Goal: Task Accomplishment & Management: Manage account settings

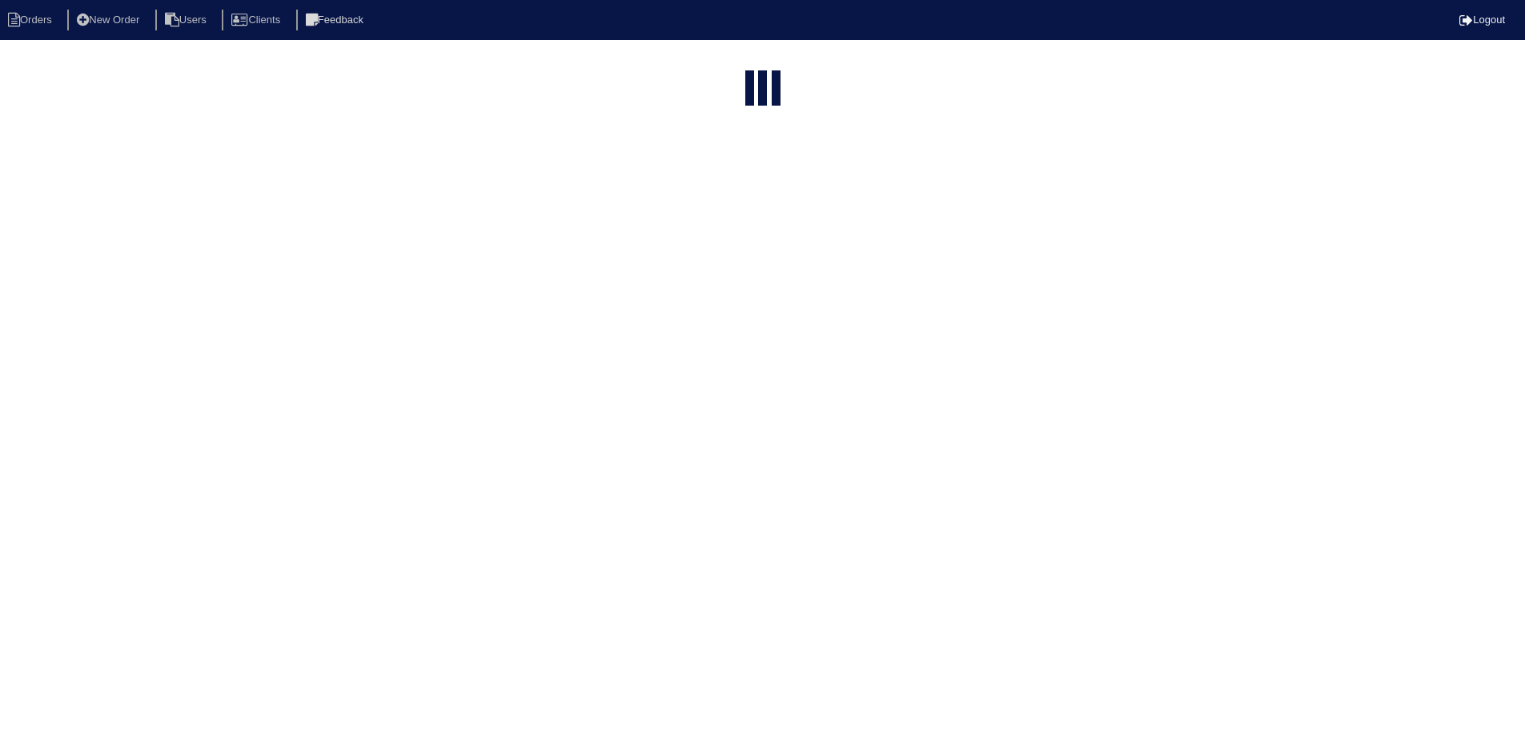
select select "15"
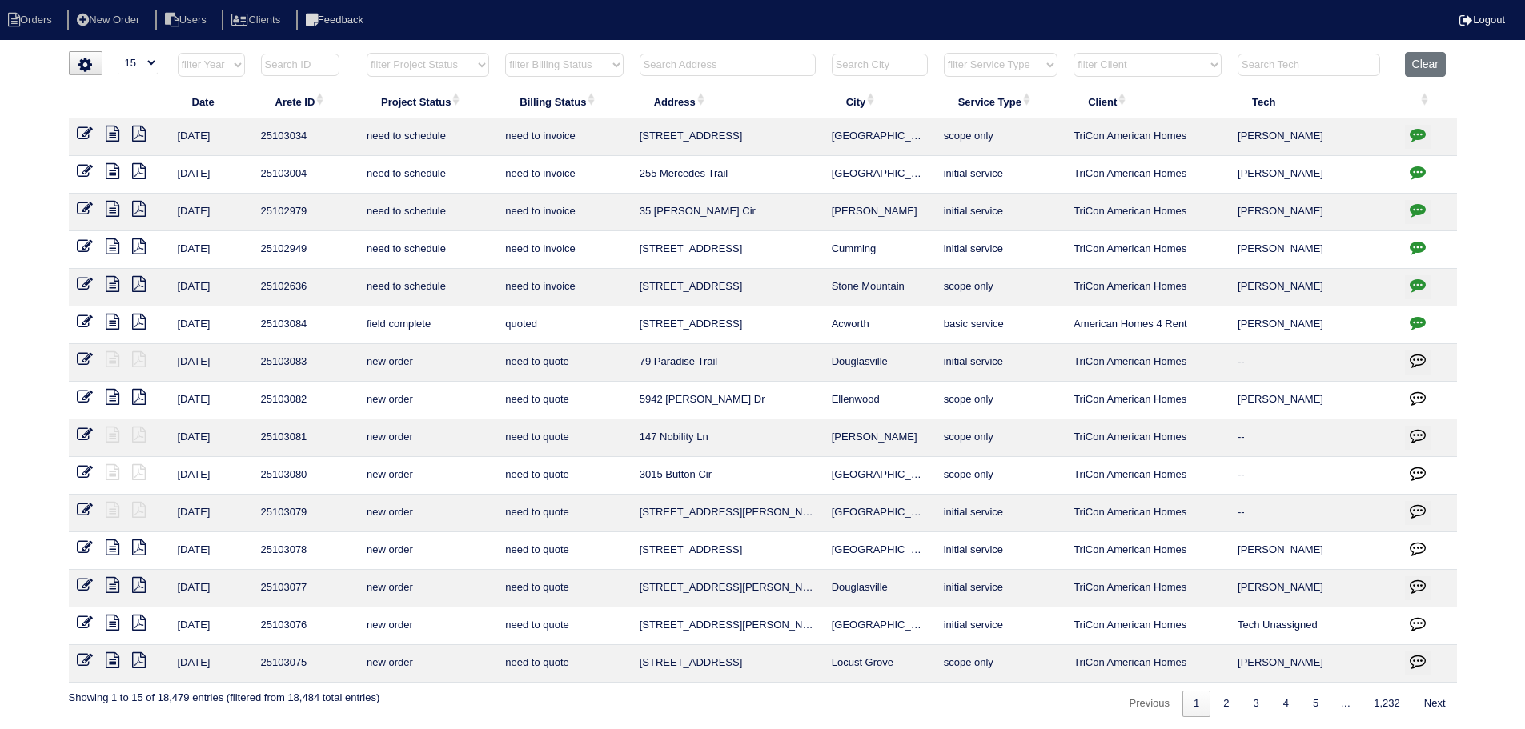
click at [719, 71] on input "text" at bounding box center [727, 65] width 176 height 22
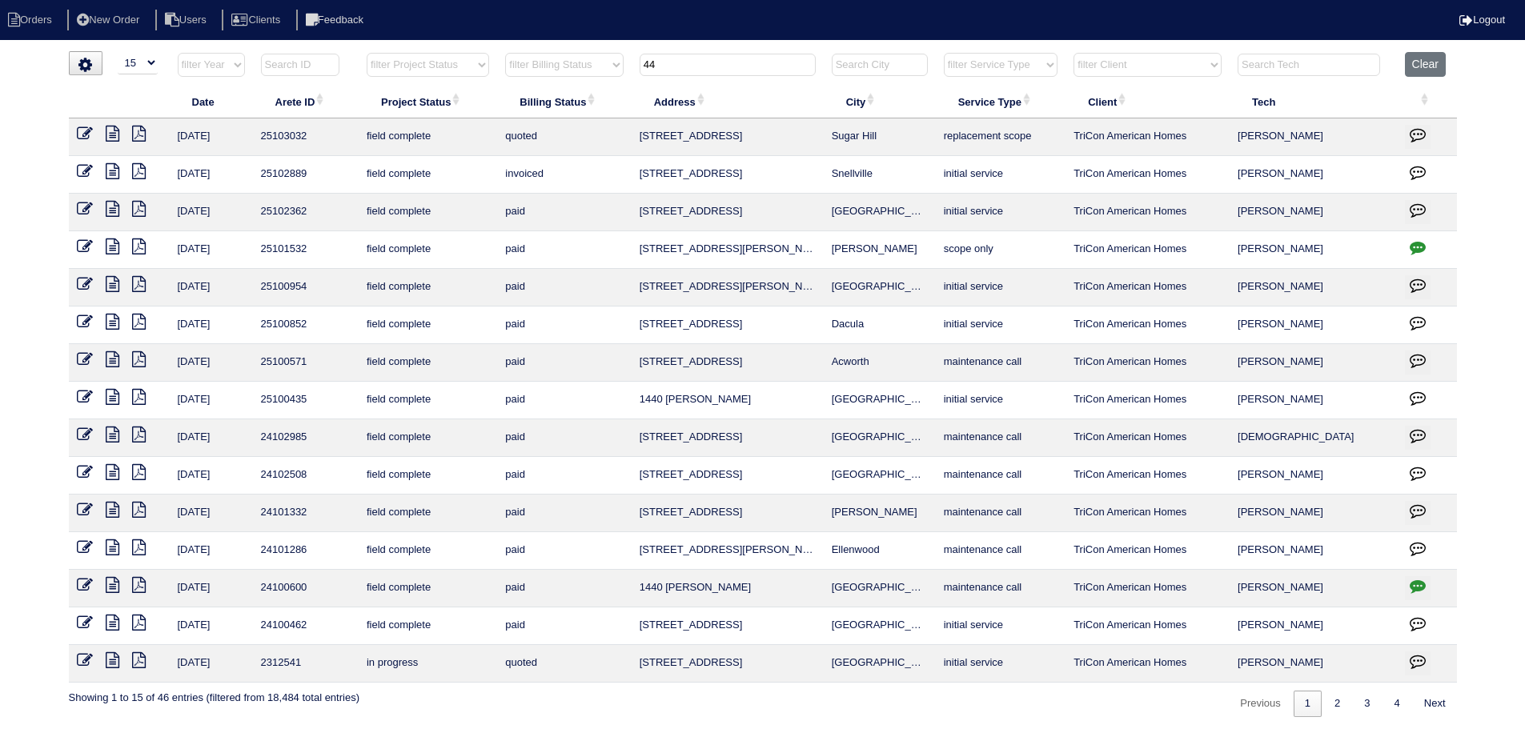
type input "4"
click at [447, 72] on select "filter Project Status -- Any Project Status -- new order assigned in progress f…" at bounding box center [428, 65] width 122 height 24
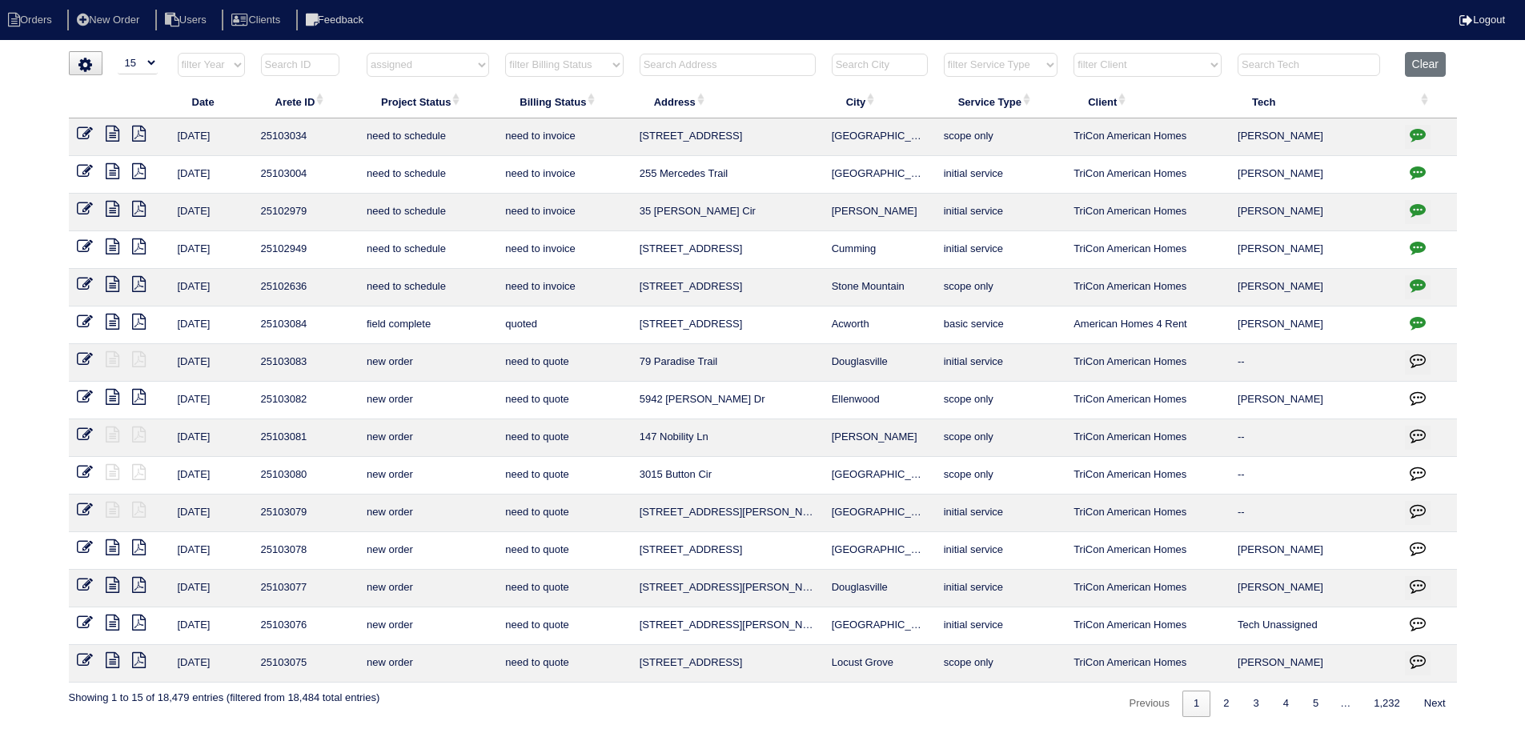
click at [367, 53] on select "filter Project Status -- Any Project Status -- new order assigned in progress f…" at bounding box center [428, 65] width 122 height 24
select select "assigned"
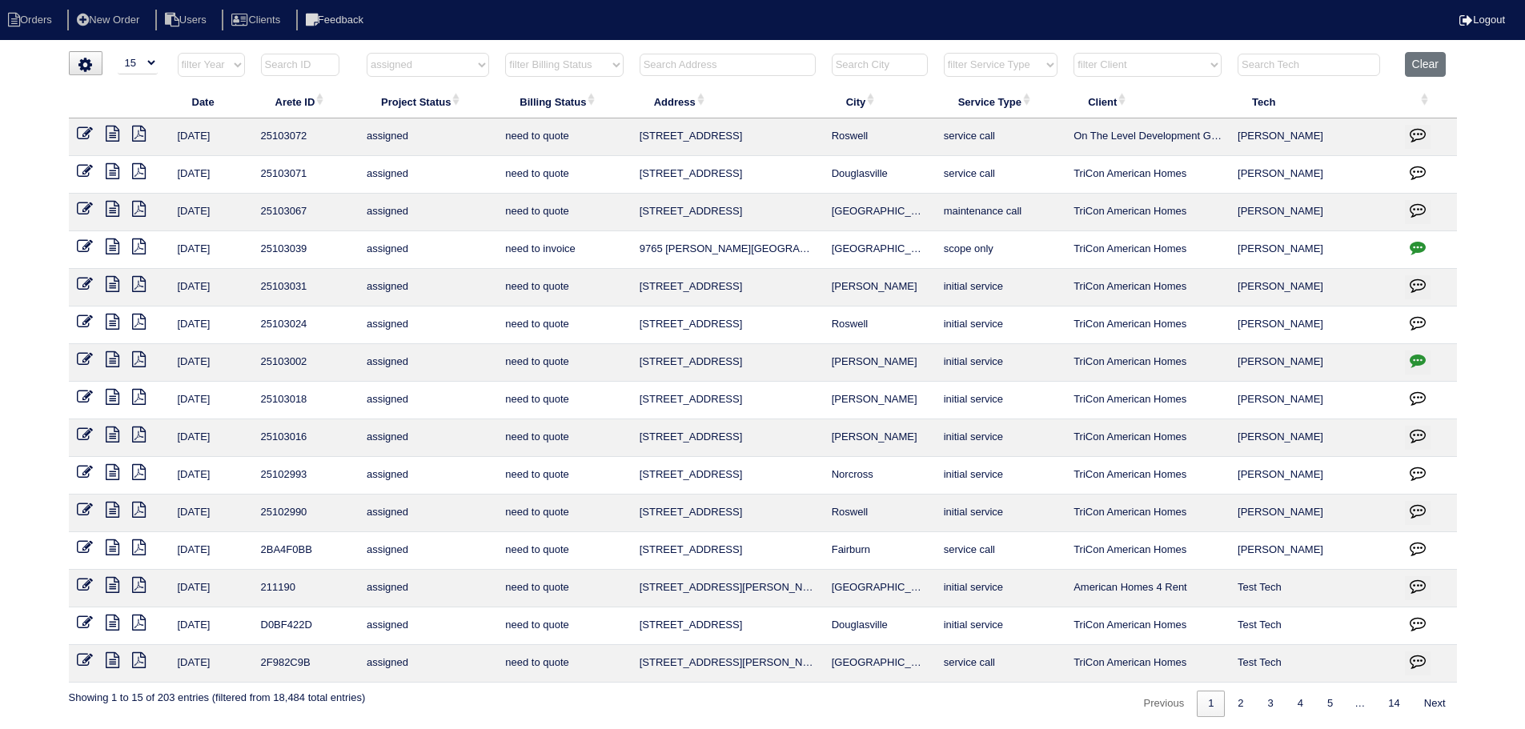
click at [108, 507] on icon at bounding box center [113, 510] width 14 height 16
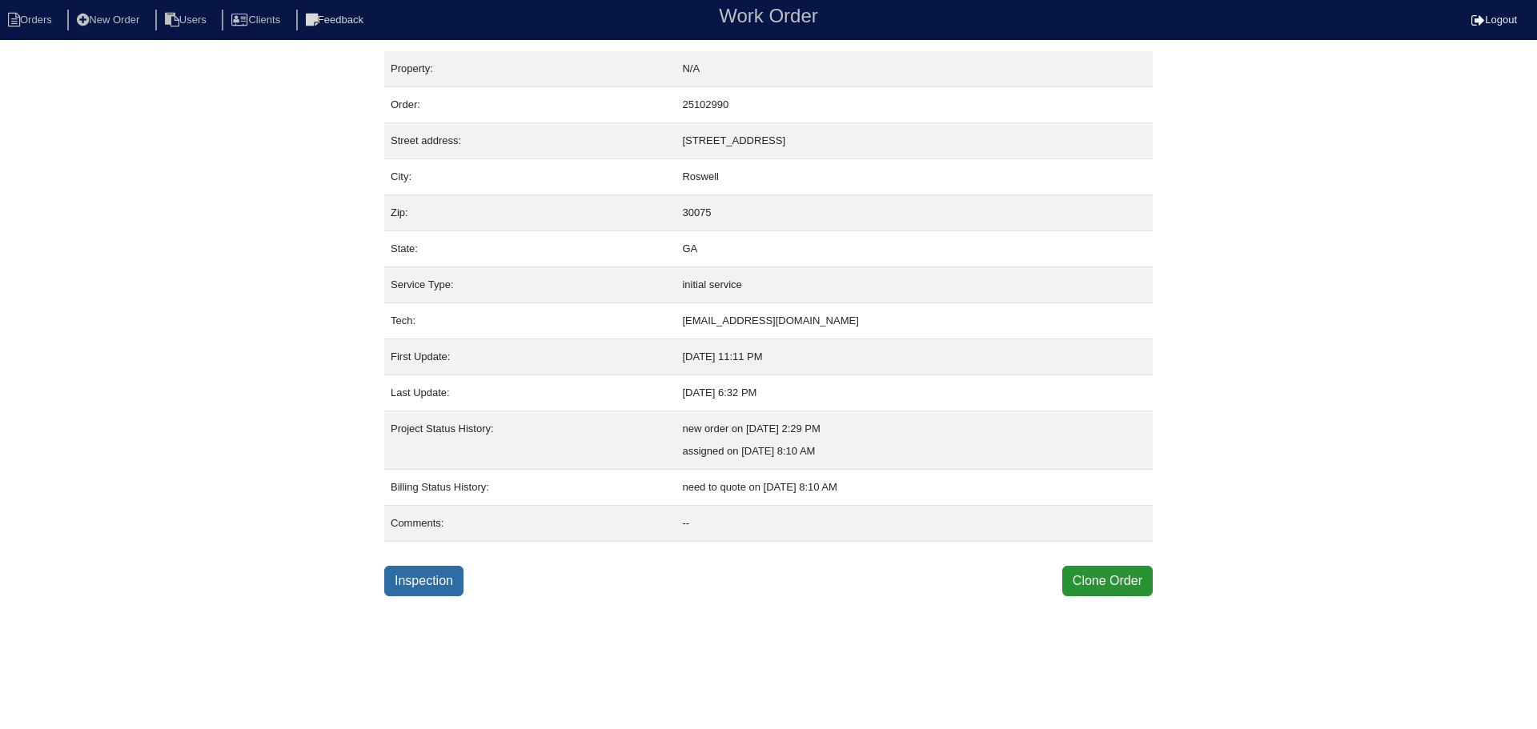
click at [424, 567] on link "Inspection" at bounding box center [423, 581] width 79 height 30
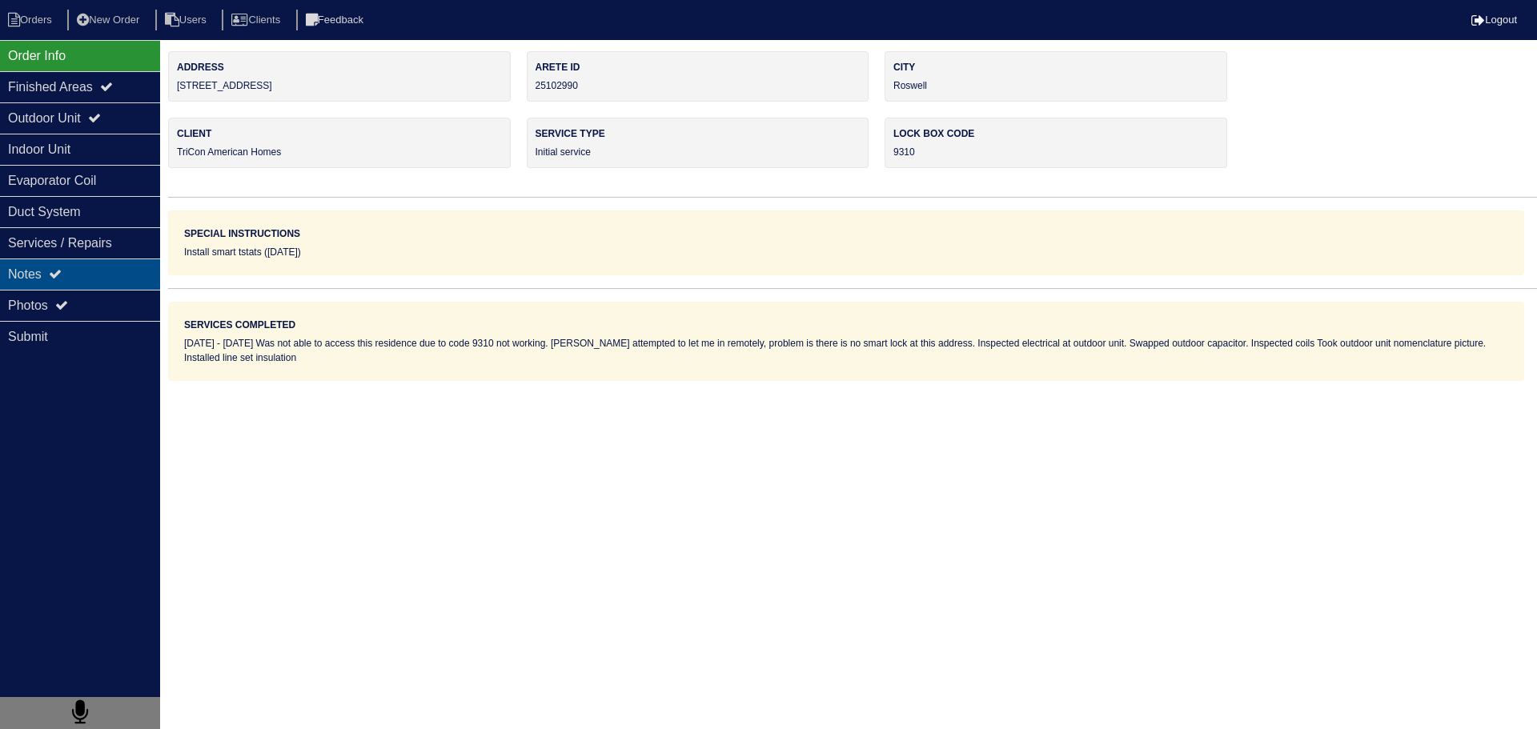
click at [124, 266] on div "Notes" at bounding box center [80, 273] width 160 height 31
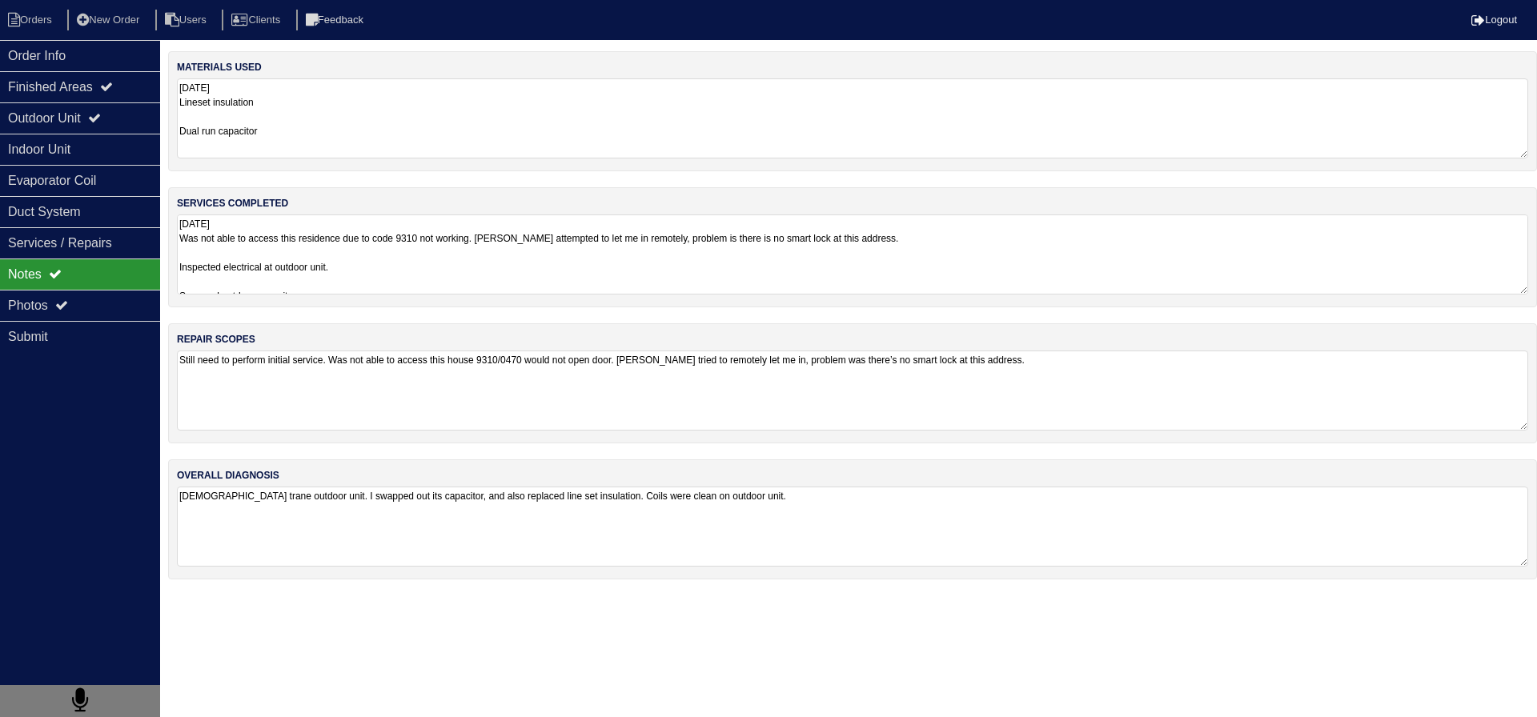
click at [339, 270] on textarea "8.14.25 Was not able to access this residence due to code 9310 not working. Tri…" at bounding box center [852, 254] width 1351 height 80
click at [84, 55] on div "Order Info" at bounding box center [80, 55] width 160 height 31
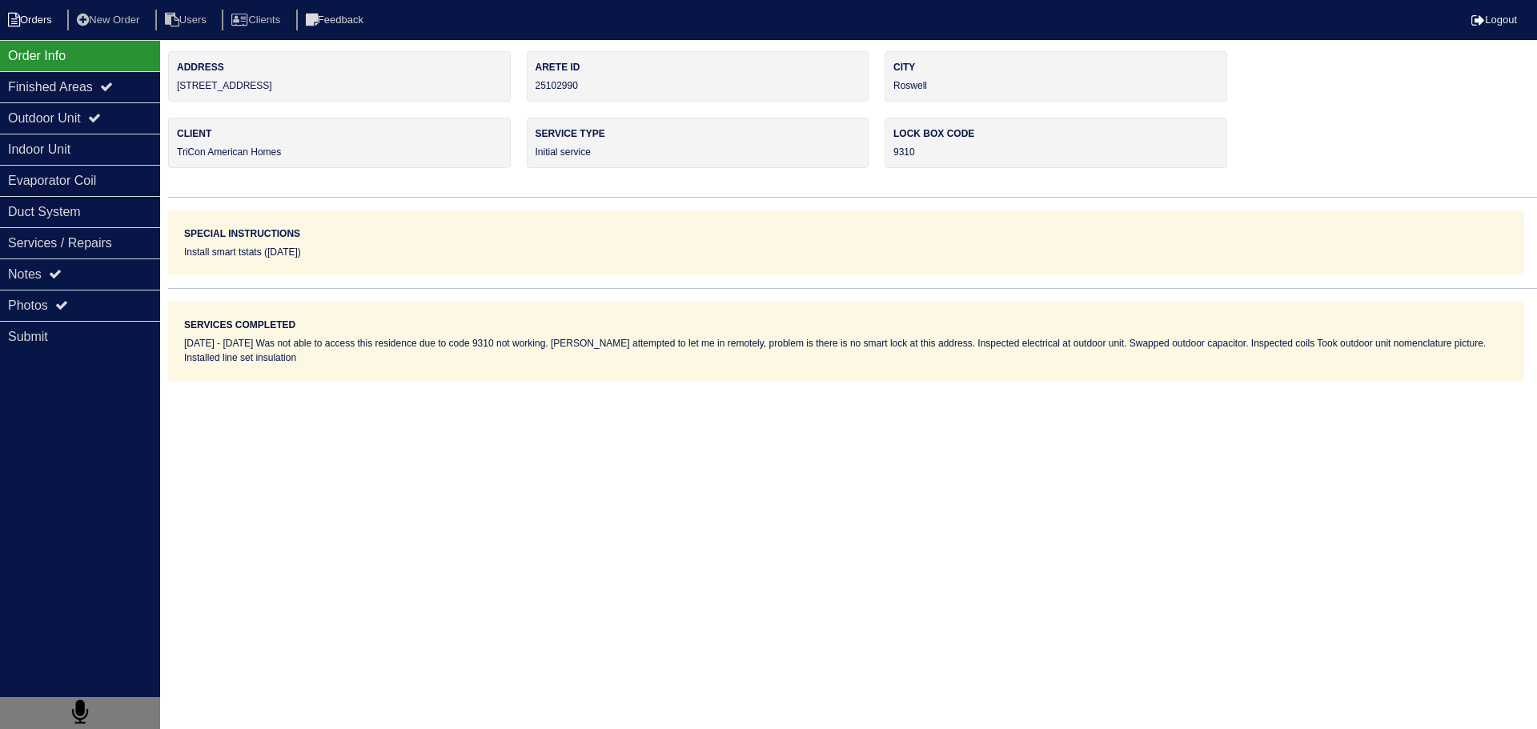
click at [34, 21] on li "Orders" at bounding box center [32, 21] width 65 height 22
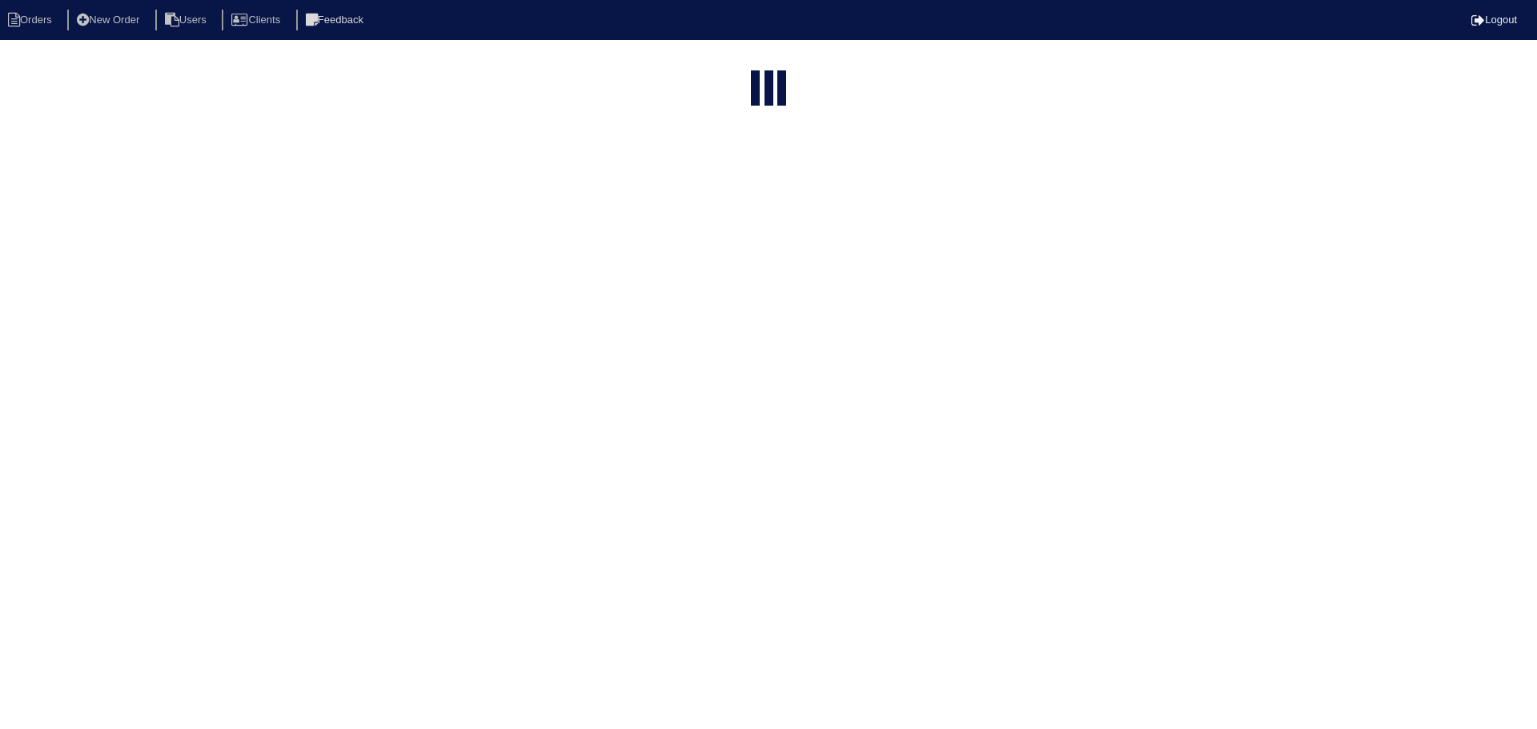
select select "15"
select select "assigned"
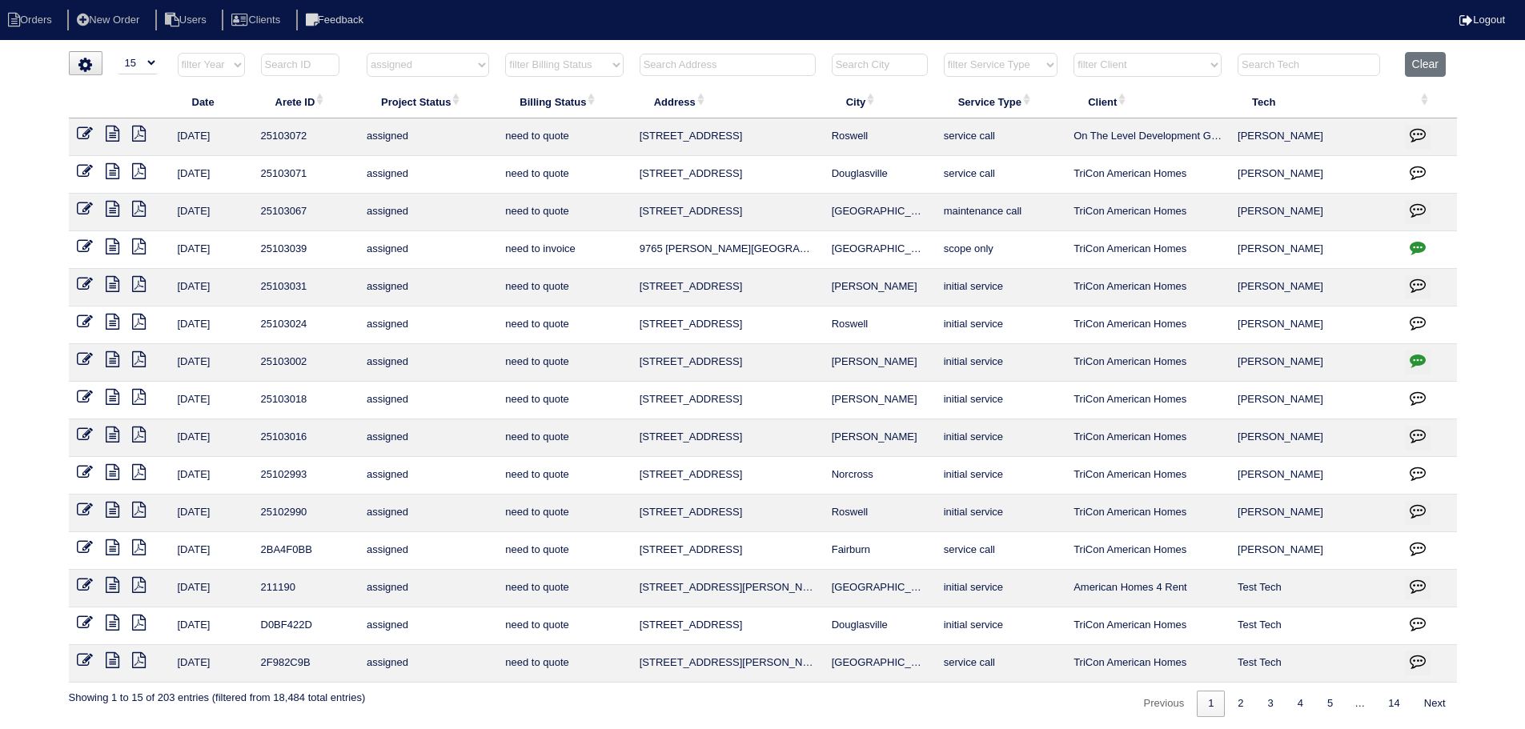
click at [87, 503] on icon at bounding box center [85, 510] width 16 height 16
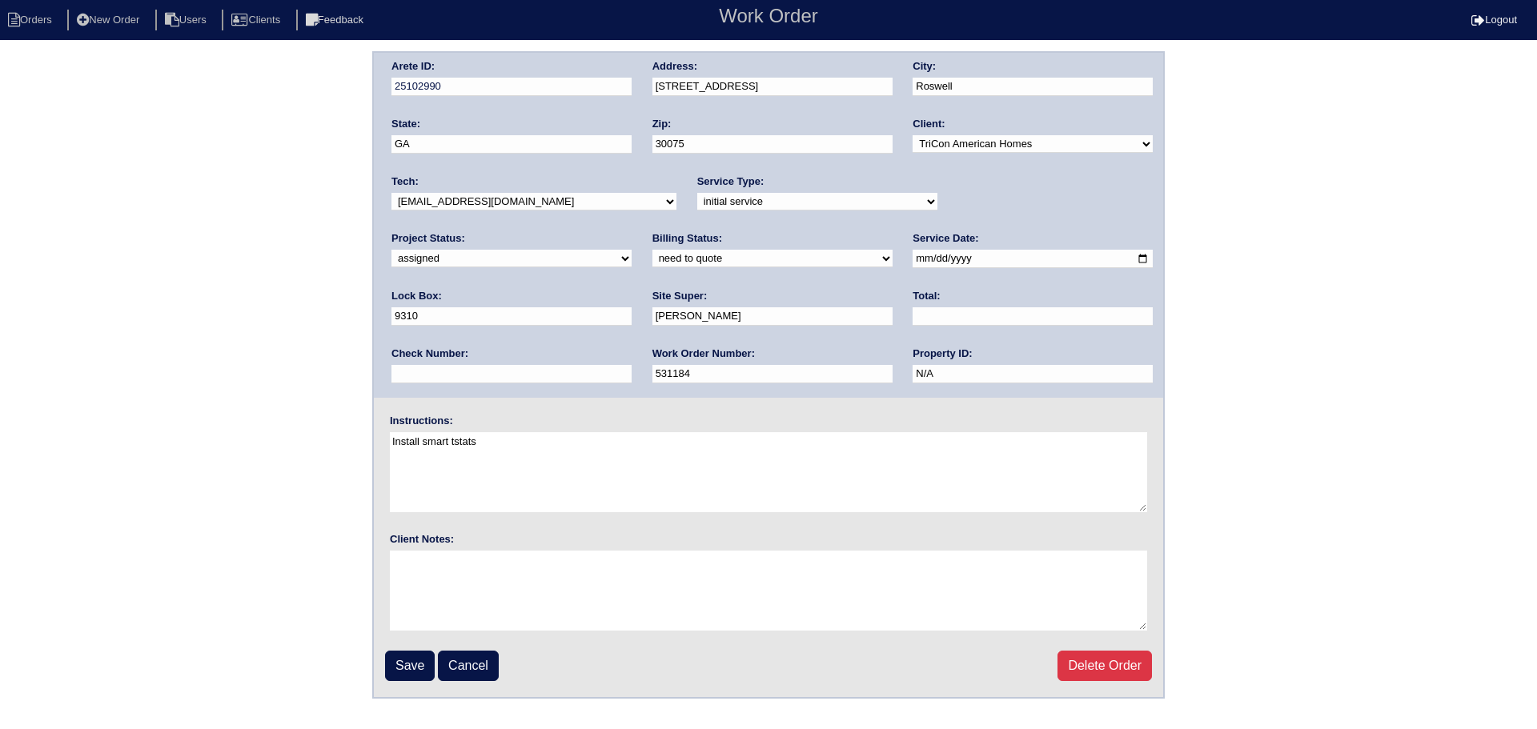
click at [631, 250] on select "new order assigned in progress field complete need to schedule admin review arc…" at bounding box center [511, 259] width 240 height 18
select select "field complete"
click at [631, 250] on select "new order assigned in progress field complete need to schedule admin review arc…" at bounding box center [511, 259] width 240 height 18
click at [392, 670] on input "Save" at bounding box center [410, 666] width 50 height 30
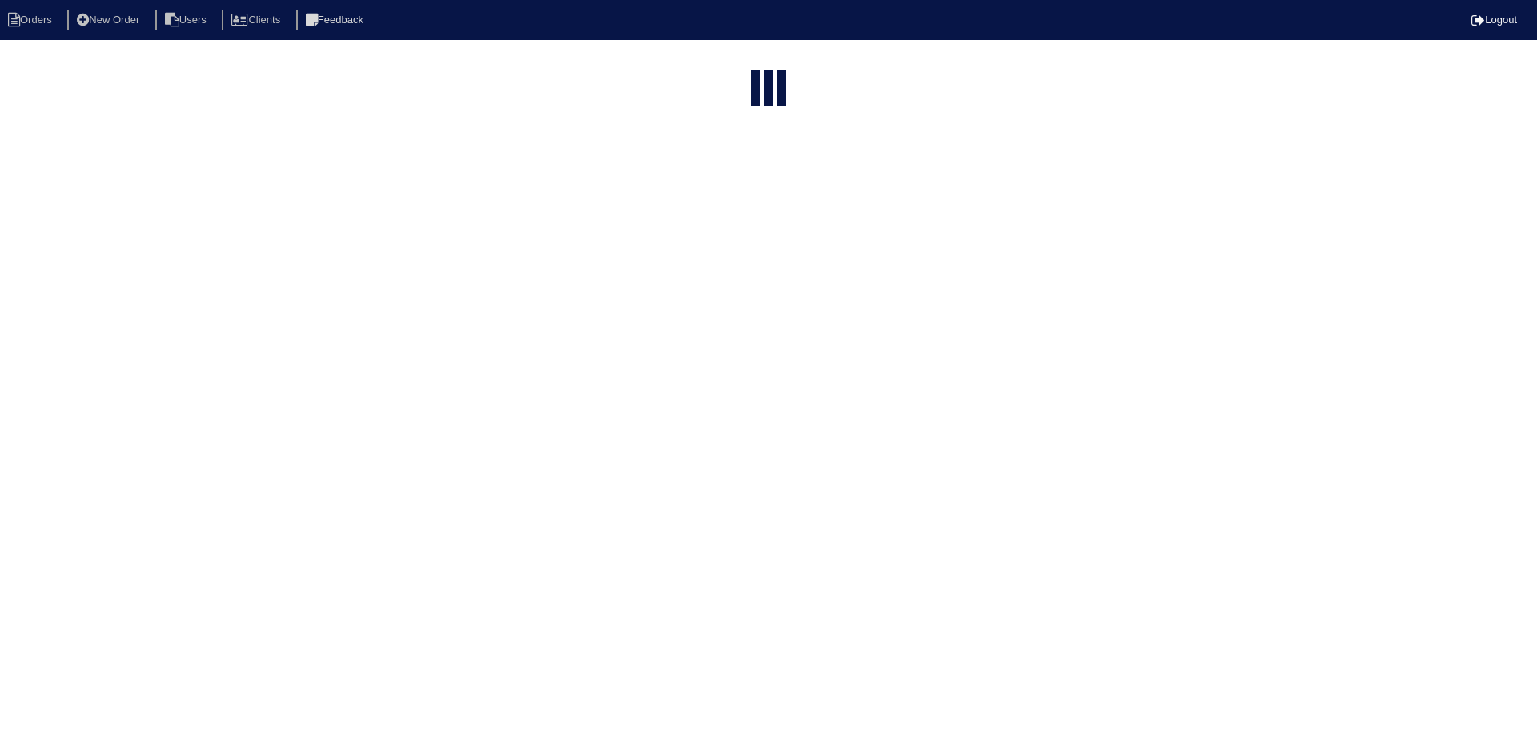
select select "15"
select select "assigned"
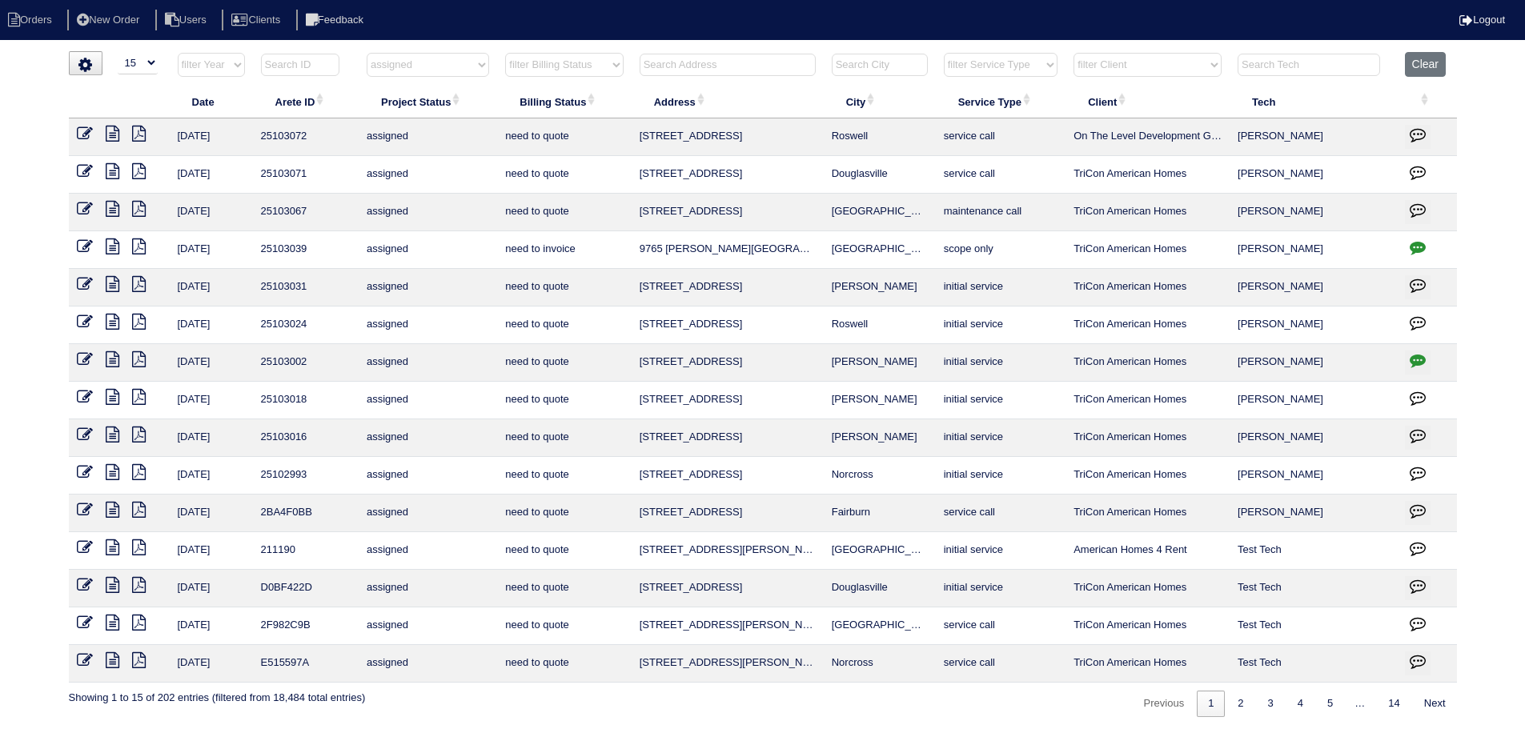
click at [83, 472] on icon at bounding box center [85, 472] width 16 height 16
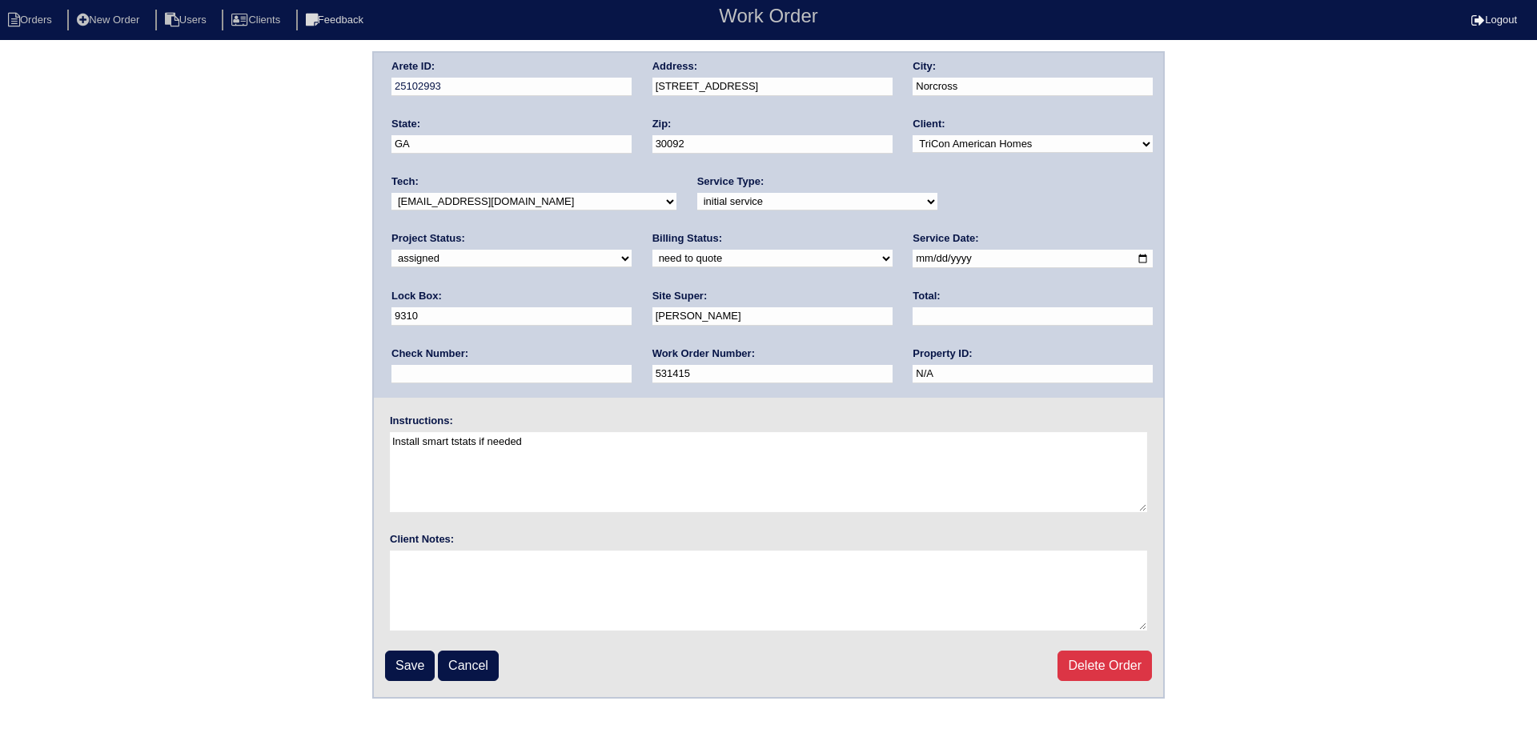
click at [631, 250] on select "new order assigned in progress field complete need to schedule admin review arc…" at bounding box center [511, 259] width 240 height 18
select select "field complete"
click at [631, 250] on select "new order assigned in progress field complete need to schedule admin review arc…" at bounding box center [511, 259] width 240 height 18
click at [912, 262] on input "2025-08-18" at bounding box center [1032, 259] width 240 height 18
type input "2025-08-19"
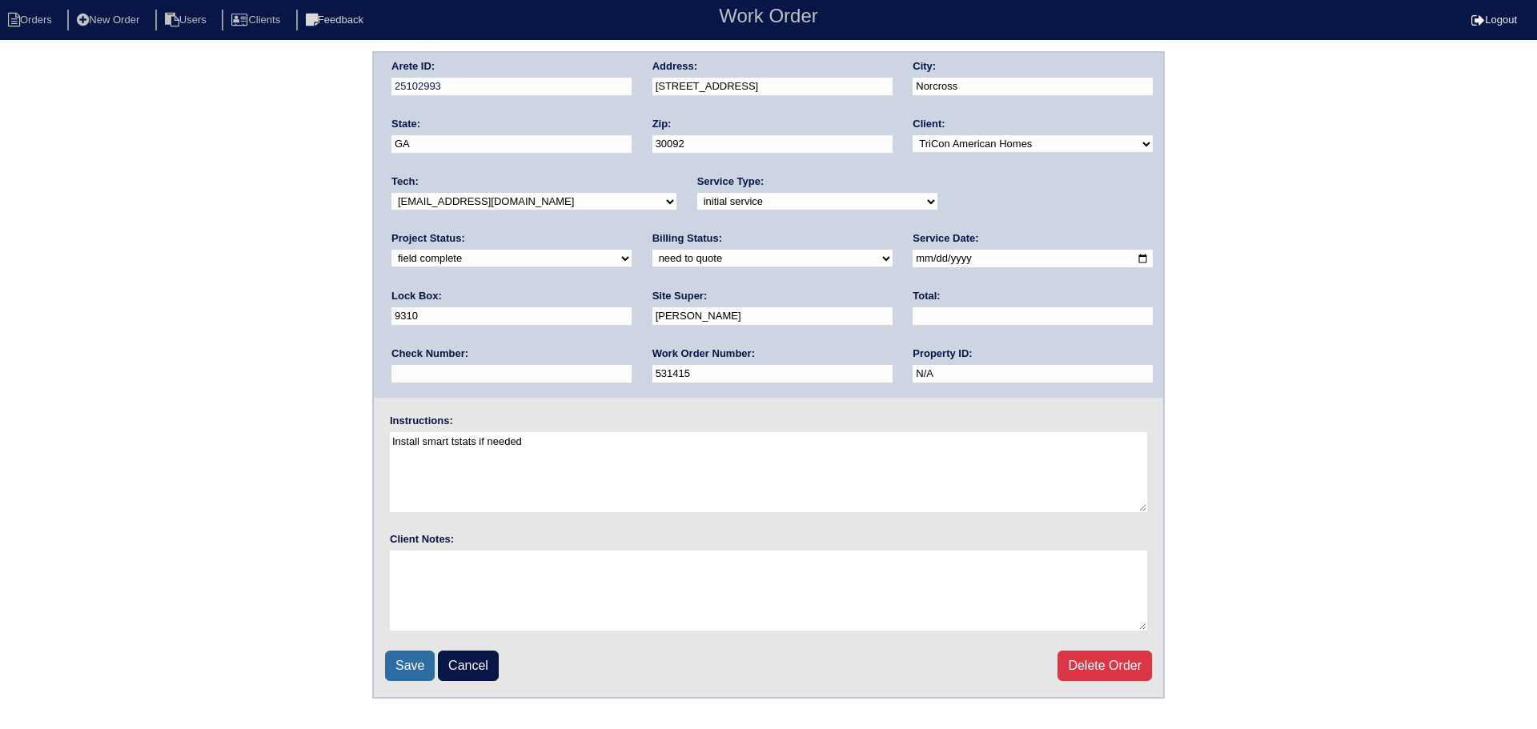
click at [410, 659] on input "Save" at bounding box center [410, 666] width 50 height 30
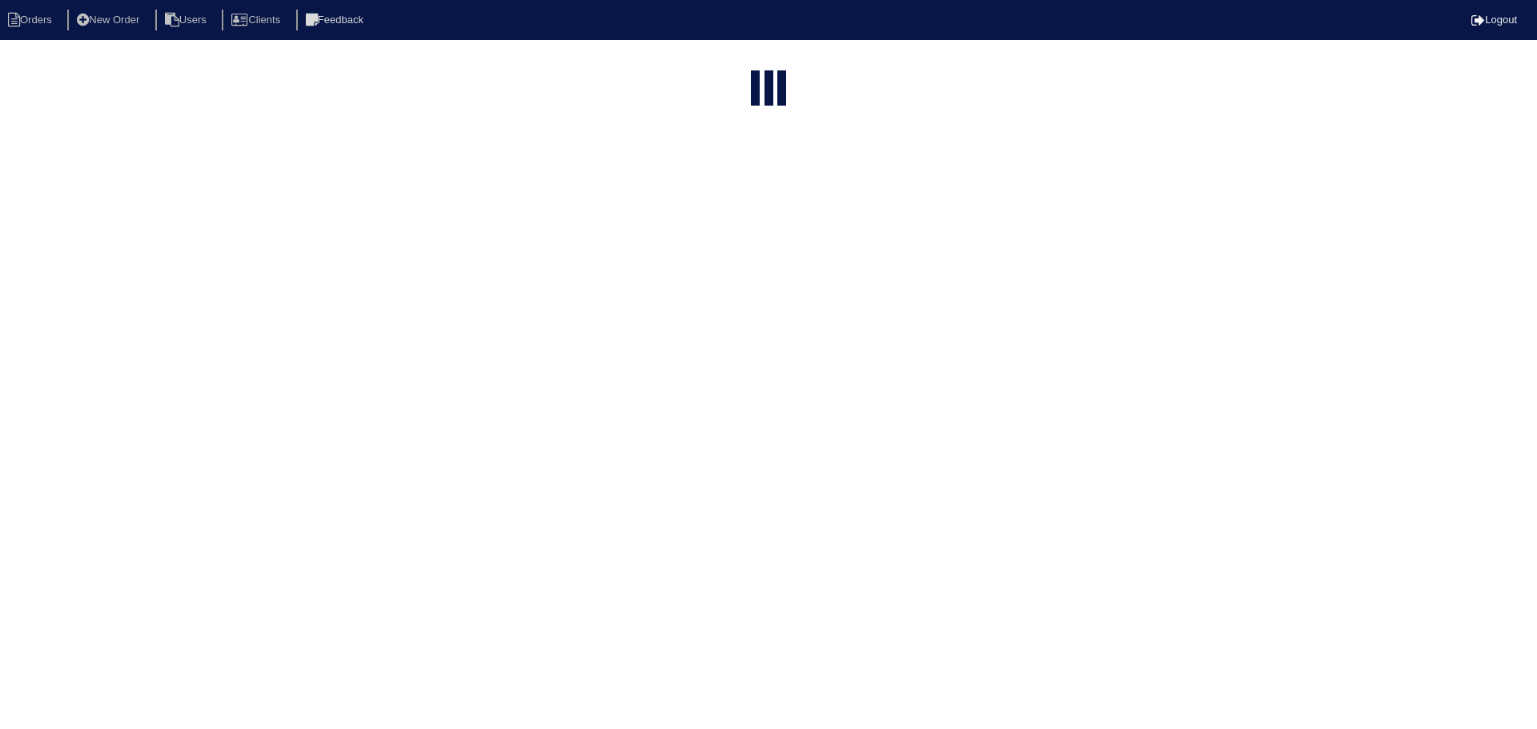
select select "15"
select select "assigned"
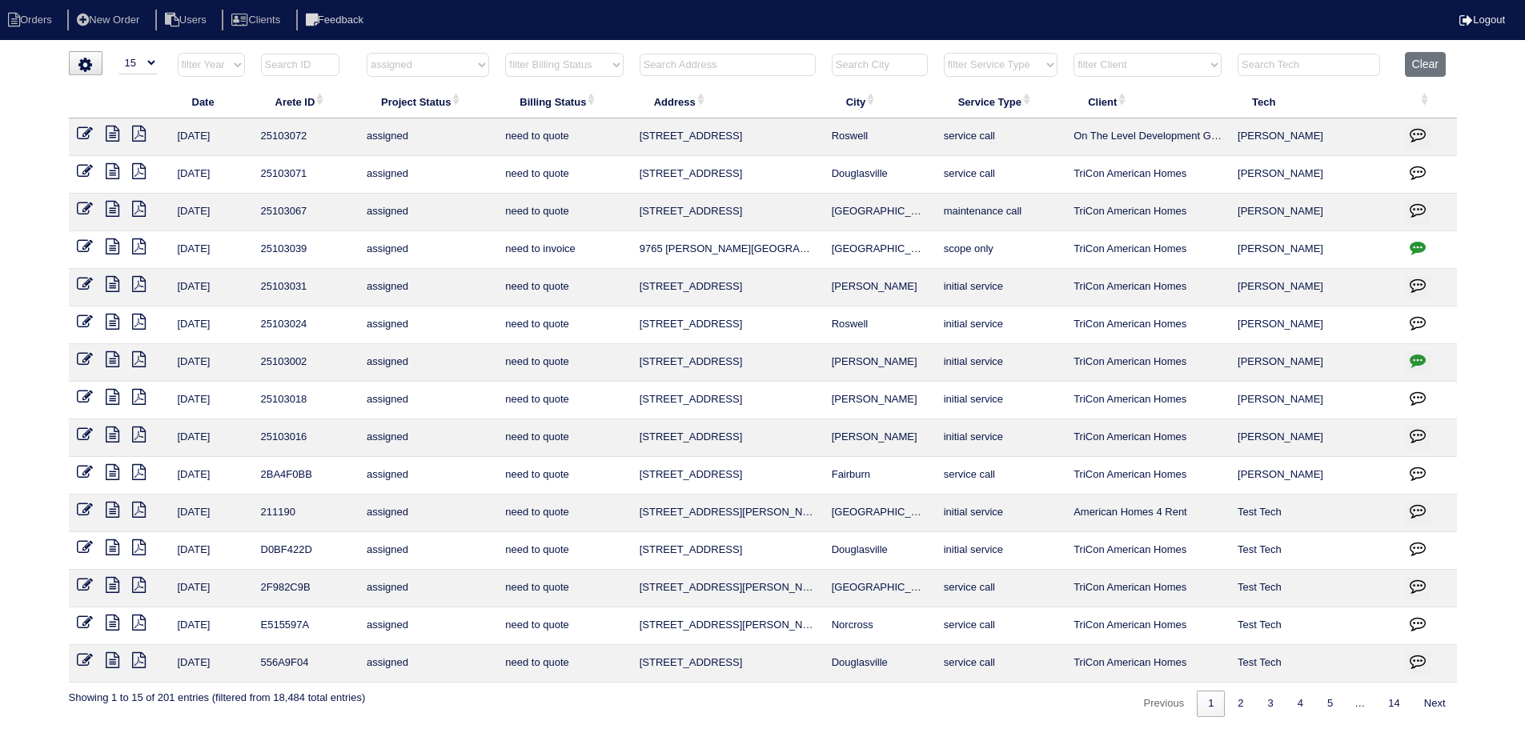
click at [453, 70] on select "filter Project Status -- Any Project Status -- new order assigned in progress f…" at bounding box center [428, 65] width 122 height 24
click at [367, 53] on select "filter Project Status -- Any Project Status -- new order assigned in progress f…" at bounding box center [428, 65] width 122 height 24
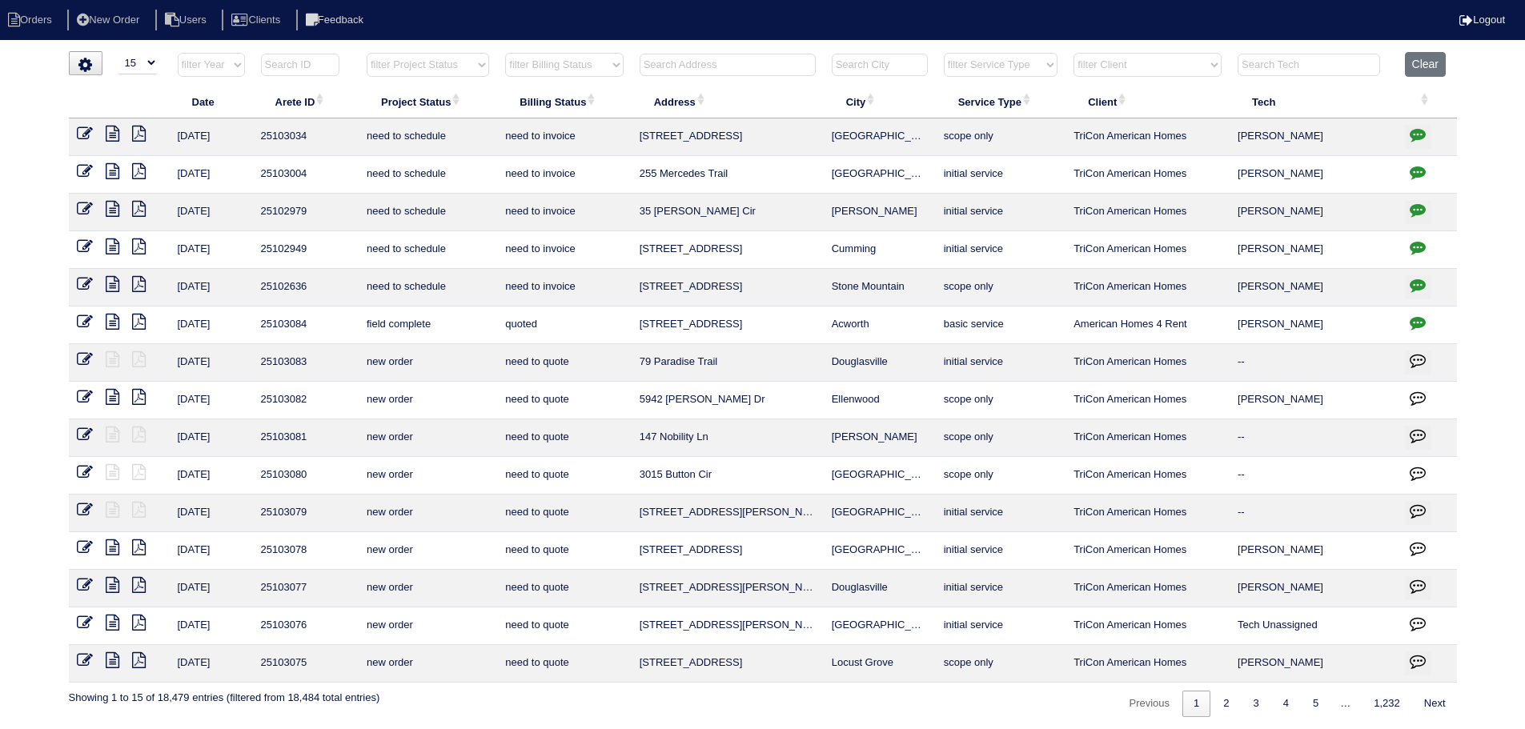
click at [407, 69] on select "filter Project Status -- Any Project Status -- new order assigned in progress f…" at bounding box center [428, 65] width 122 height 24
click at [367, 53] on select "filter Project Status -- Any Project Status -- new order assigned in progress f…" at bounding box center [428, 65] width 122 height 24
select select "assigned"
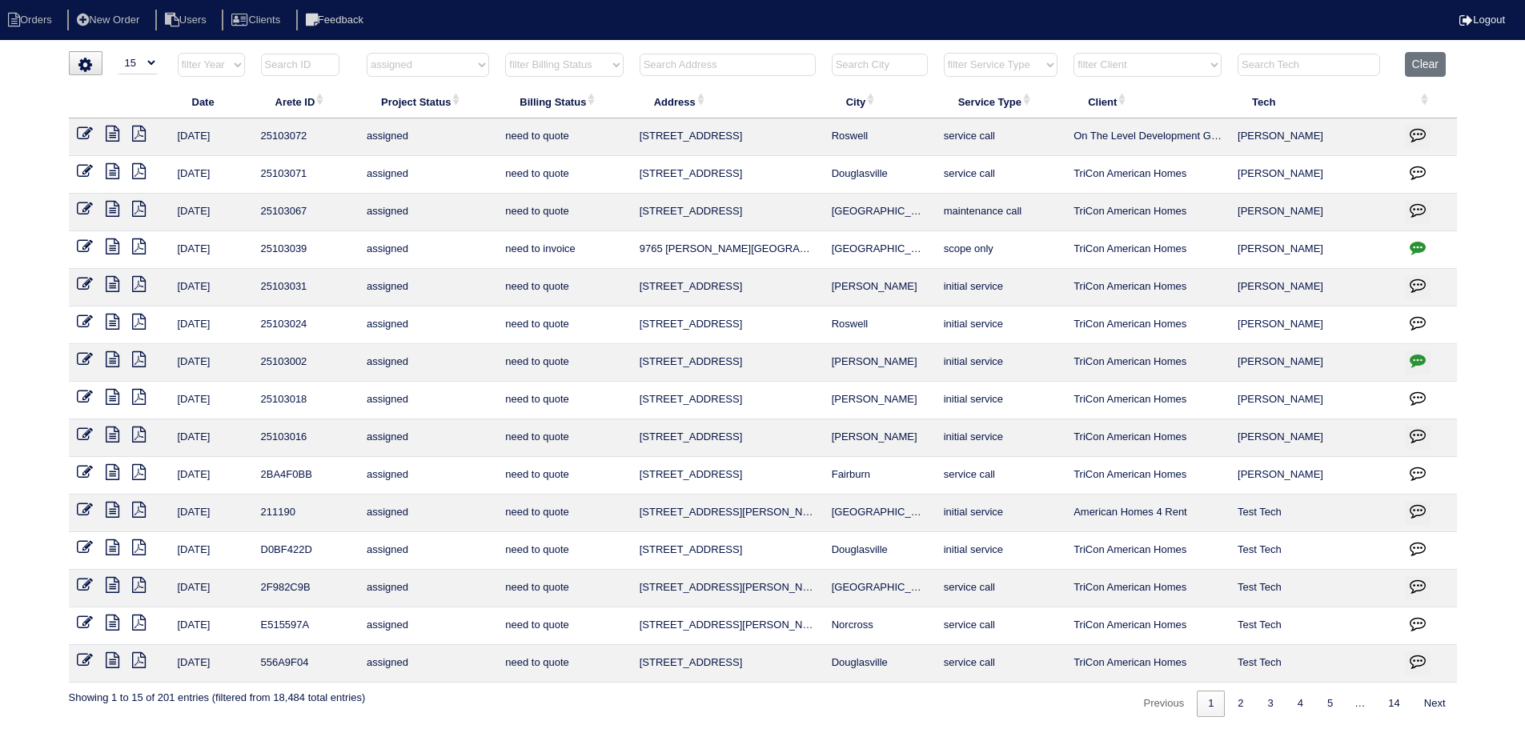
click at [406, 66] on select "filter Project Status -- Any Project Status -- new order assigned in progress f…" at bounding box center [428, 65] width 122 height 24
select select
click at [367, 53] on select "filter Project Status -- Any Project Status -- new order assigned in progress f…" at bounding box center [428, 65] width 122 height 24
click at [784, 43] on html "Orders New Order Users Clients Feedback Logout Orders New Order Users Clients M…" at bounding box center [762, 366] width 1525 height 733
click at [767, 56] on input "text" at bounding box center [727, 65] width 176 height 22
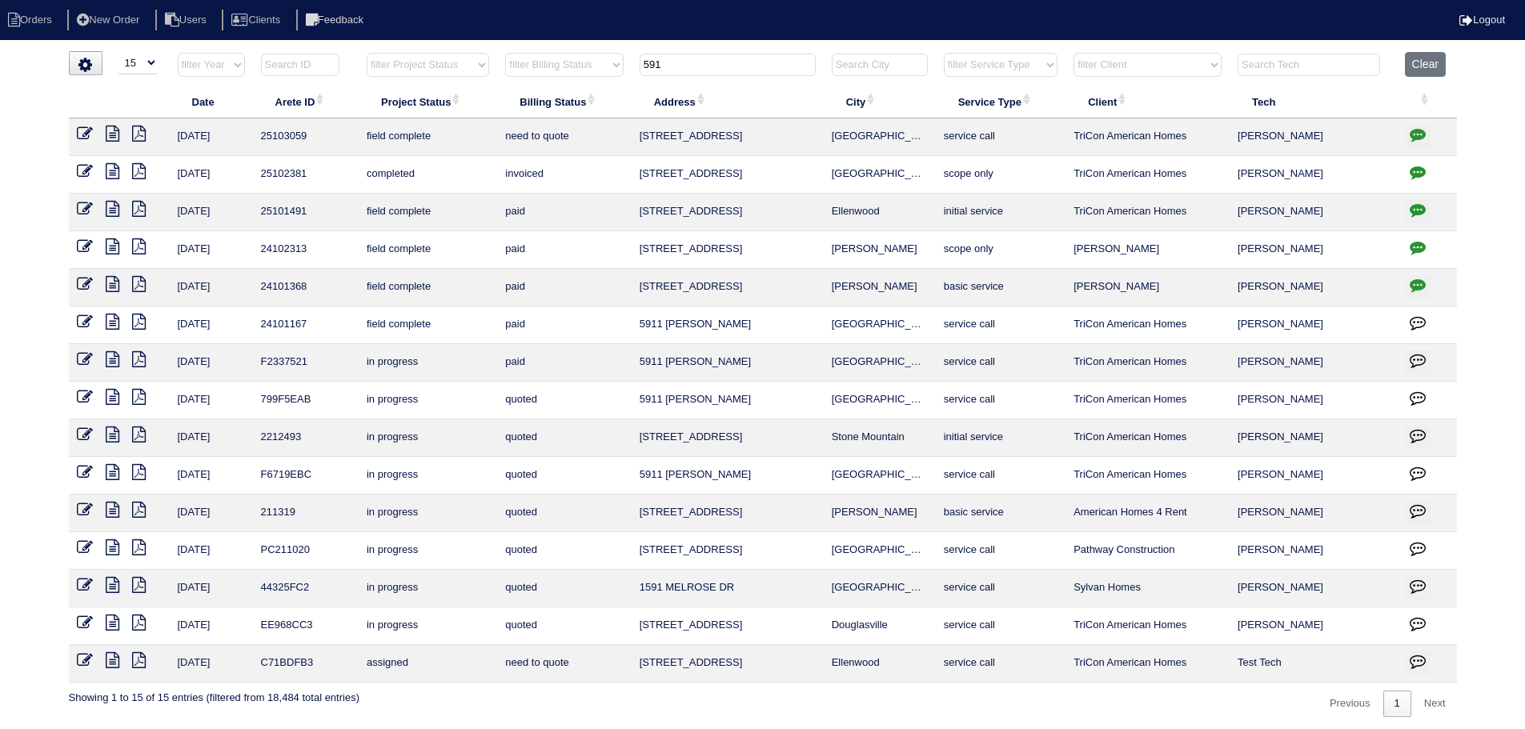
type input "591"
click at [118, 125] on td at bounding box center [119, 137] width 101 height 38
click at [113, 131] on icon at bounding box center [113, 134] width 14 height 16
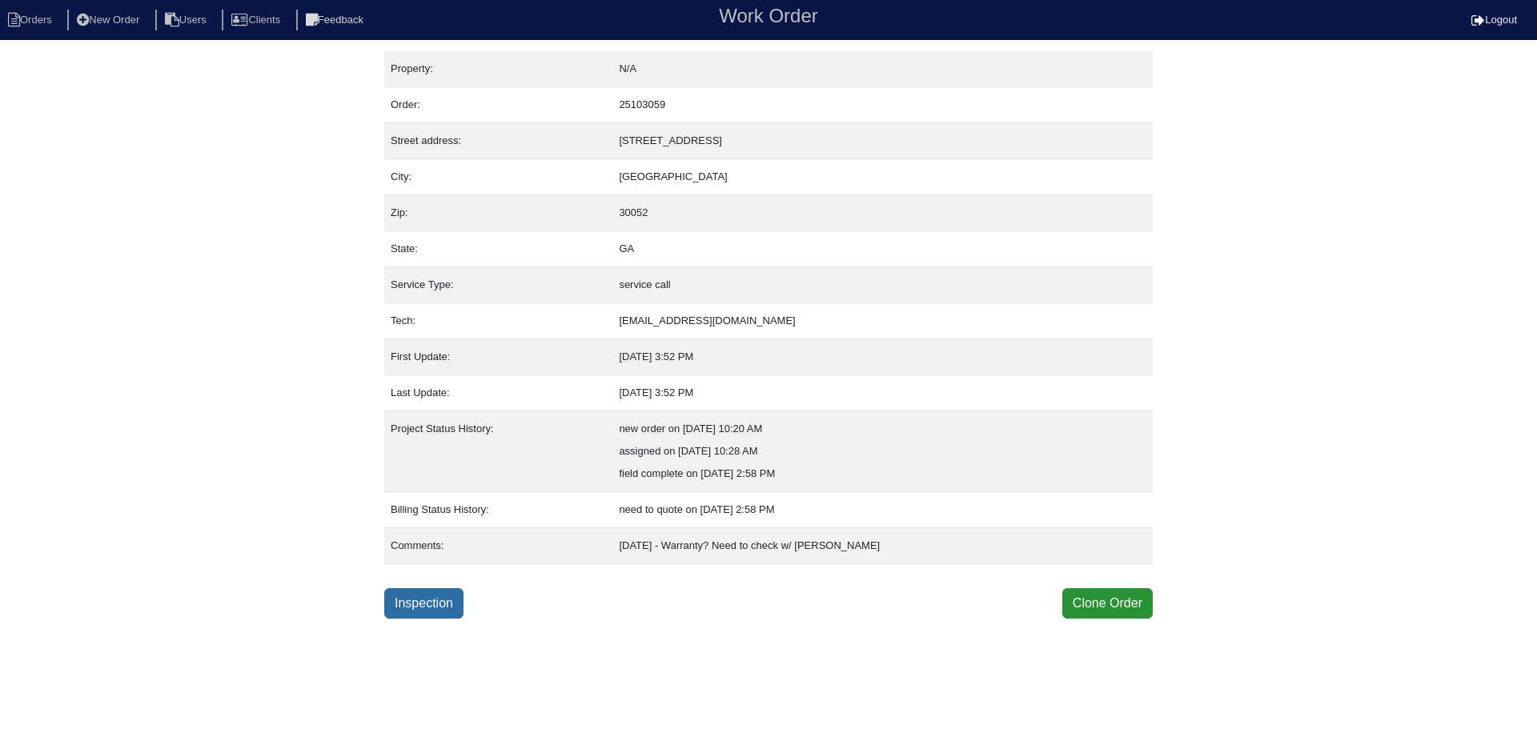
click at [444, 601] on link "Inspection" at bounding box center [423, 603] width 79 height 30
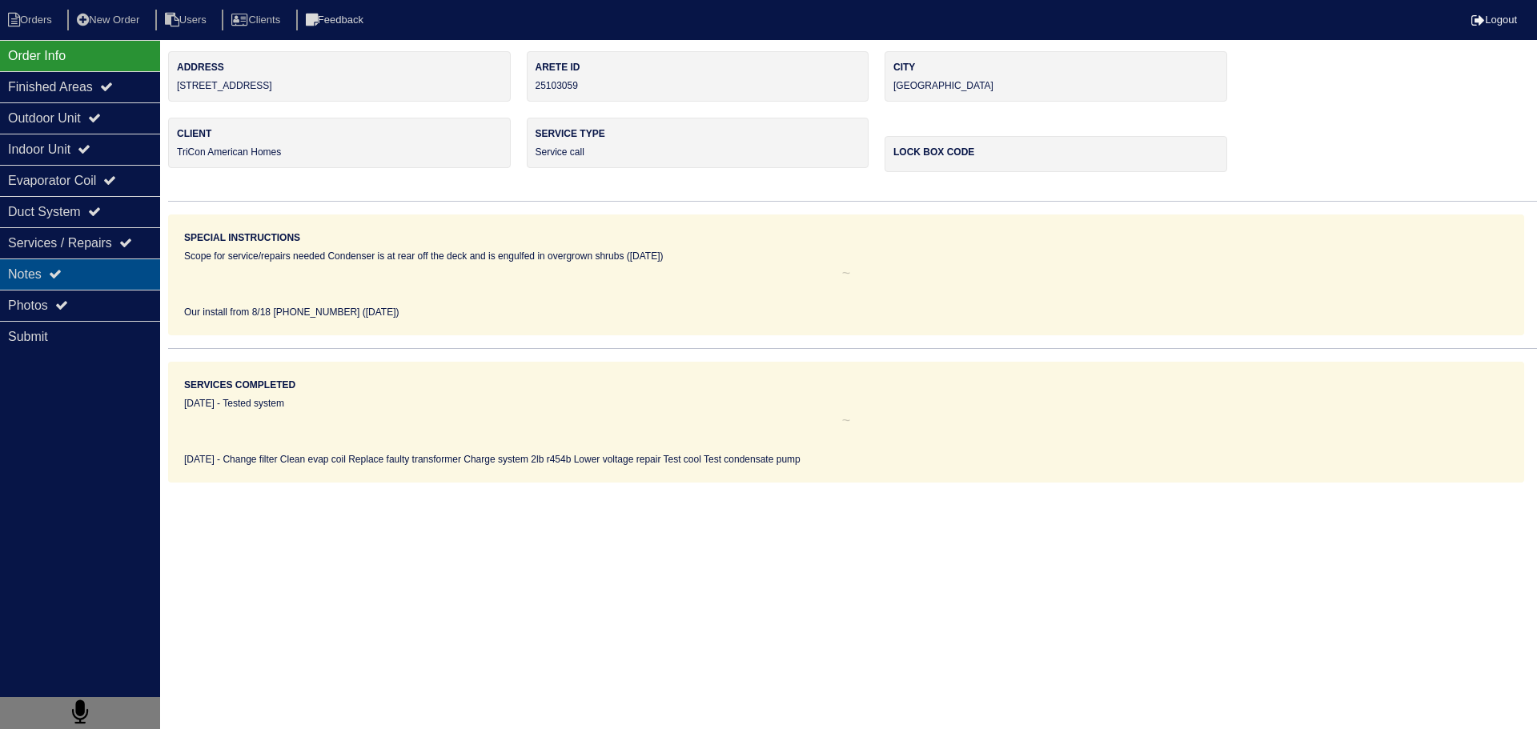
click at [97, 284] on div "Notes" at bounding box center [80, 273] width 160 height 31
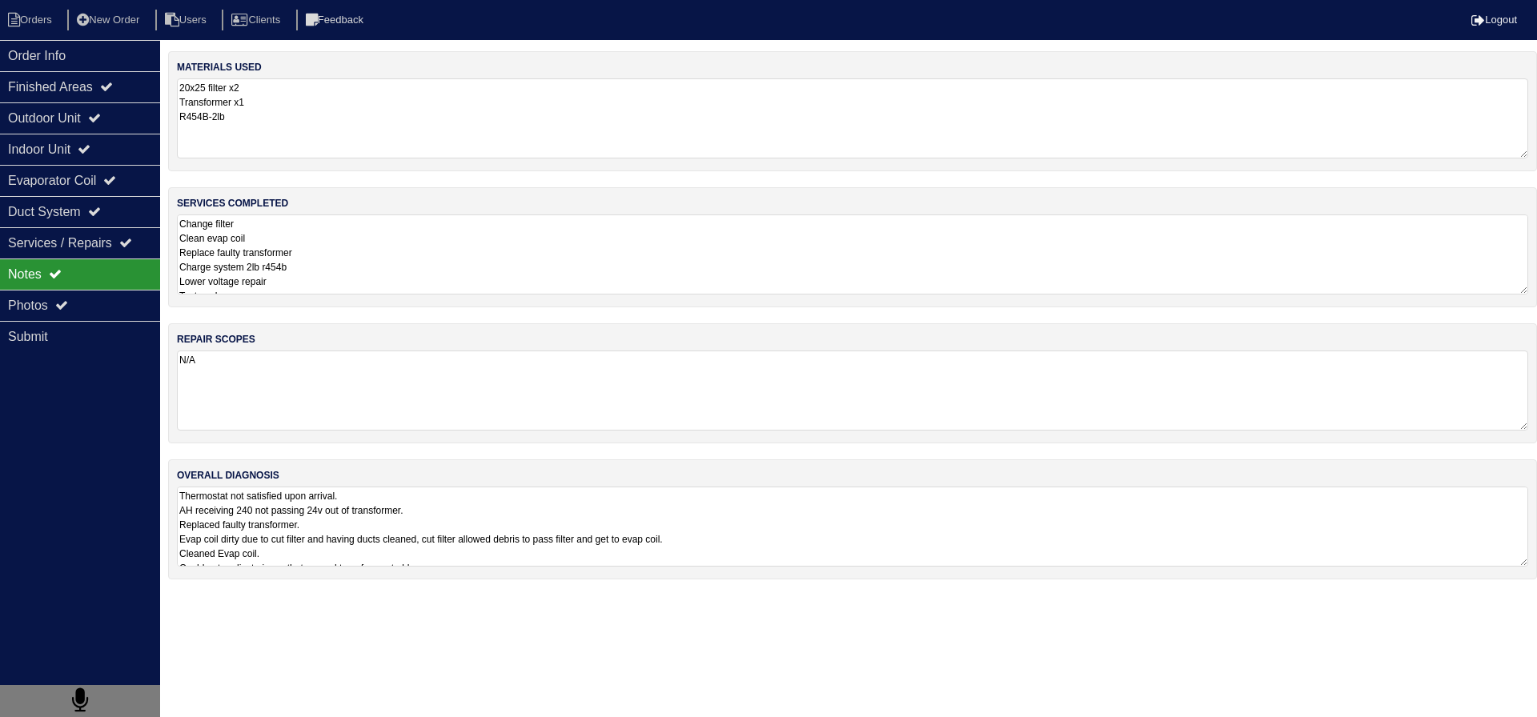
click at [426, 261] on textarea "Change filter Clean evap coil Replace faulty transformer Charge system 2lb r454…" at bounding box center [852, 254] width 1351 height 80
click at [87, 125] on div "Outdoor Unit" at bounding box center [80, 117] width 160 height 31
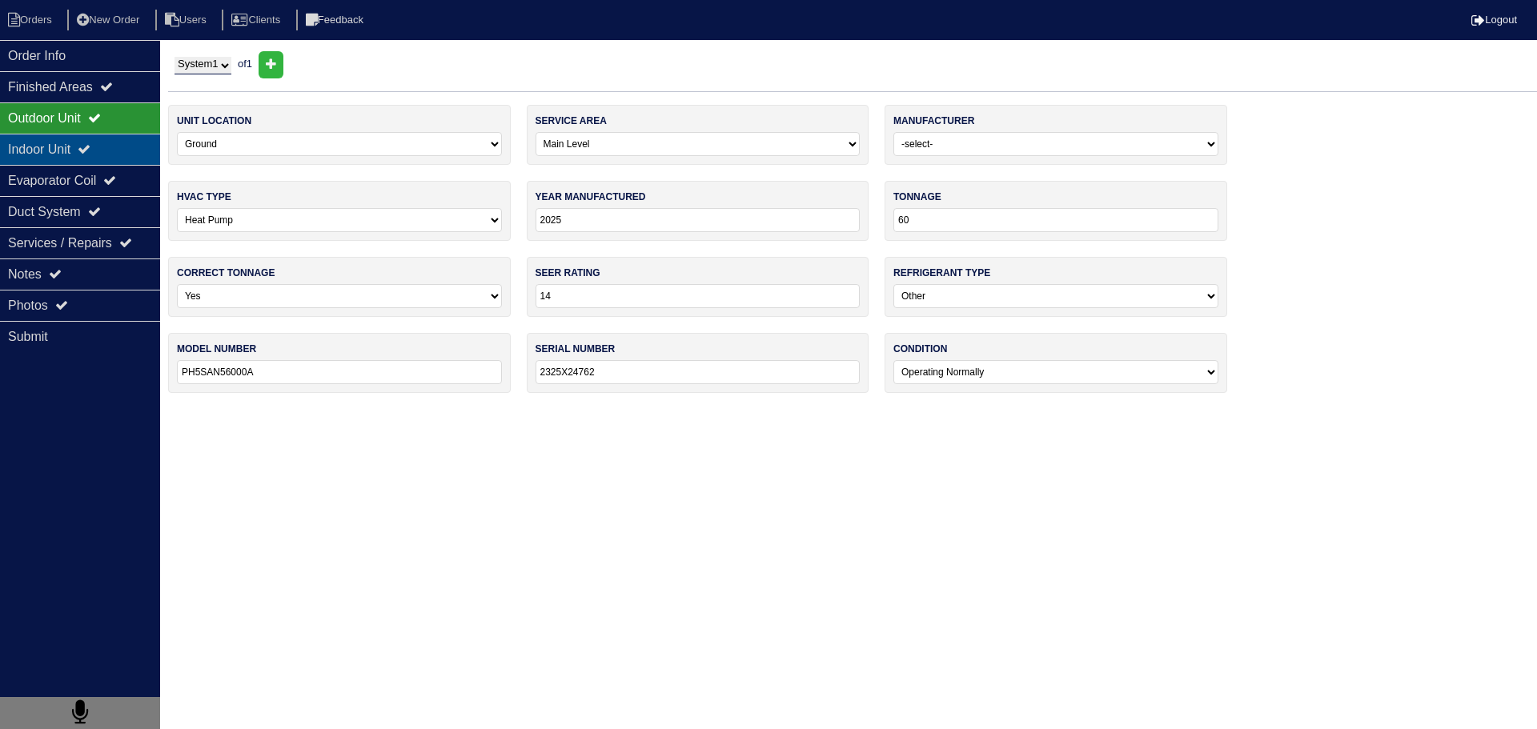
click at [90, 148] on icon at bounding box center [84, 148] width 13 height 13
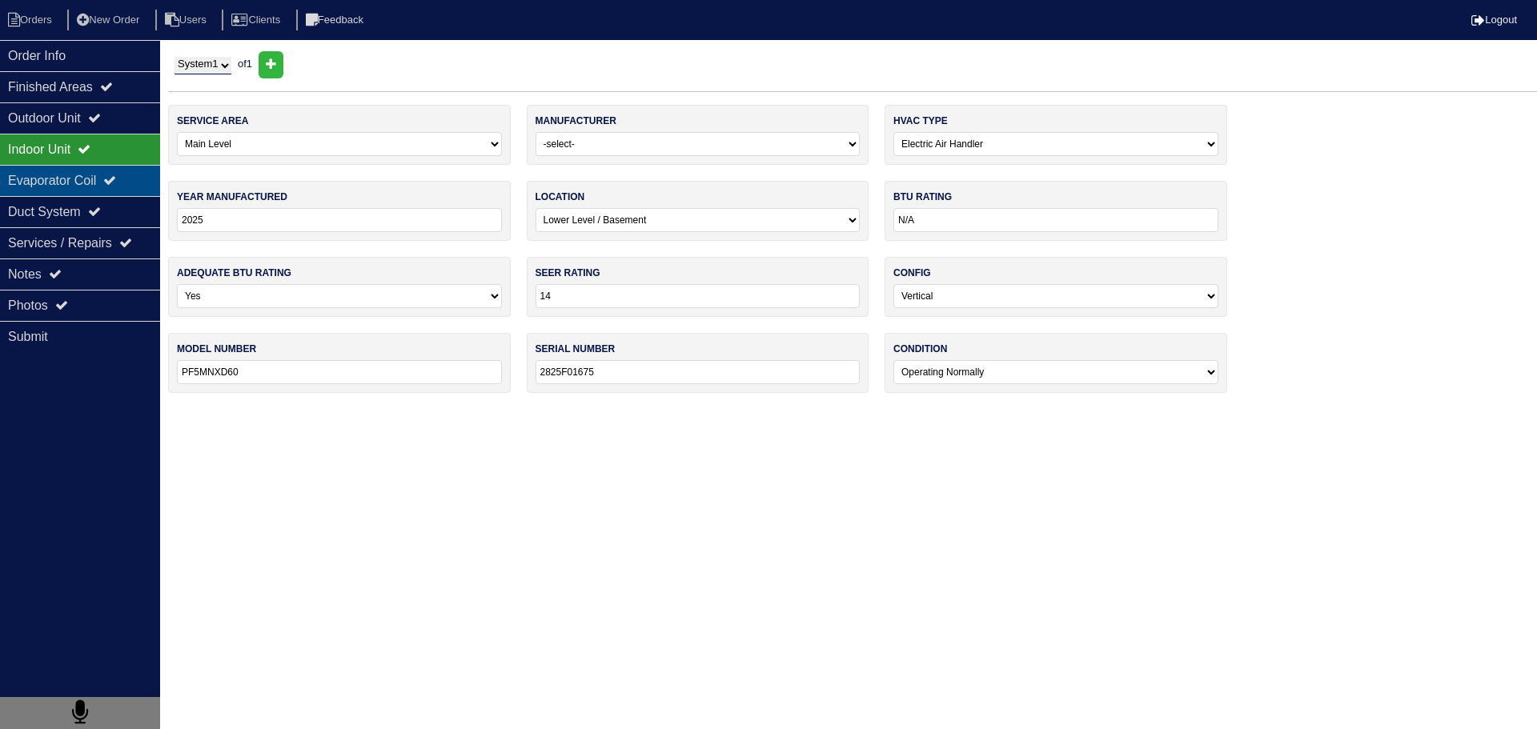
click at [96, 174] on div "Evaporator Coil" at bounding box center [80, 180] width 160 height 31
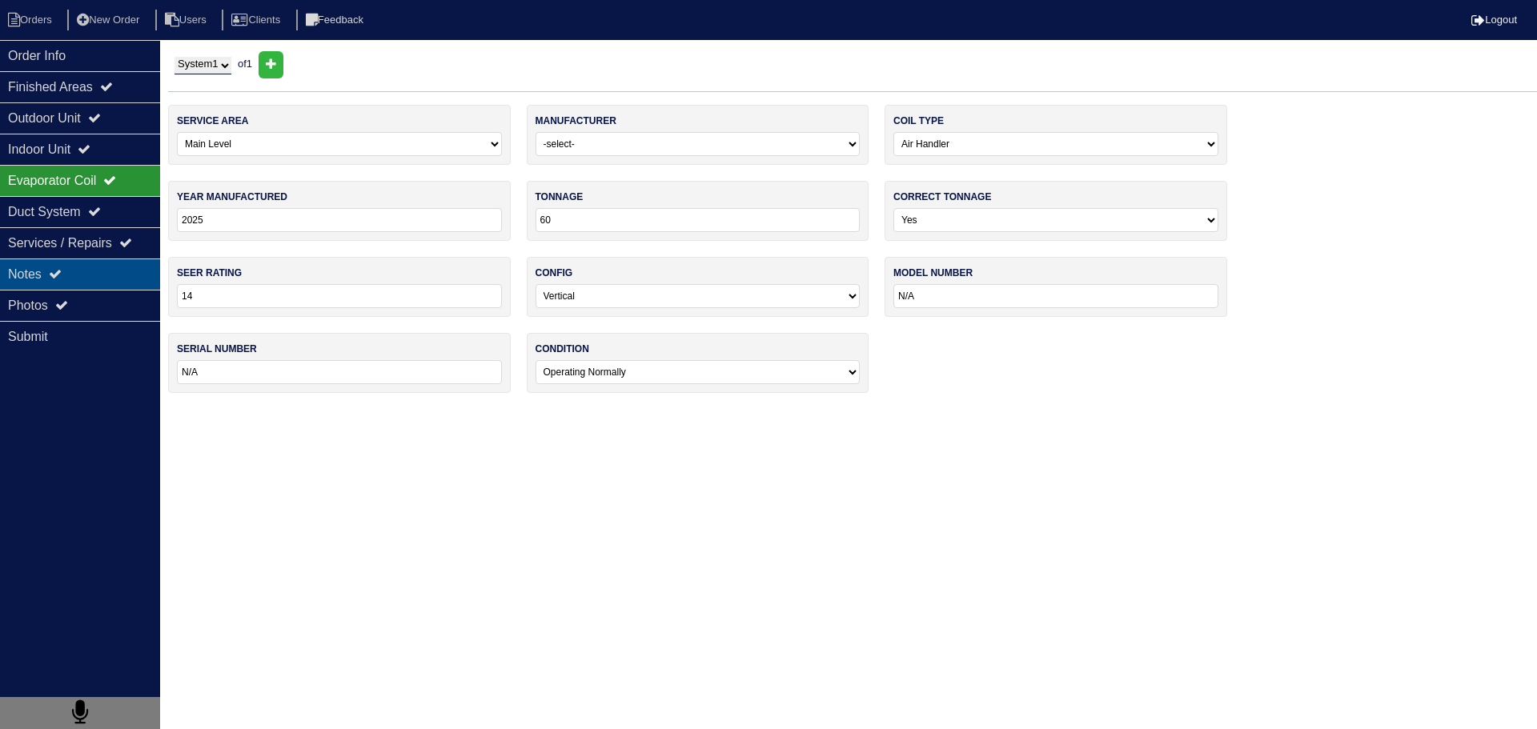
click at [98, 272] on div "Notes" at bounding box center [80, 273] width 160 height 31
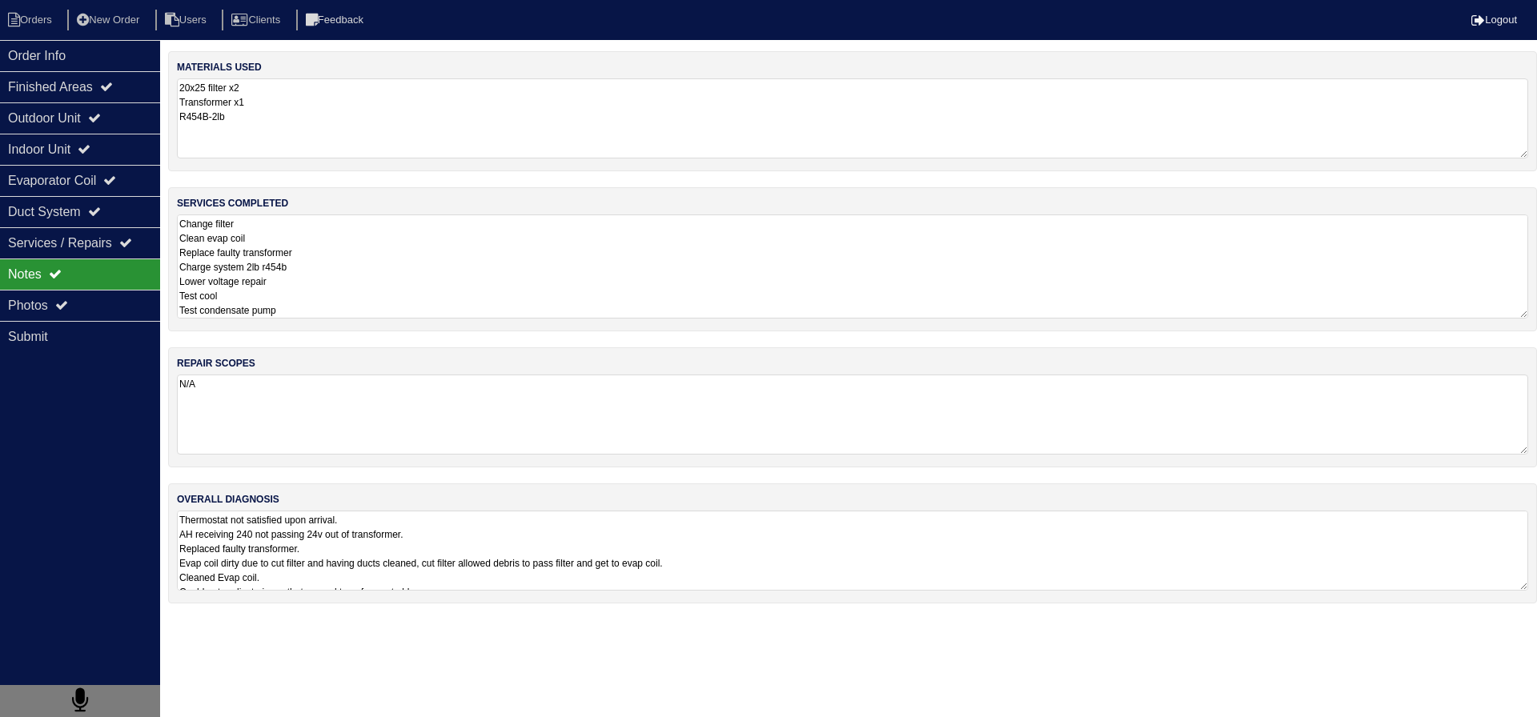
click at [371, 250] on textarea "Change filter Clean evap coil Replace faulty transformer Charge system 2lb r454…" at bounding box center [852, 266] width 1351 height 104
click at [404, 560] on textarea "Thermostat not satisfied upon arrival. AH receiving 240 not passing 24v out of …" at bounding box center [852, 551] width 1351 height 80
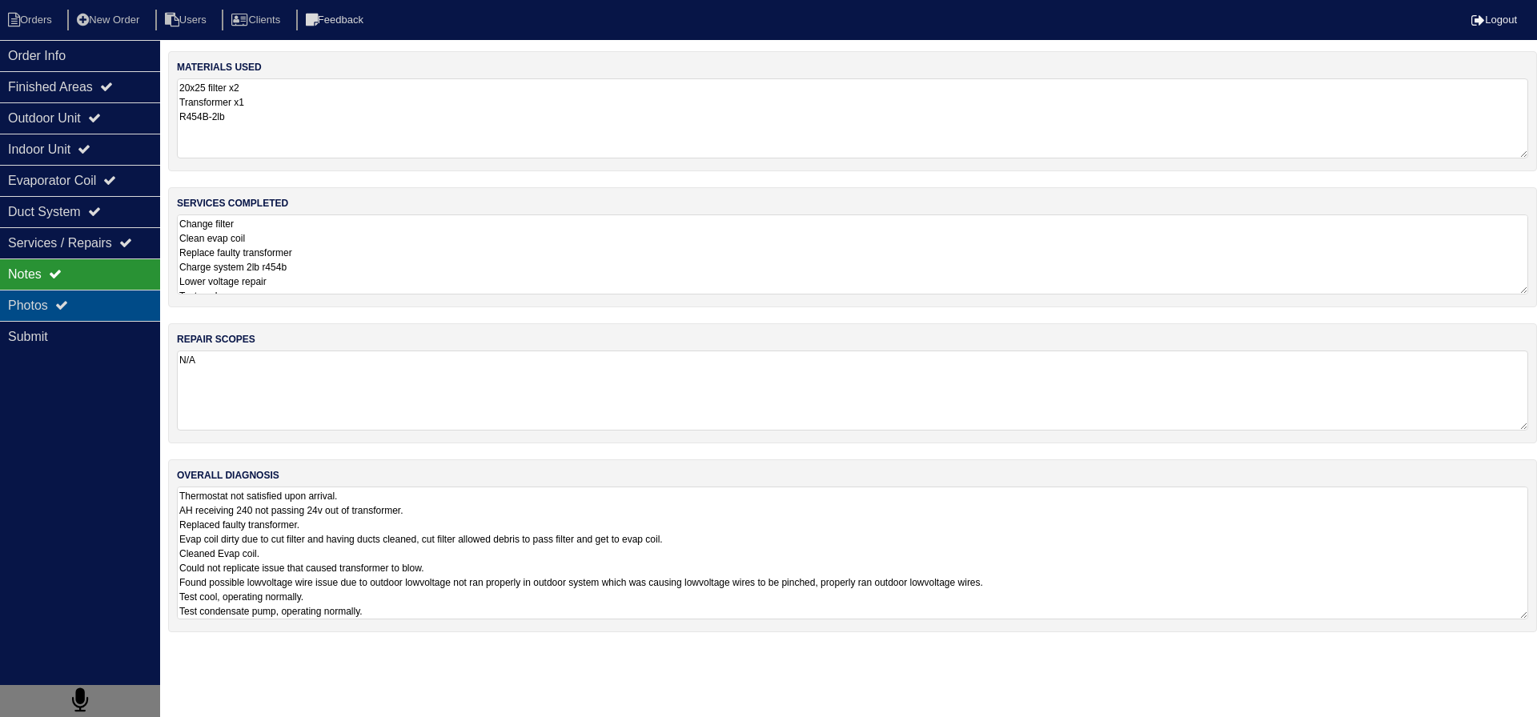
click at [46, 310] on div "Photos" at bounding box center [80, 305] width 160 height 31
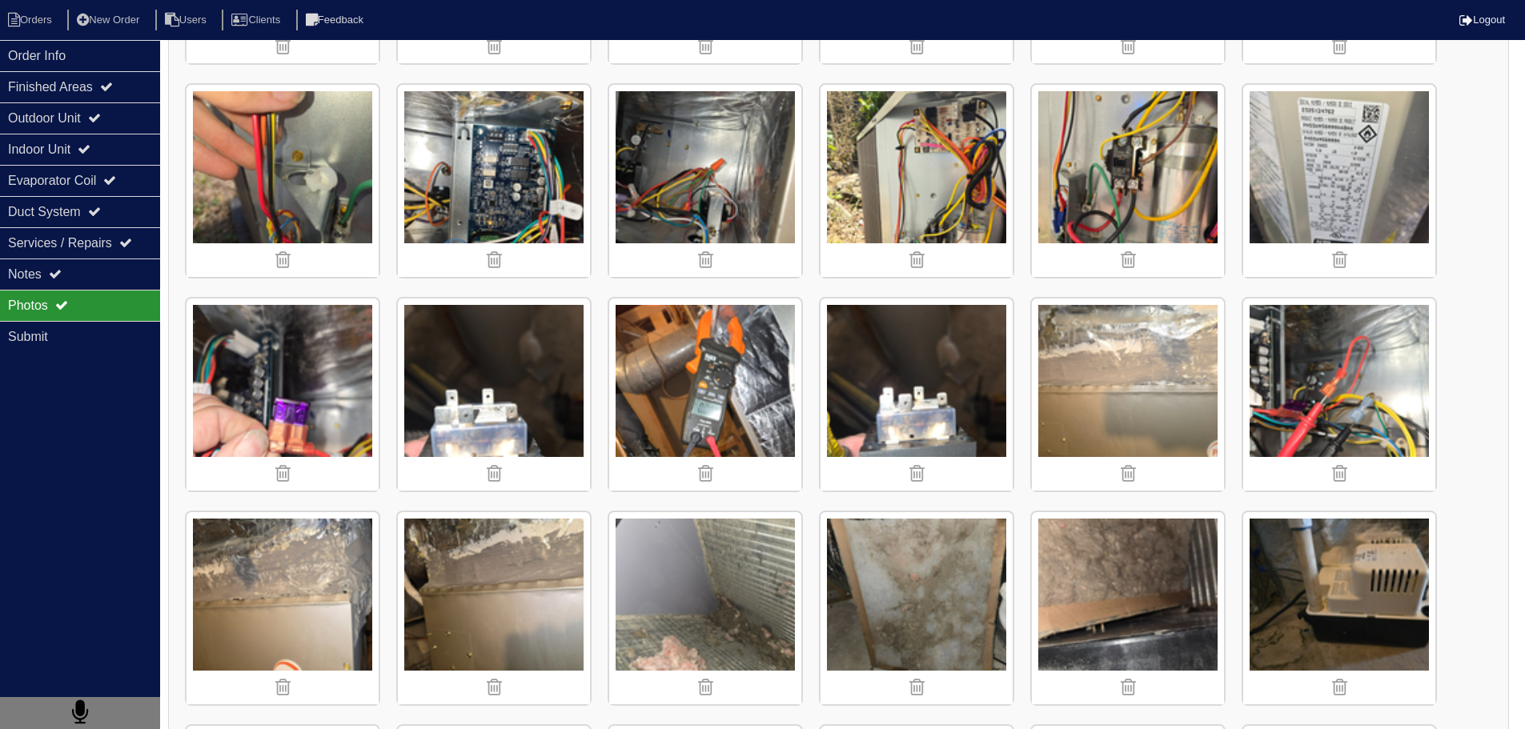
scroll to position [640, 0]
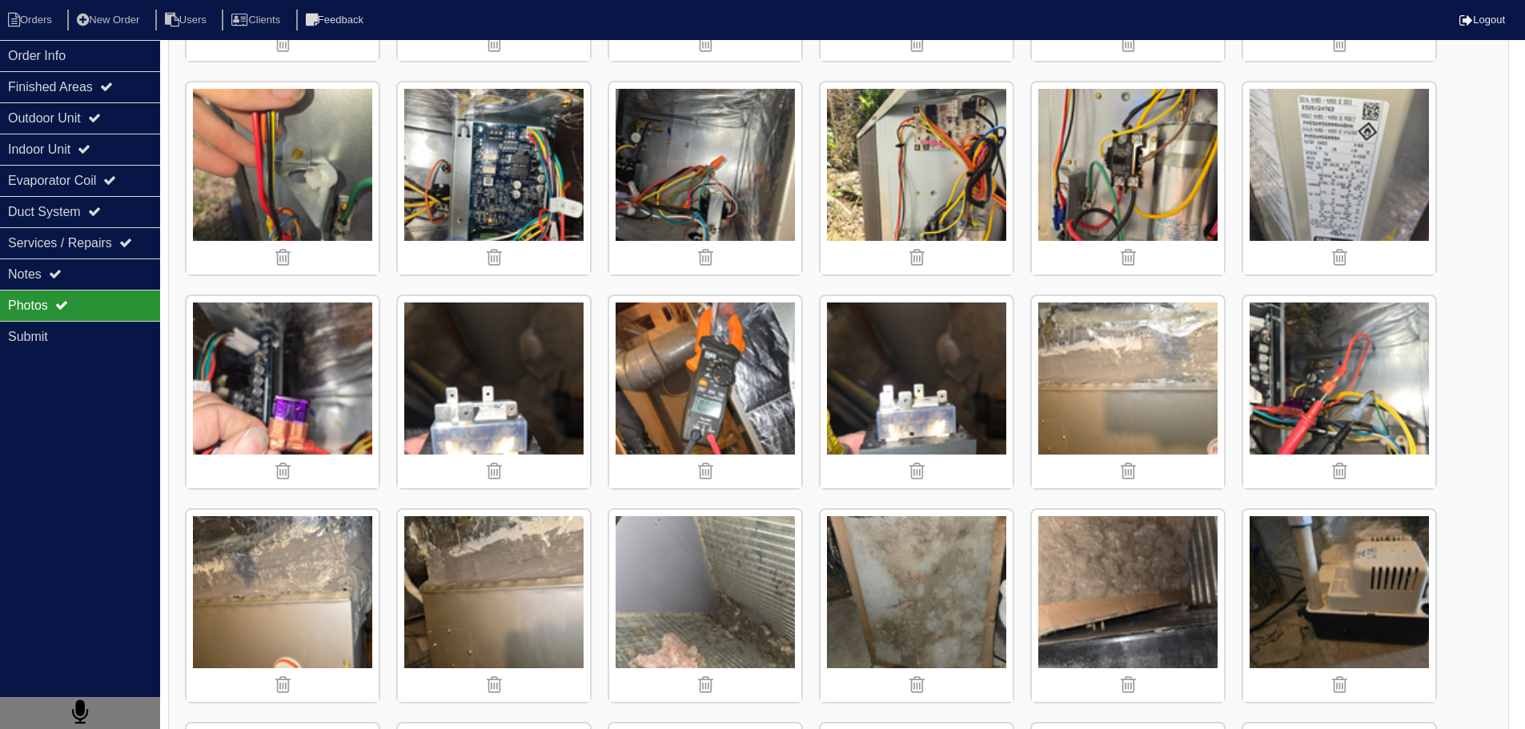
click at [939, 367] on img at bounding box center [916, 392] width 192 height 192
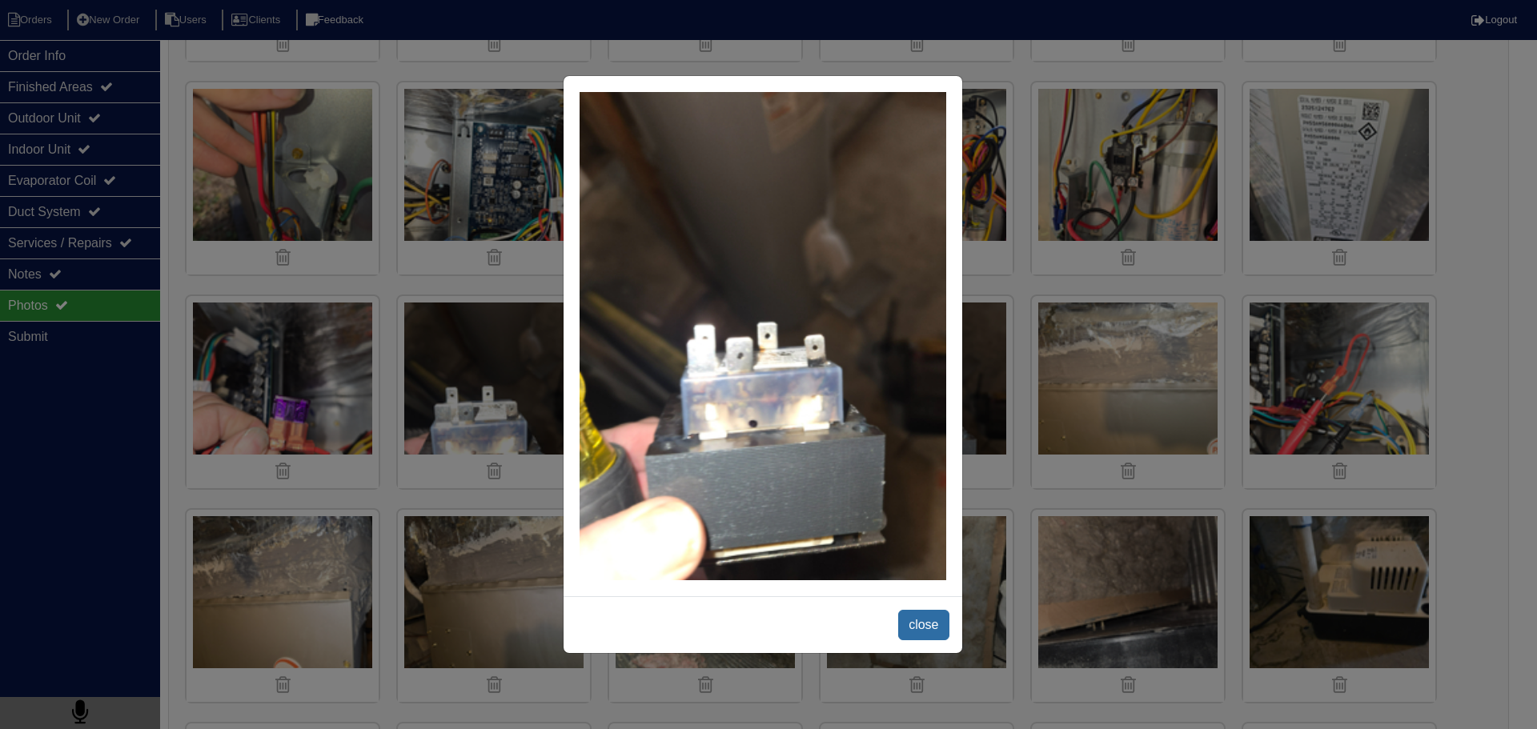
click at [924, 623] on span "close" at bounding box center [923, 625] width 50 height 30
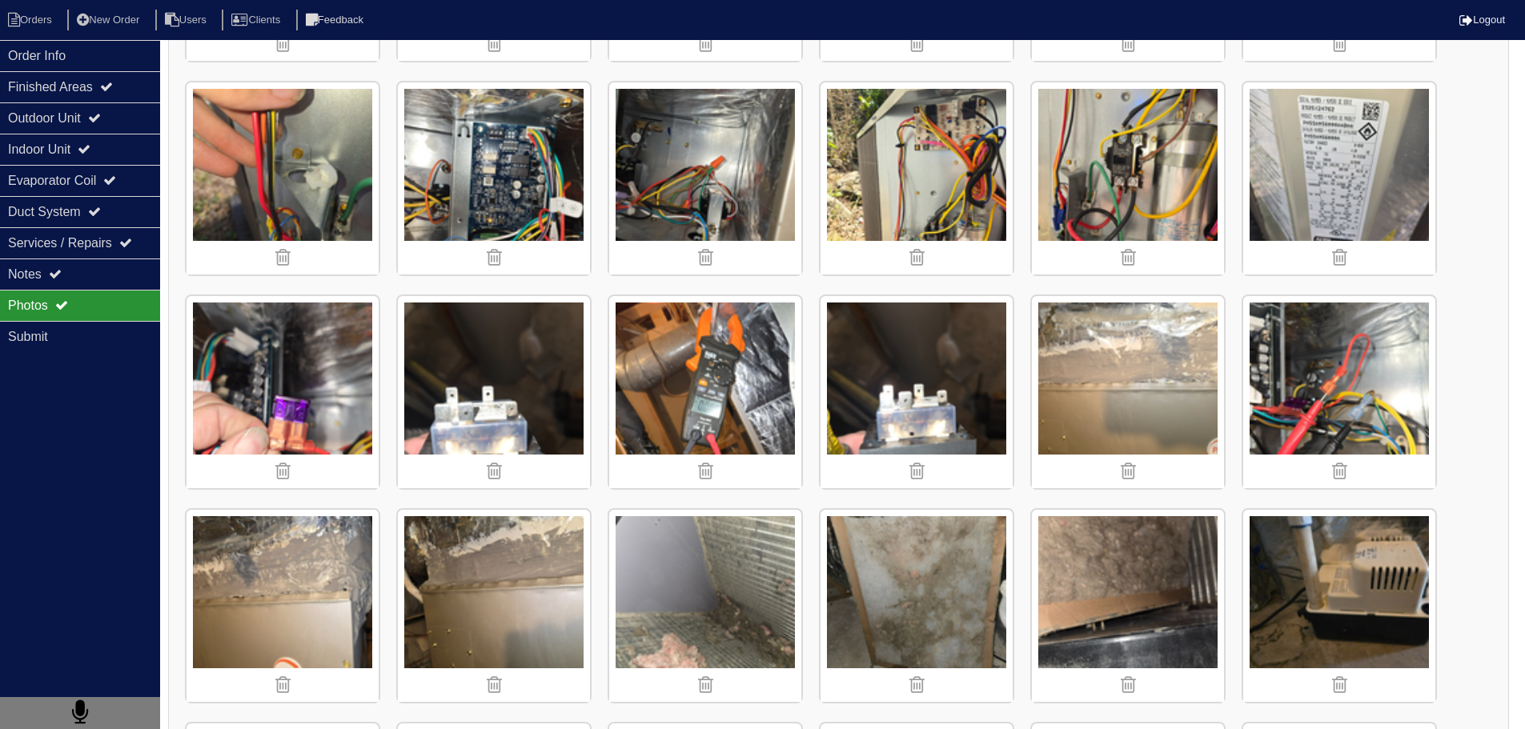
click at [474, 361] on img at bounding box center [494, 392] width 192 height 192
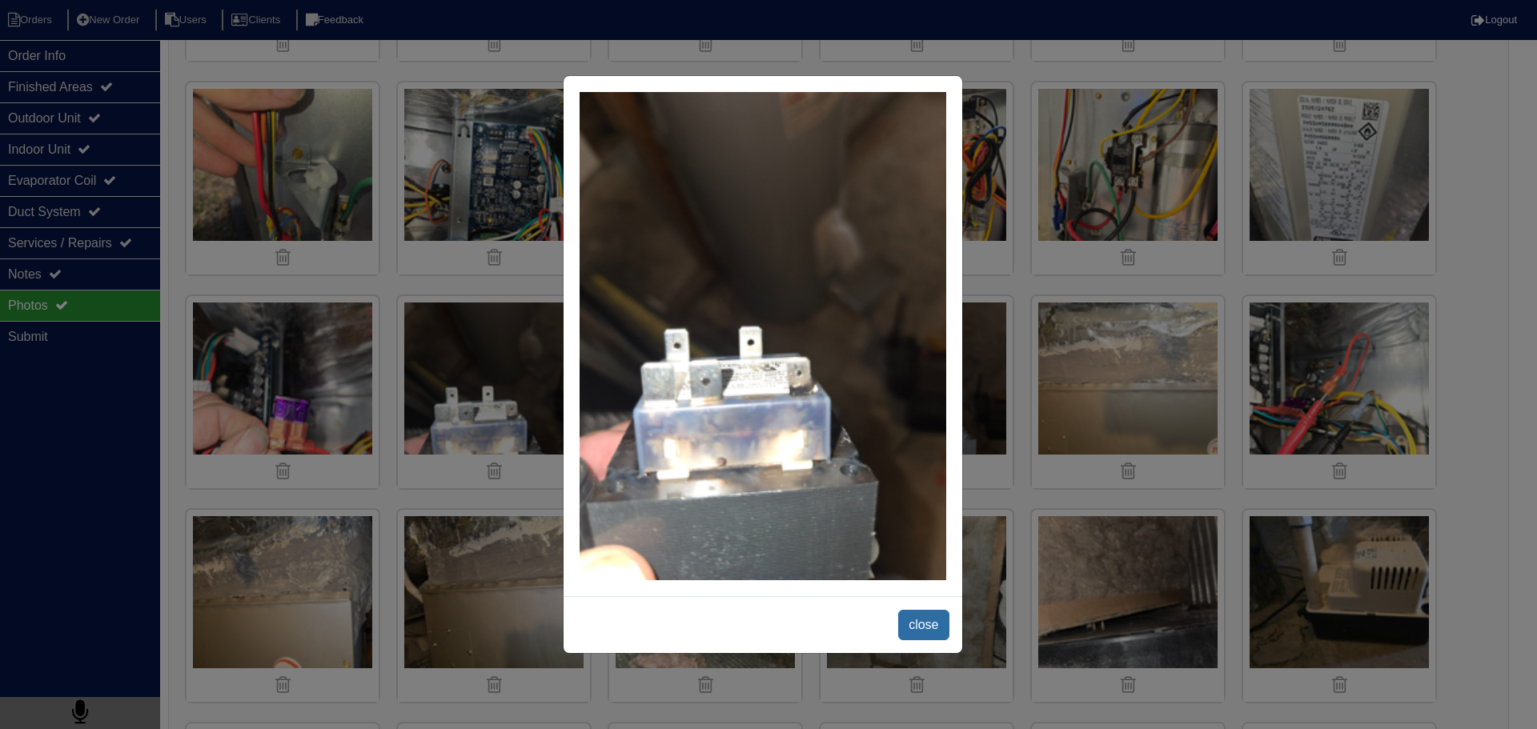
click at [930, 612] on span "close" at bounding box center [923, 625] width 50 height 30
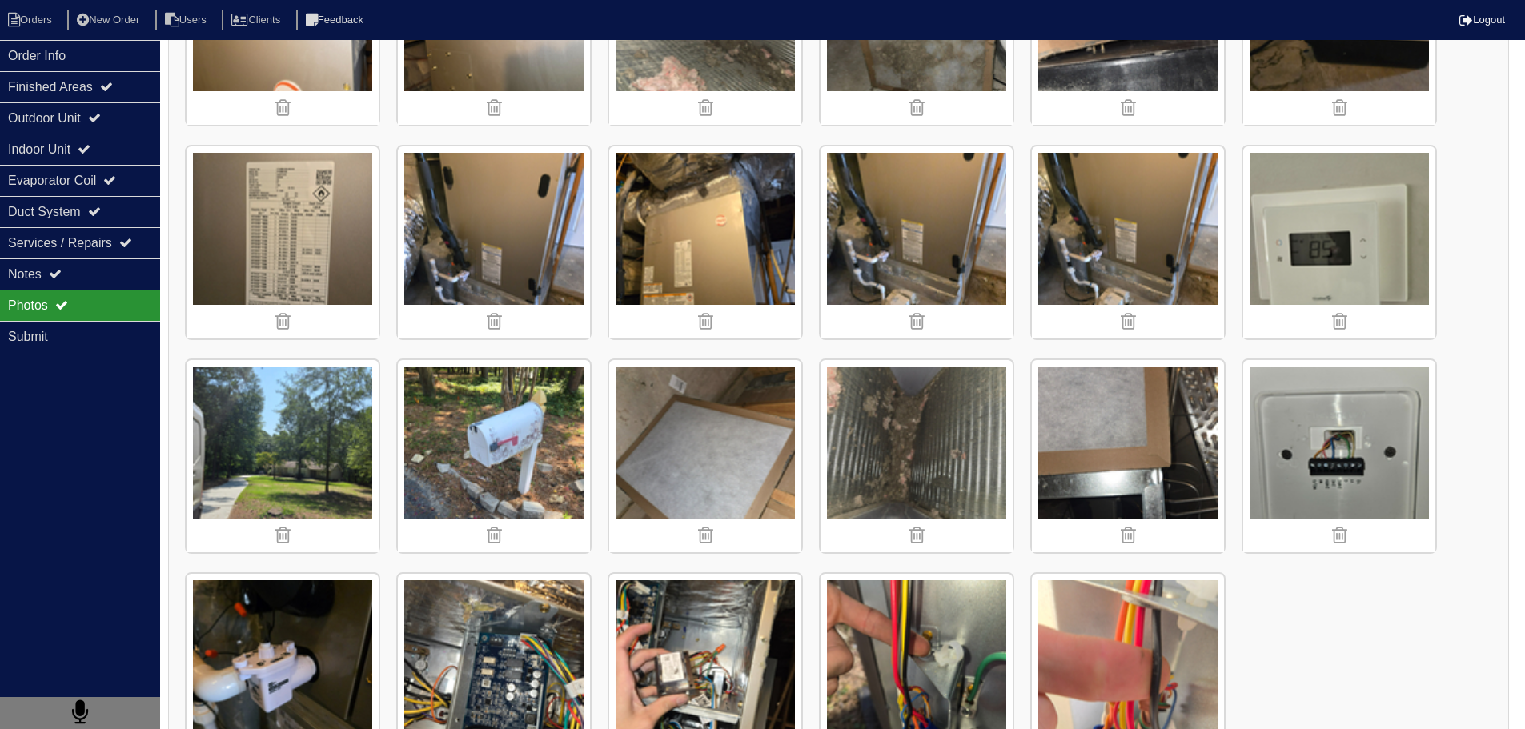
scroll to position [1284, 0]
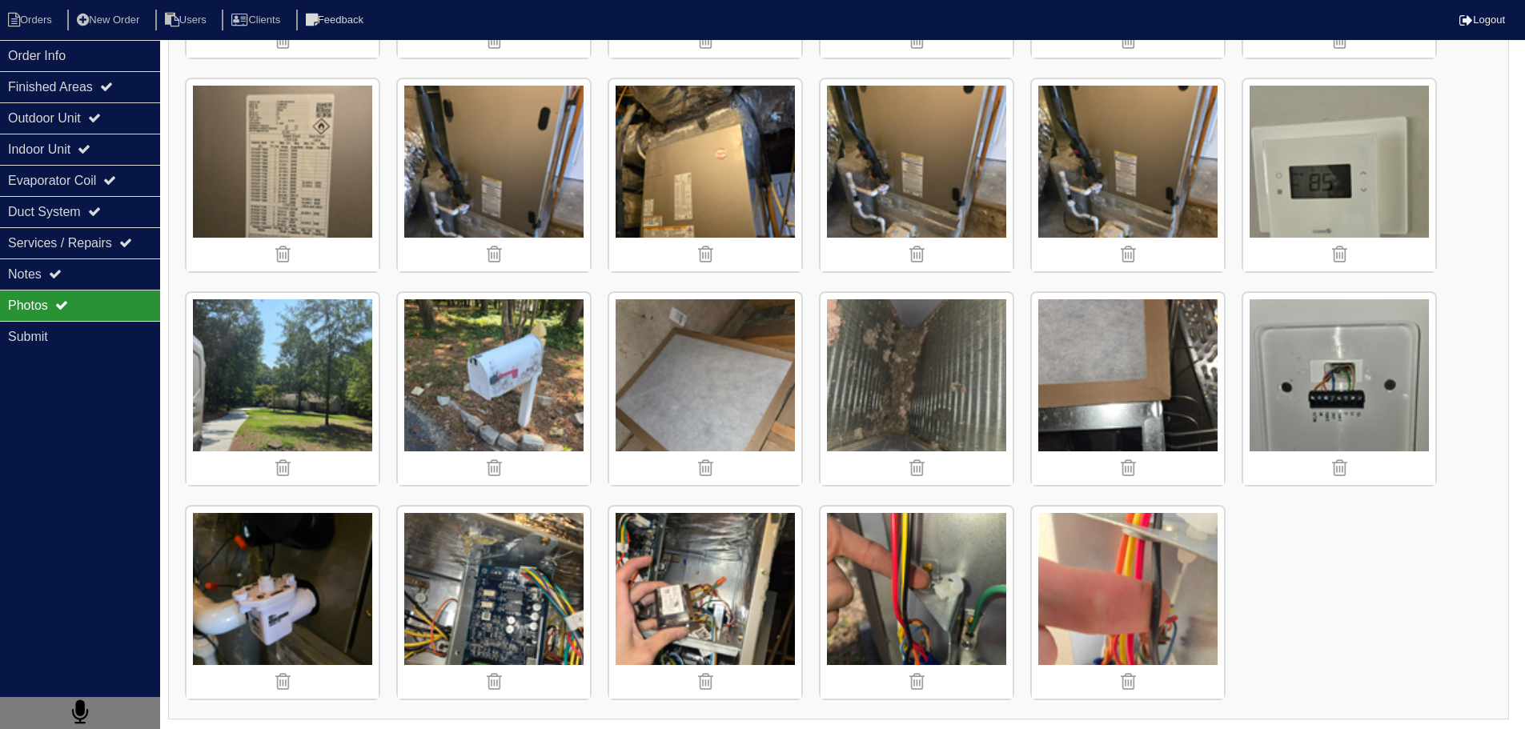
click at [939, 397] on img at bounding box center [916, 389] width 192 height 192
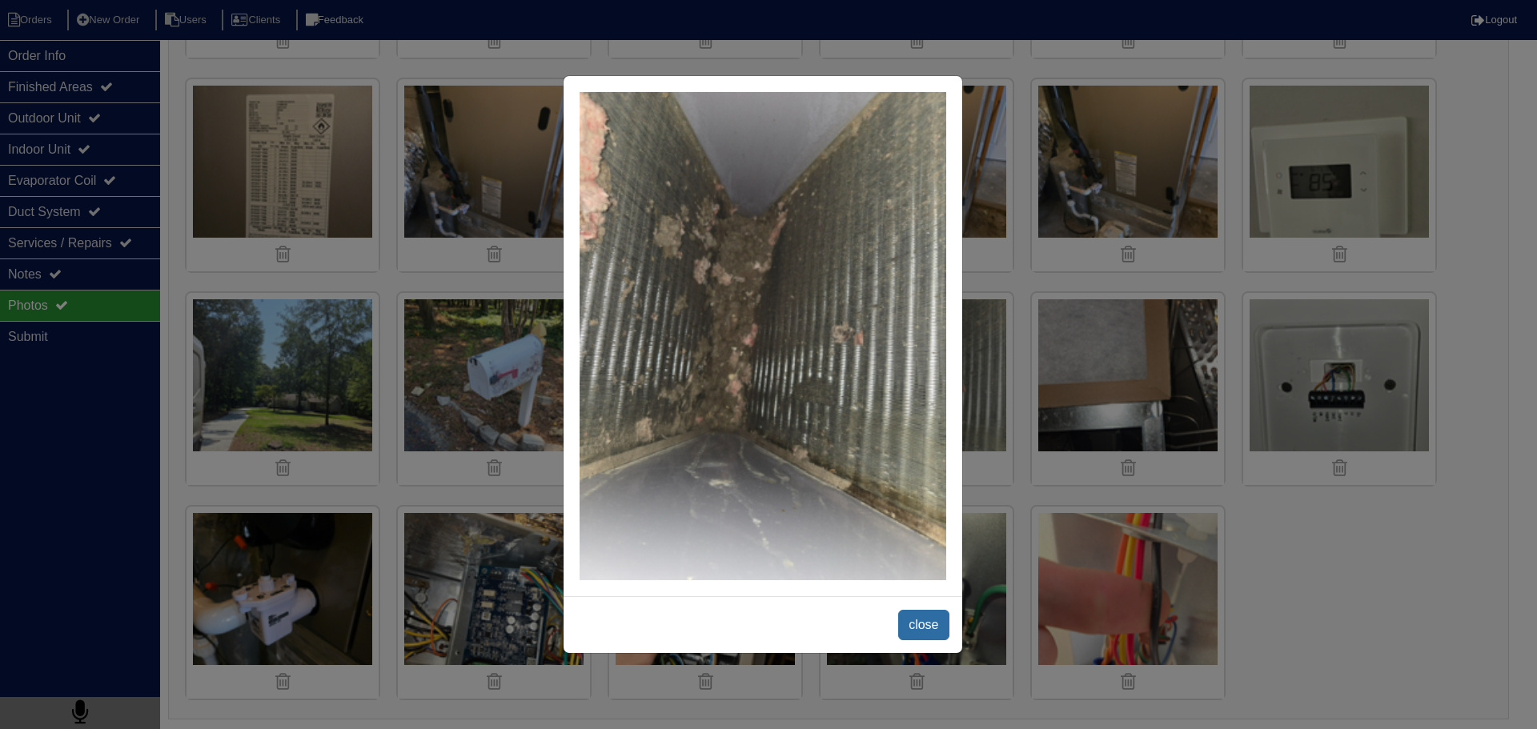
click at [923, 626] on span "close" at bounding box center [923, 625] width 50 height 30
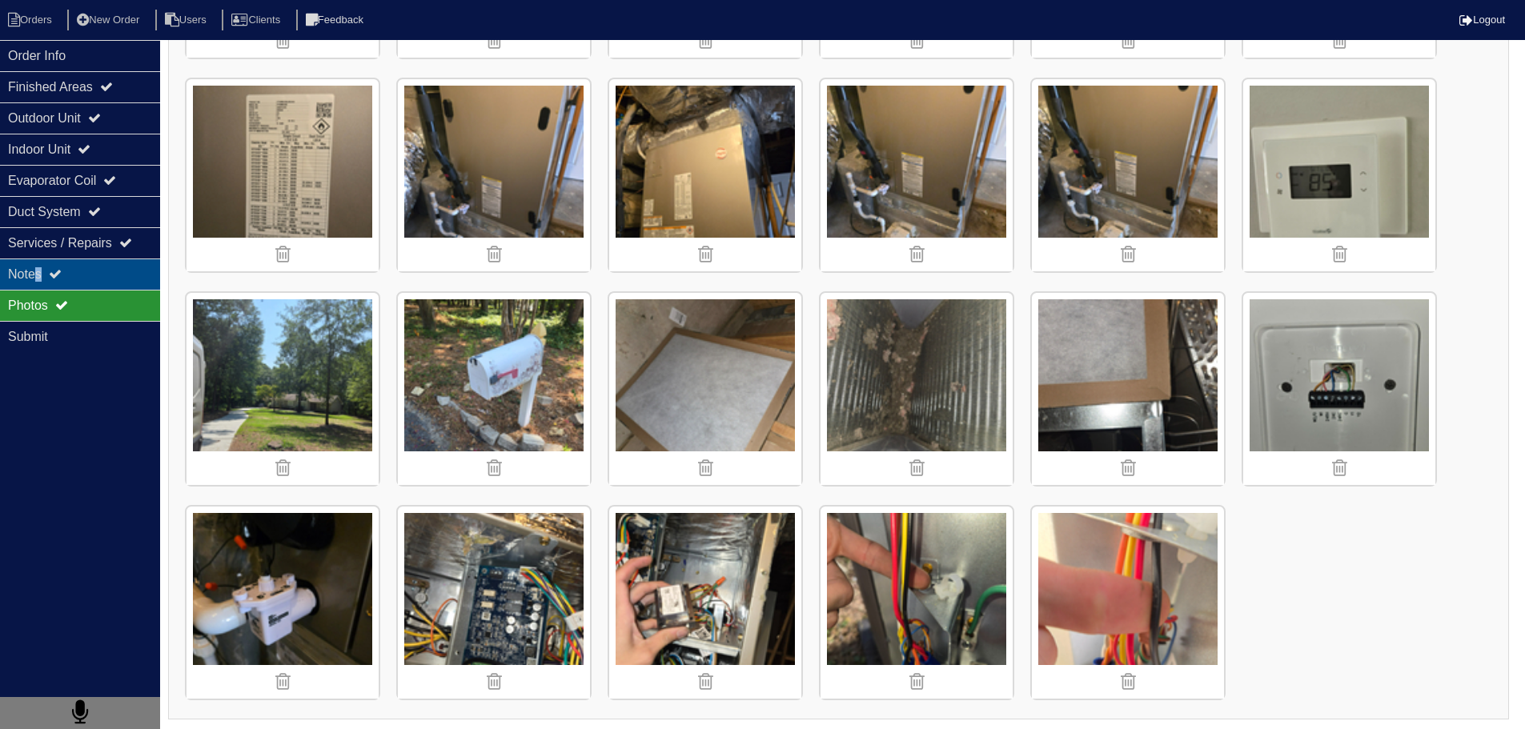
click at [42, 271] on div "Notes" at bounding box center [80, 273] width 160 height 31
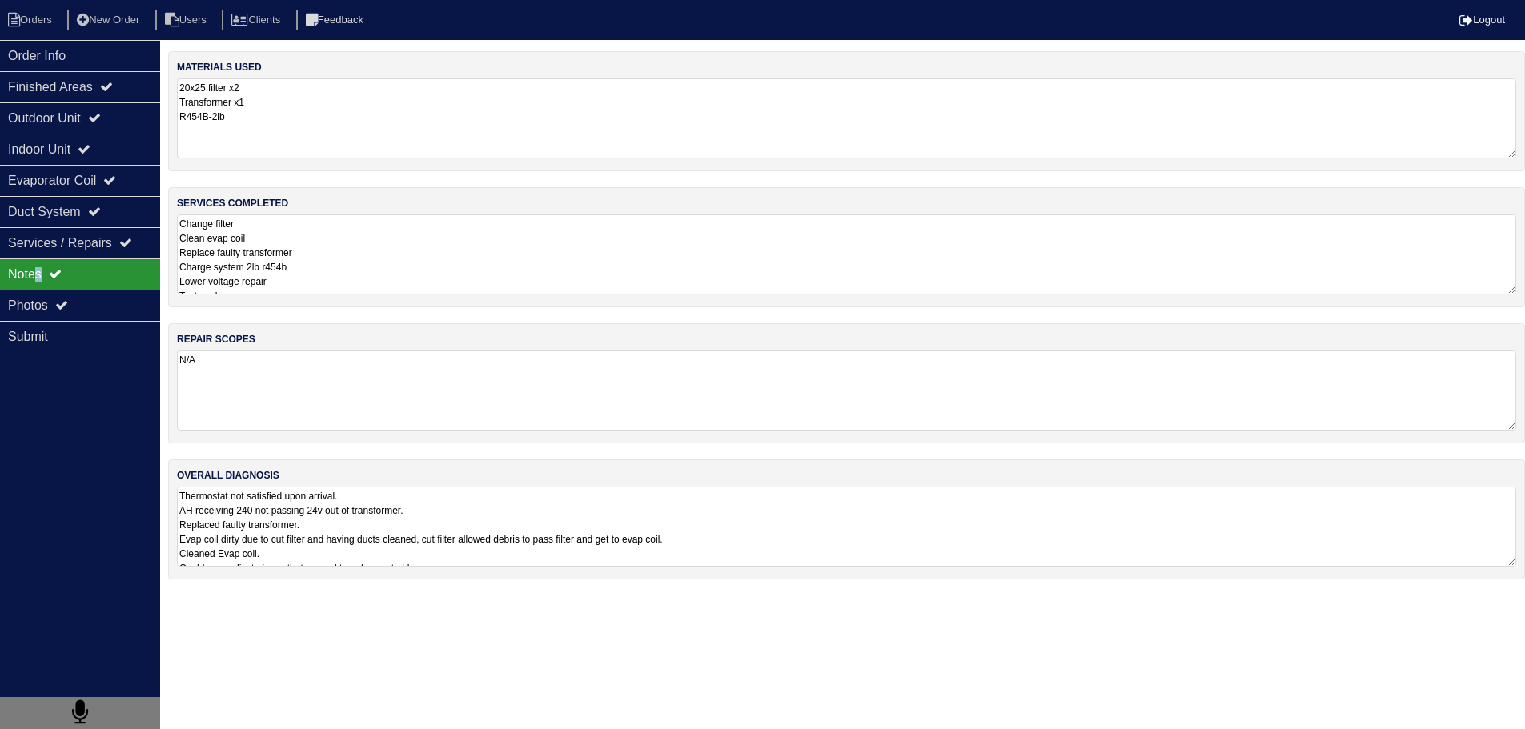
scroll to position [0, 0]
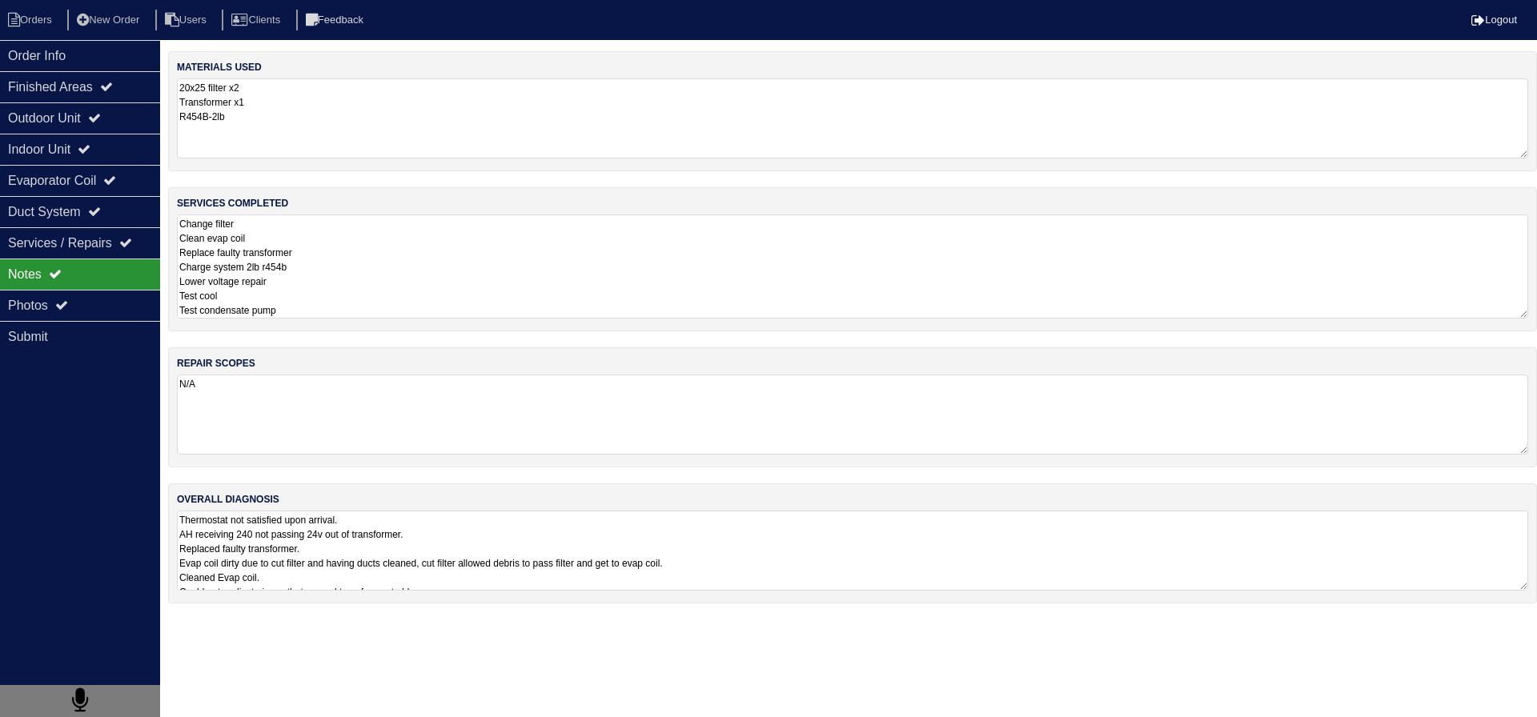
click at [407, 272] on textarea "Change filter Clean evap coil Replace faulty transformer Charge system 2lb r454…" at bounding box center [852, 266] width 1351 height 104
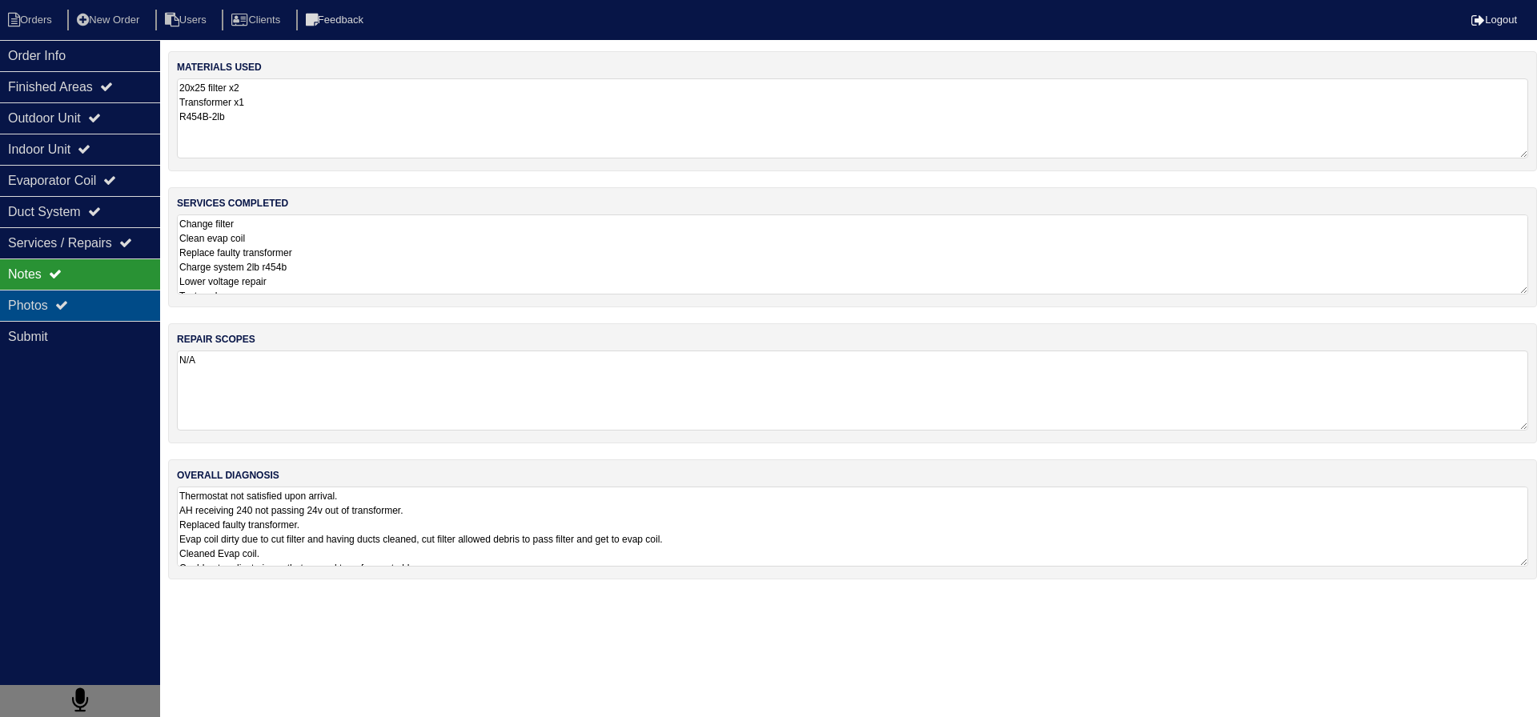
click at [80, 317] on div "Photos" at bounding box center [80, 305] width 160 height 31
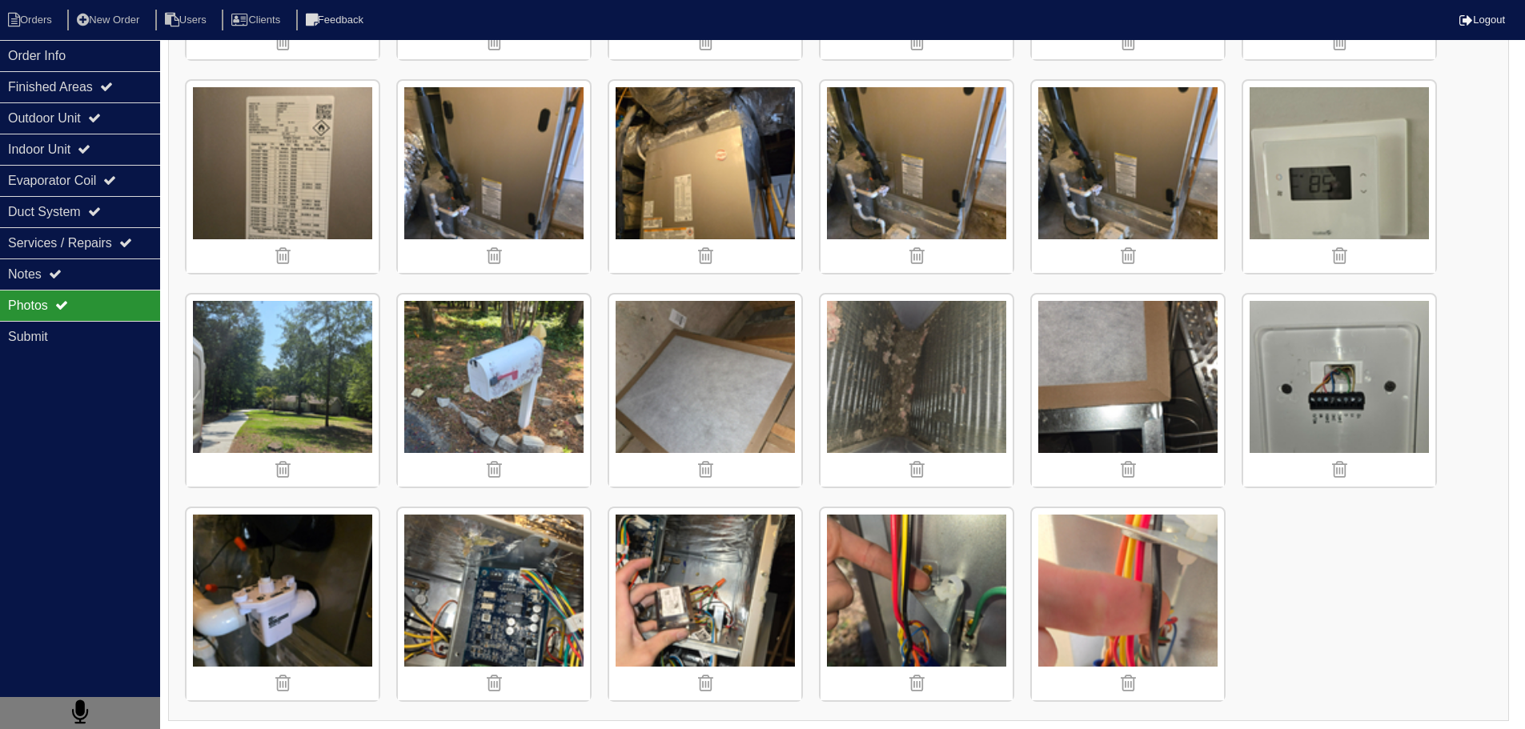
scroll to position [1284, 0]
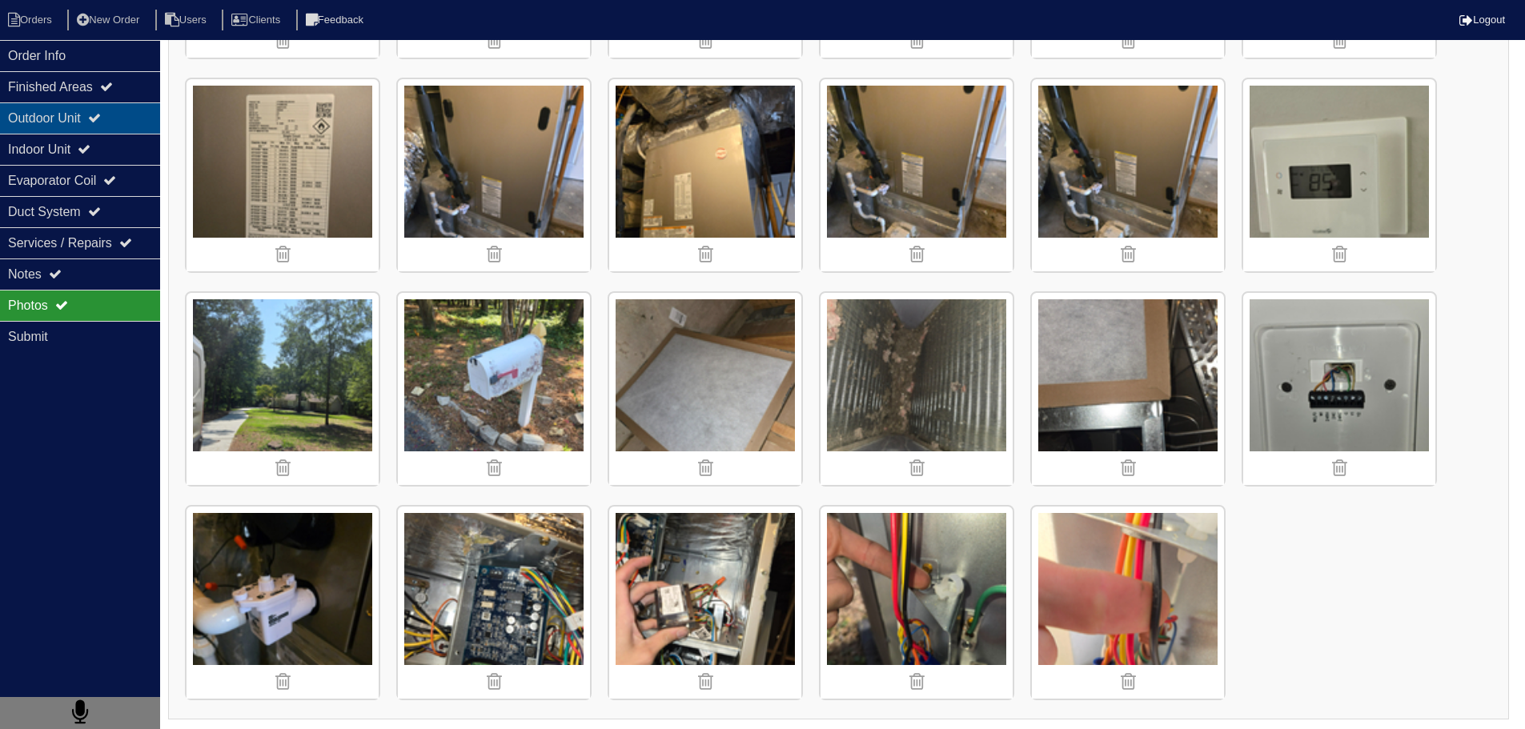
click at [101, 122] on icon at bounding box center [94, 117] width 13 height 13
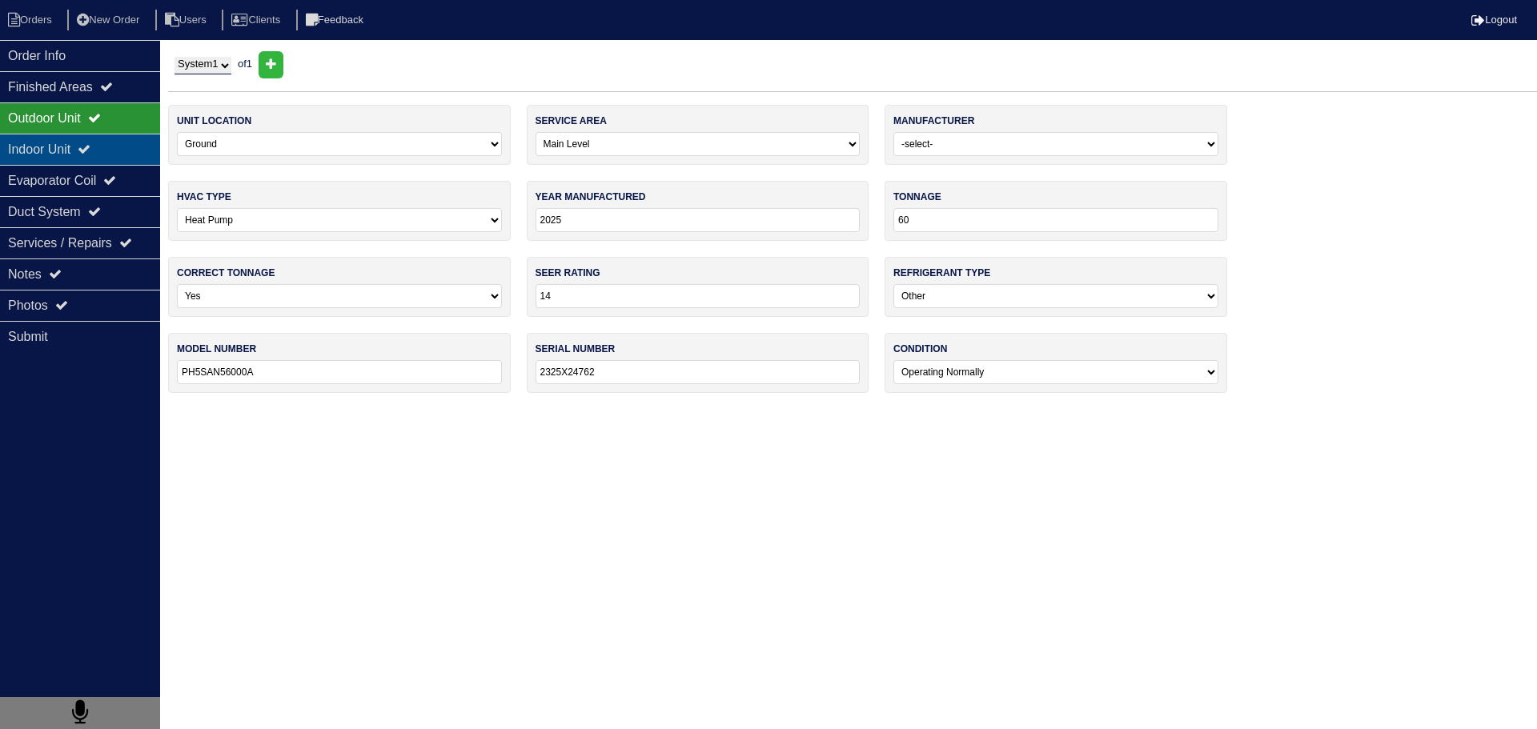
click at [90, 148] on icon at bounding box center [84, 148] width 13 height 13
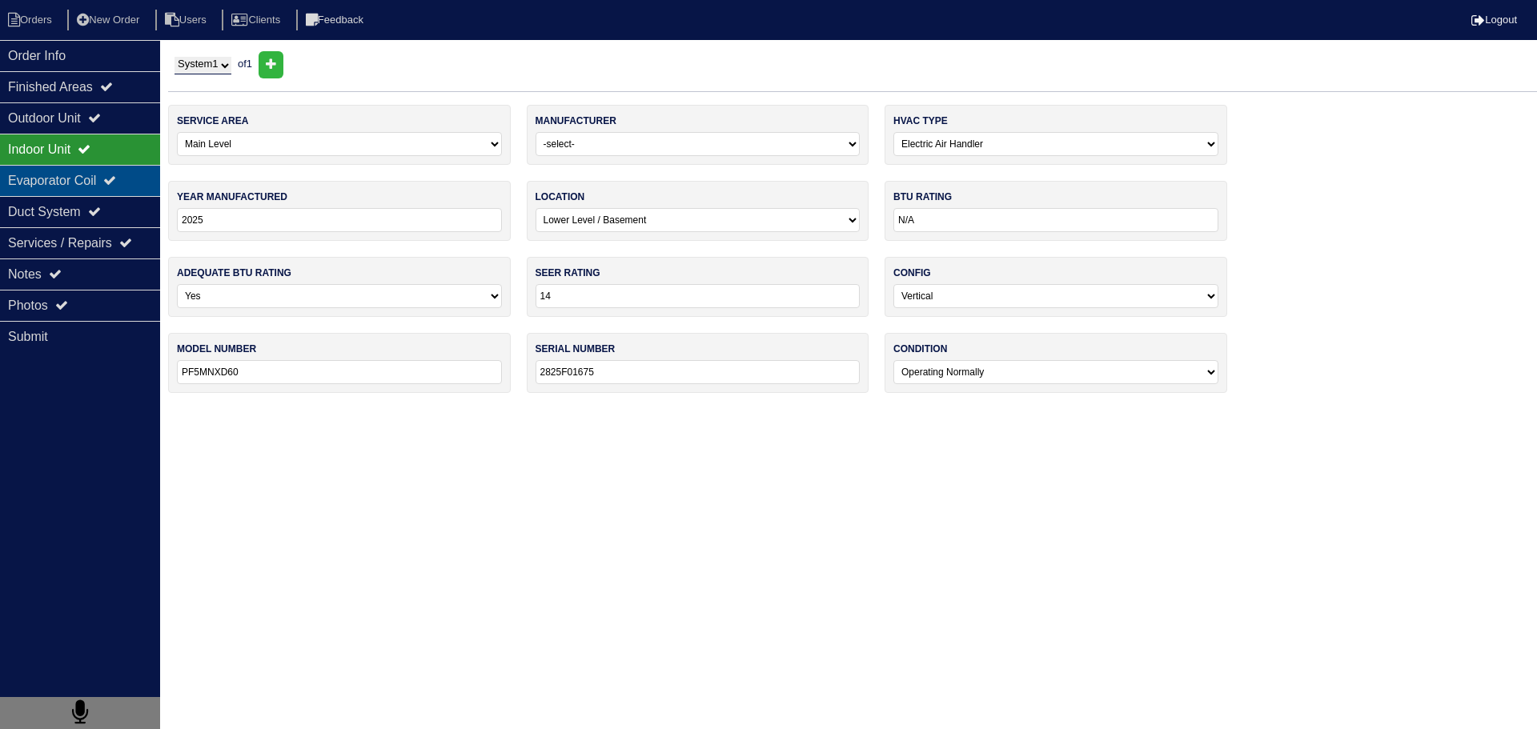
click at [90, 192] on div "Evaporator Coil" at bounding box center [80, 180] width 160 height 31
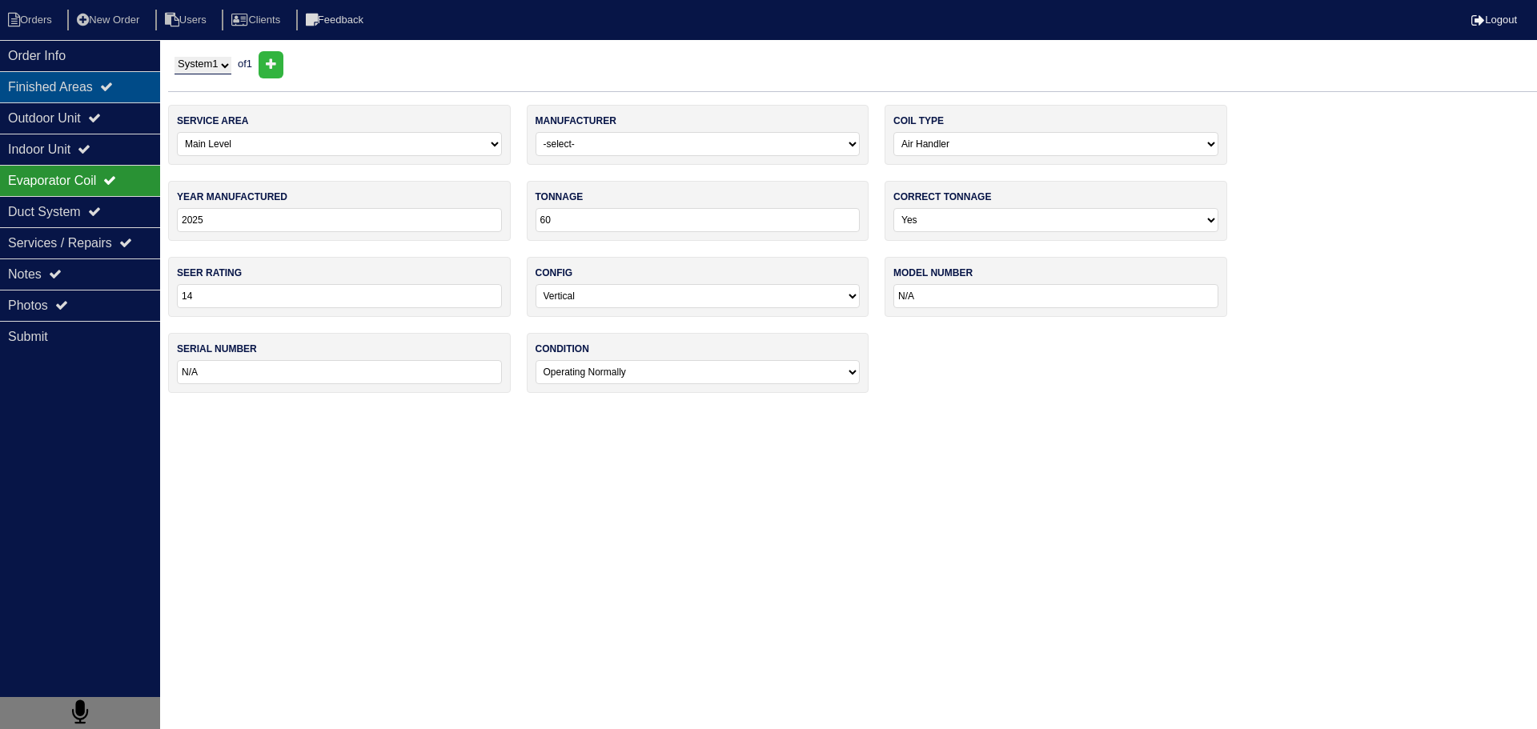
click at [126, 97] on div "Finished Areas" at bounding box center [80, 86] width 160 height 31
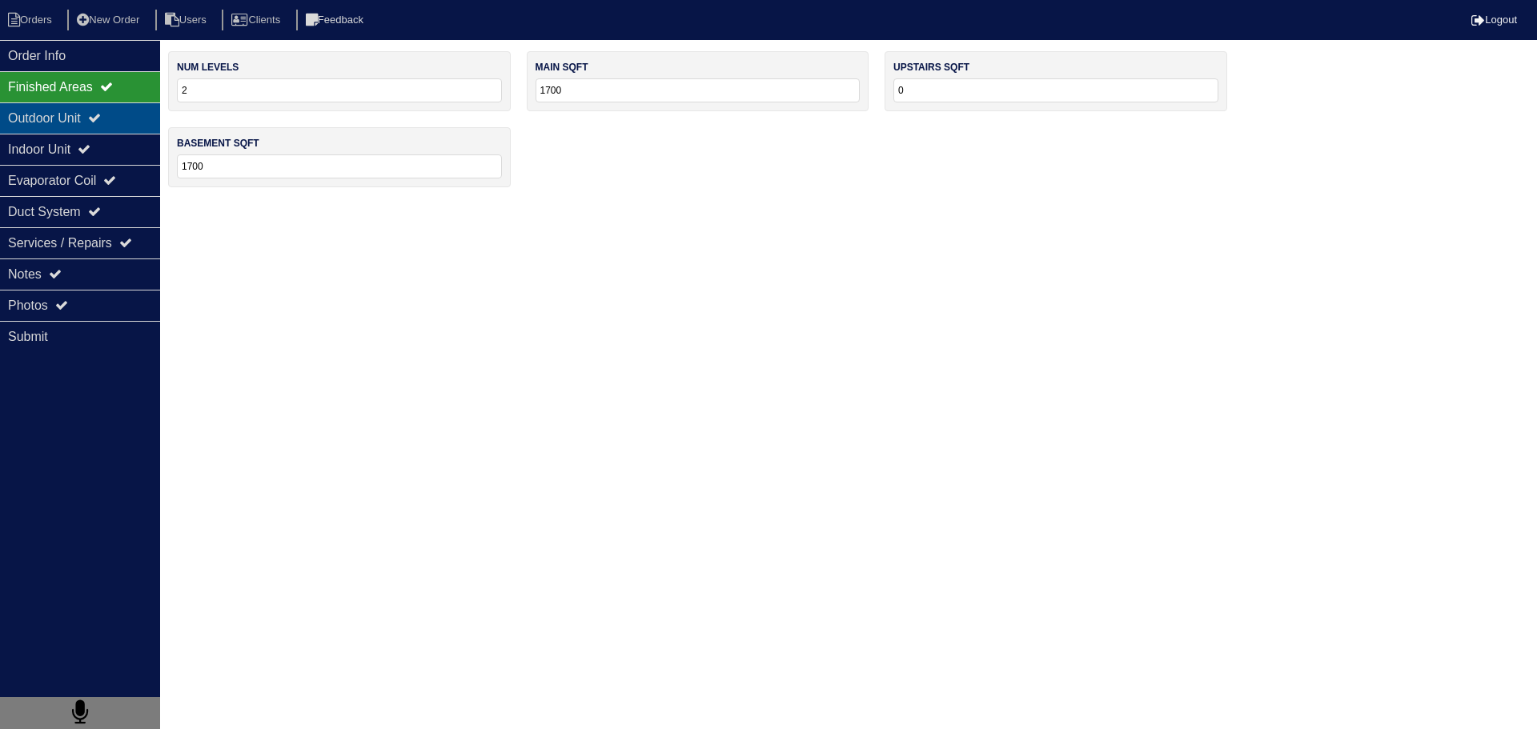
click at [124, 123] on div "Outdoor Unit" at bounding box center [80, 117] width 160 height 31
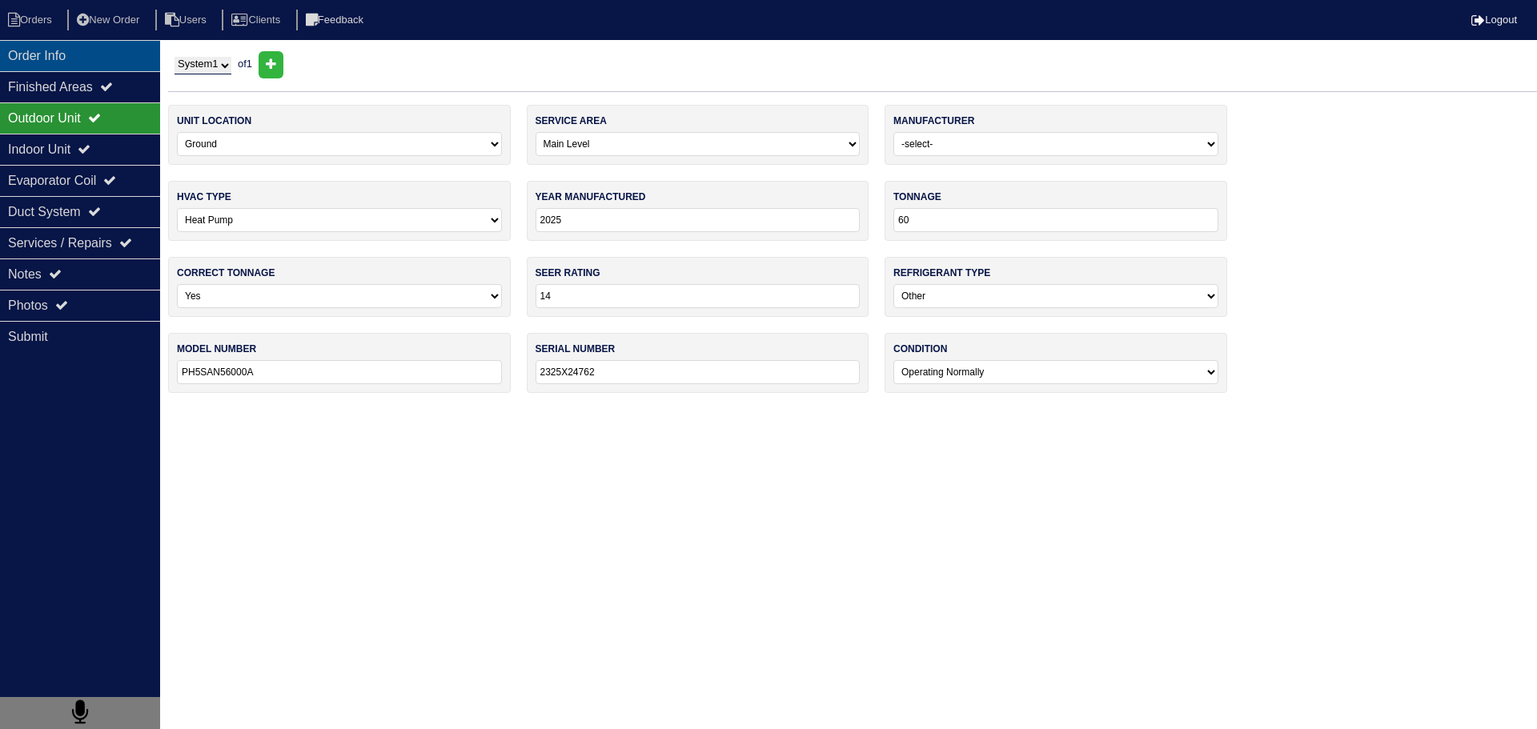
click at [98, 62] on div "Order Info" at bounding box center [80, 55] width 160 height 31
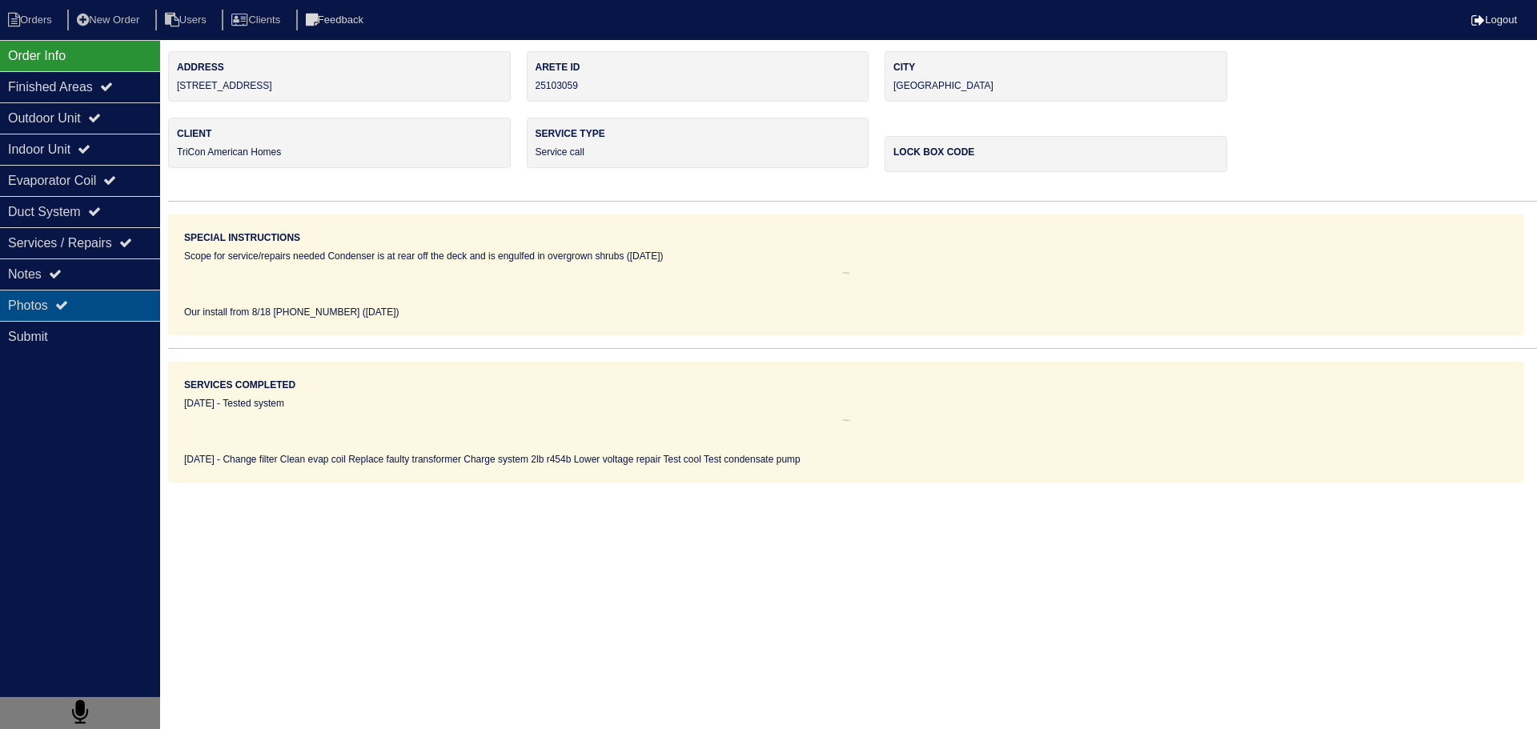
click at [113, 295] on div "Photos" at bounding box center [80, 305] width 160 height 31
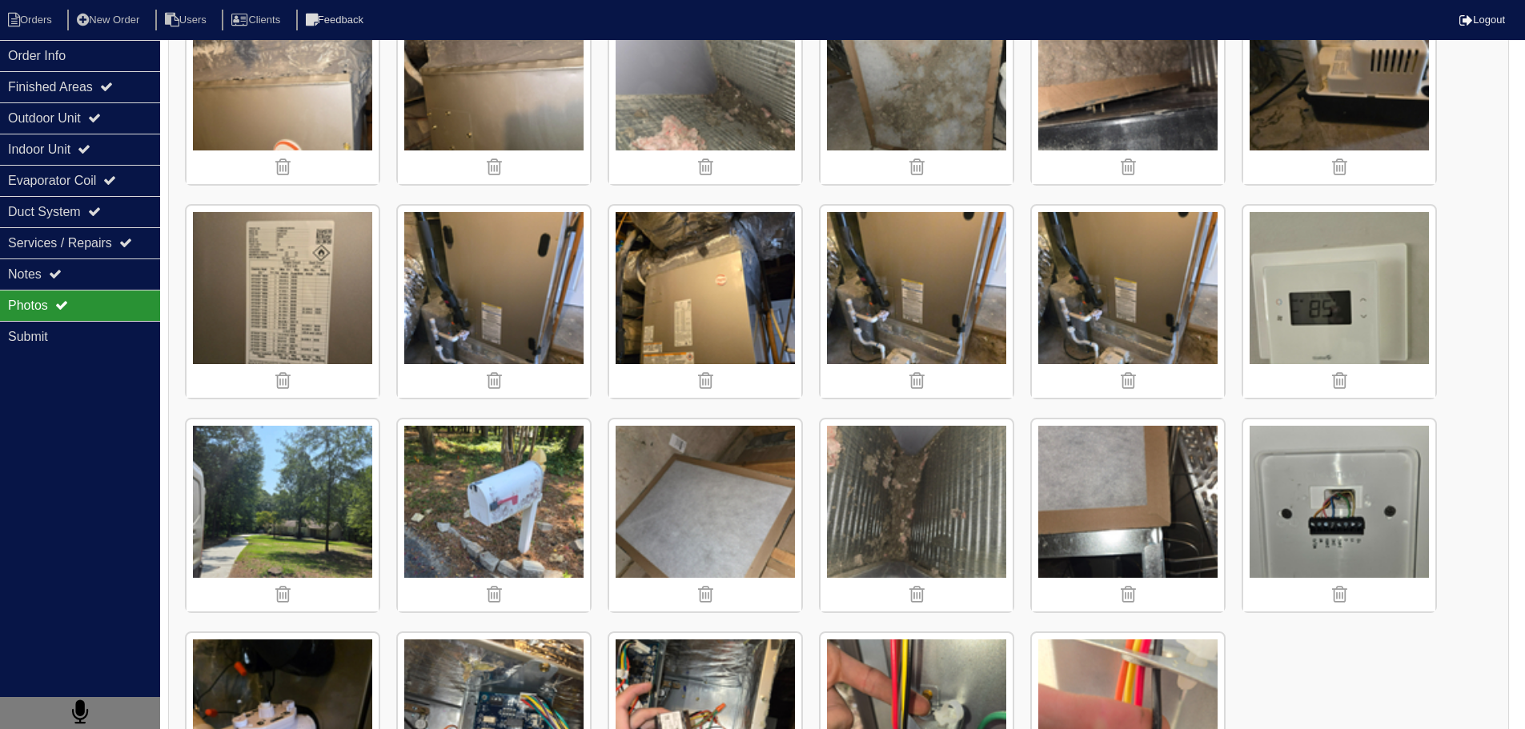
scroll to position [1284, 0]
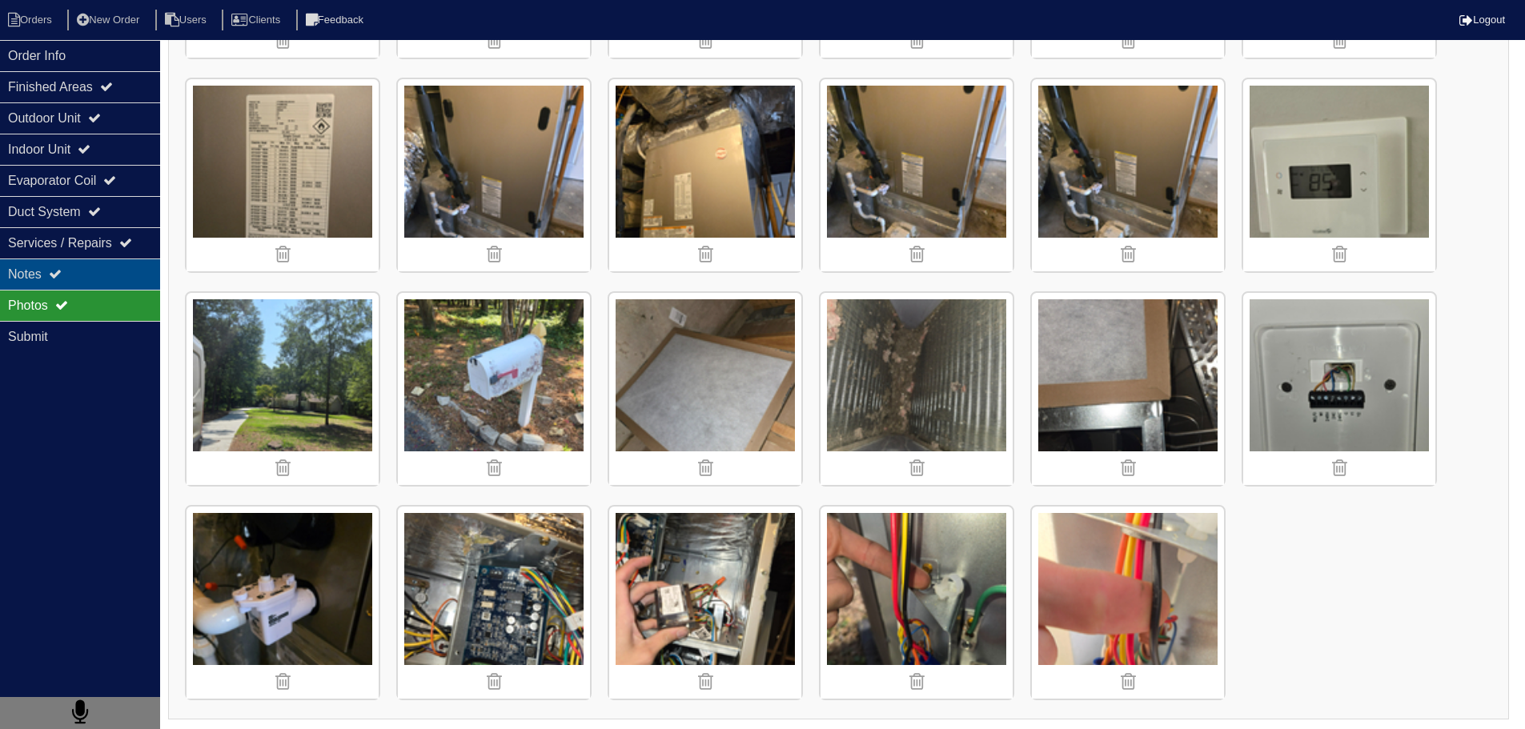
click at [126, 261] on div "Notes" at bounding box center [80, 273] width 160 height 31
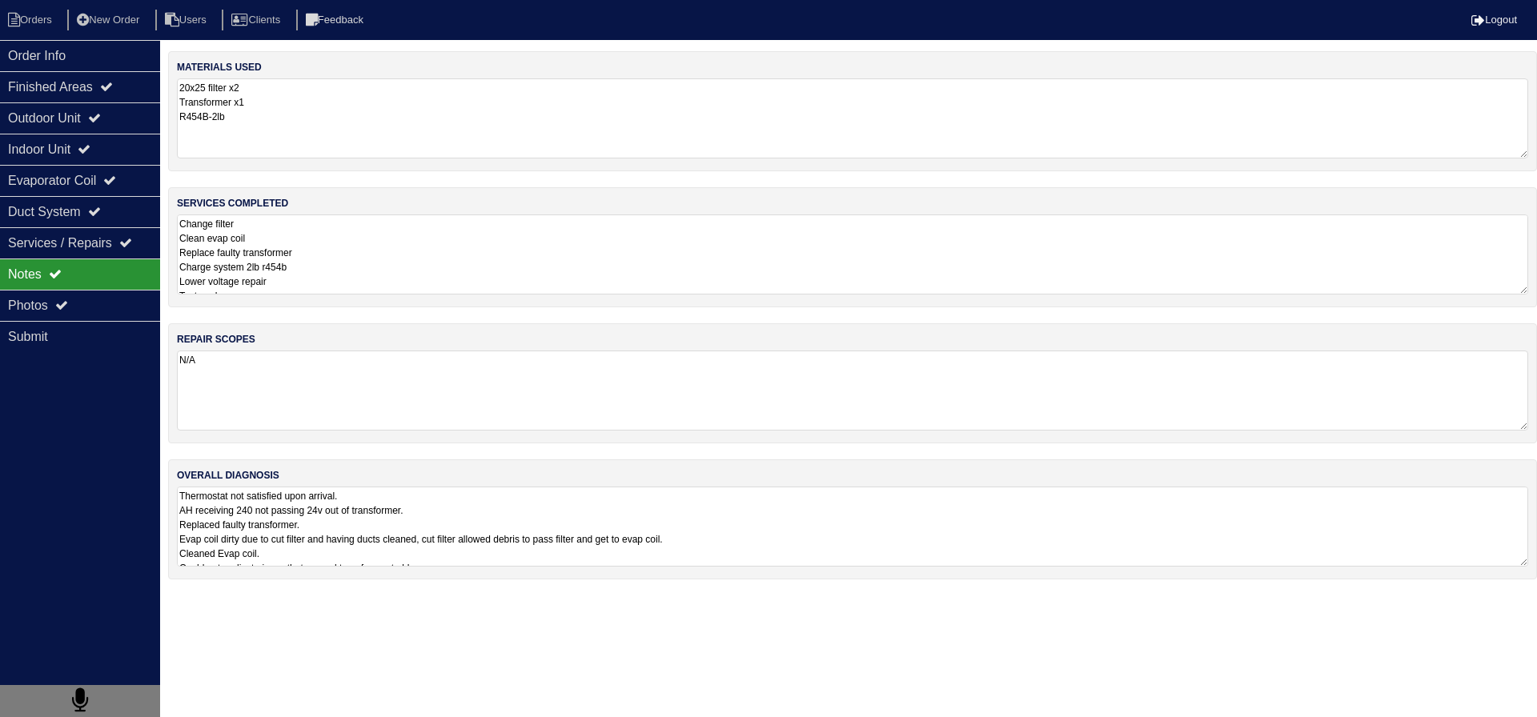
click at [387, 248] on textarea "Change filter Clean evap coil Replace faulty transformer Charge system 2lb r454…" at bounding box center [852, 254] width 1351 height 80
click at [54, 26] on li "Orders" at bounding box center [32, 21] width 65 height 22
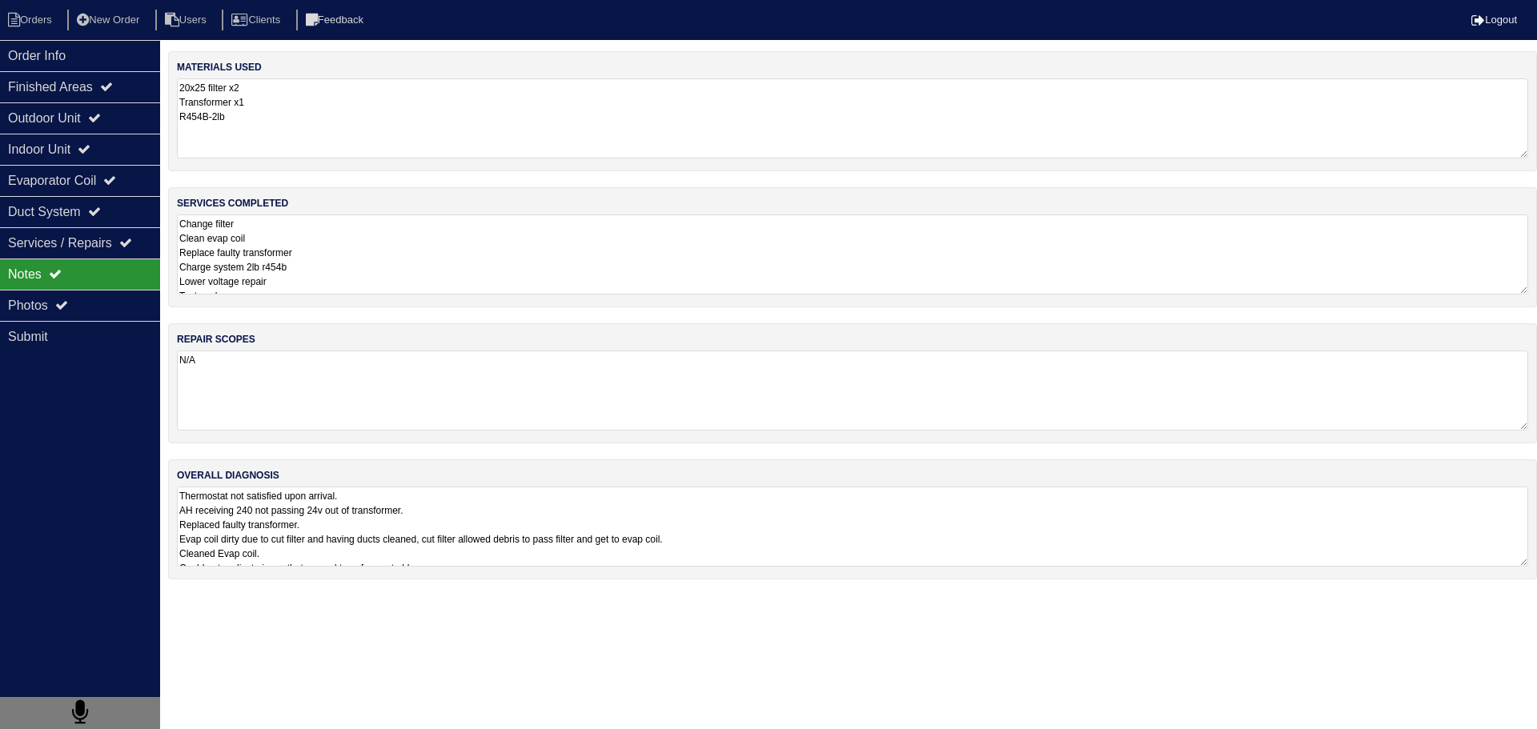
select select "15"
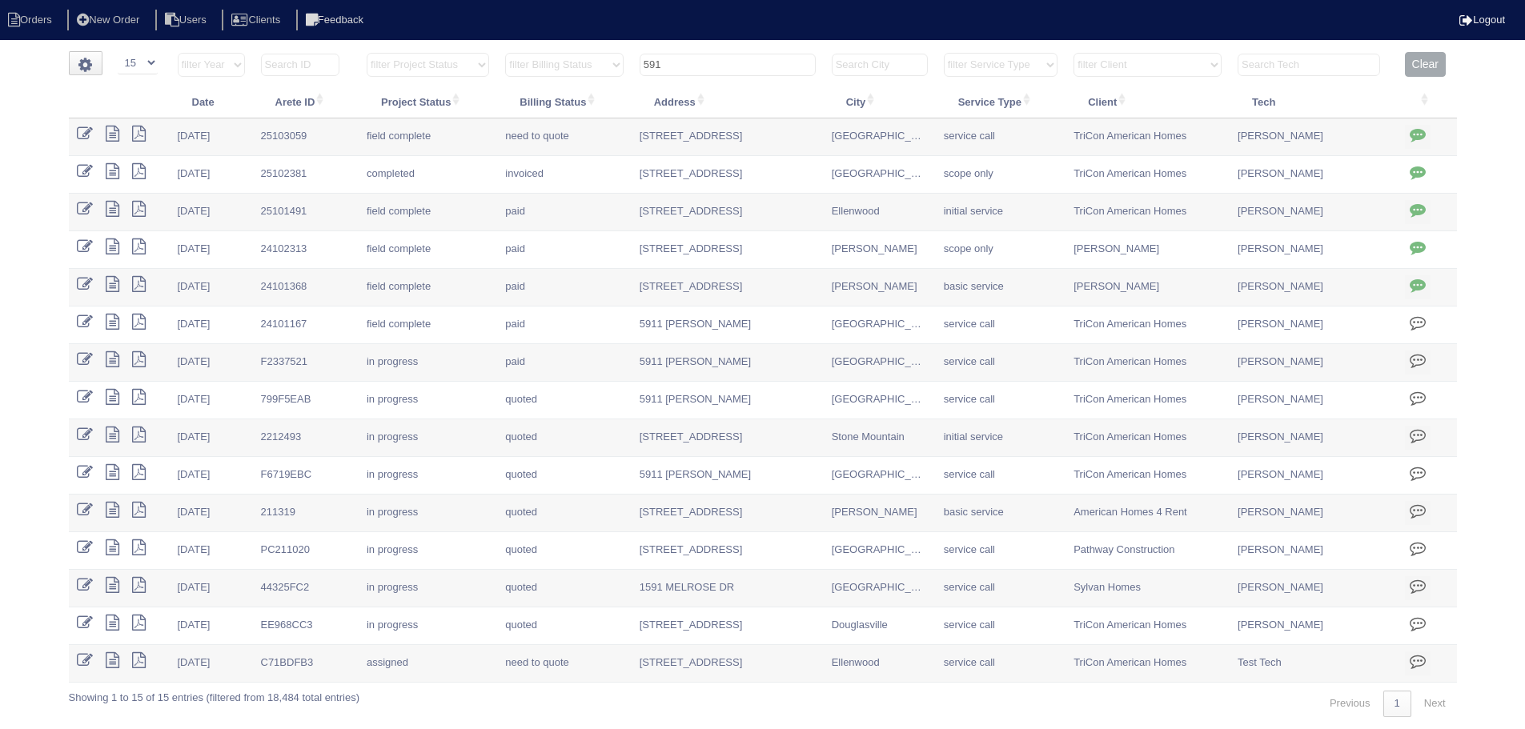
click at [723, 72] on input "591" at bounding box center [727, 65] width 176 height 22
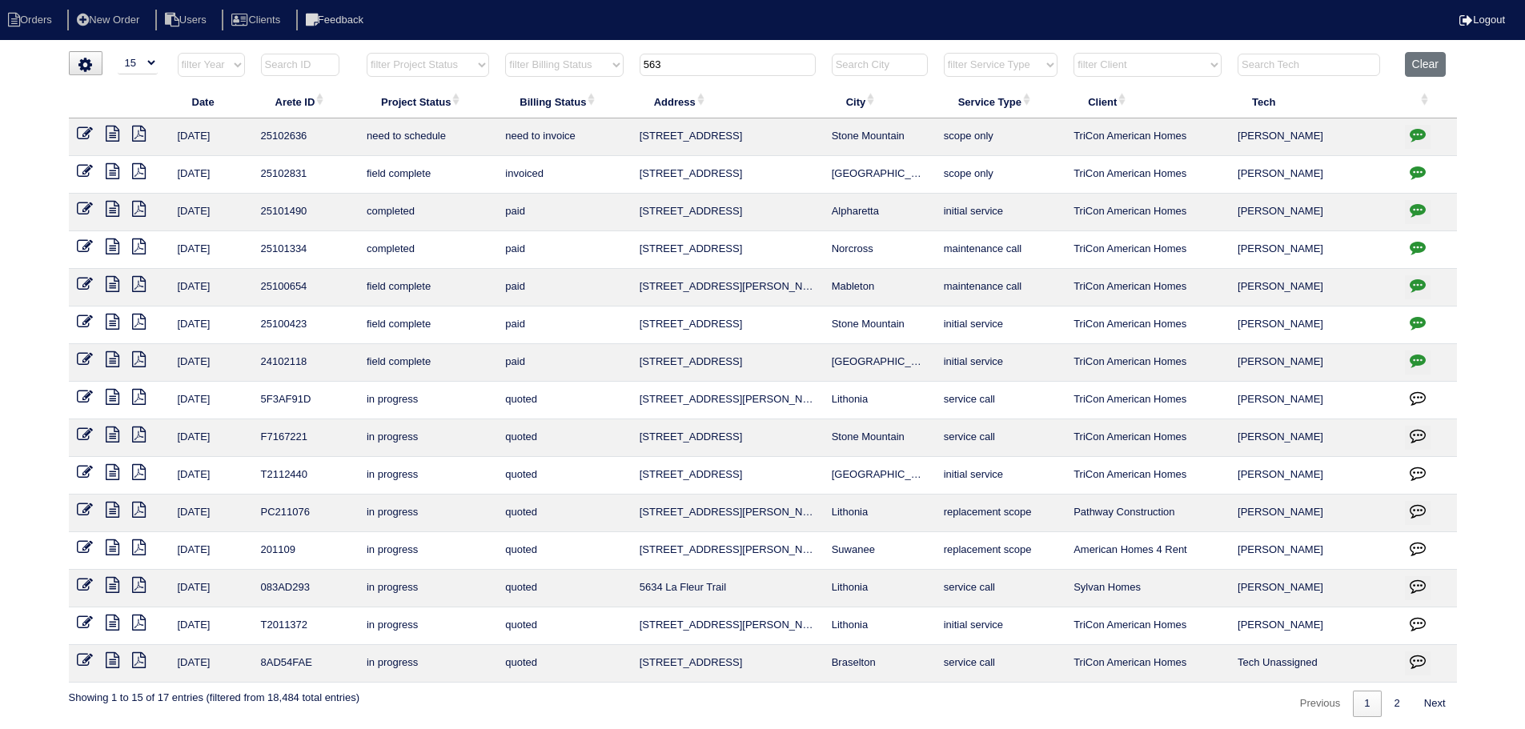
type input "563"
click at [1409, 130] on icon "button" at bounding box center [1417, 134] width 16 height 16
type textarea "8/19/25 - Service approved - Sent to Dan, Payton - KE Per site super - needs to…"
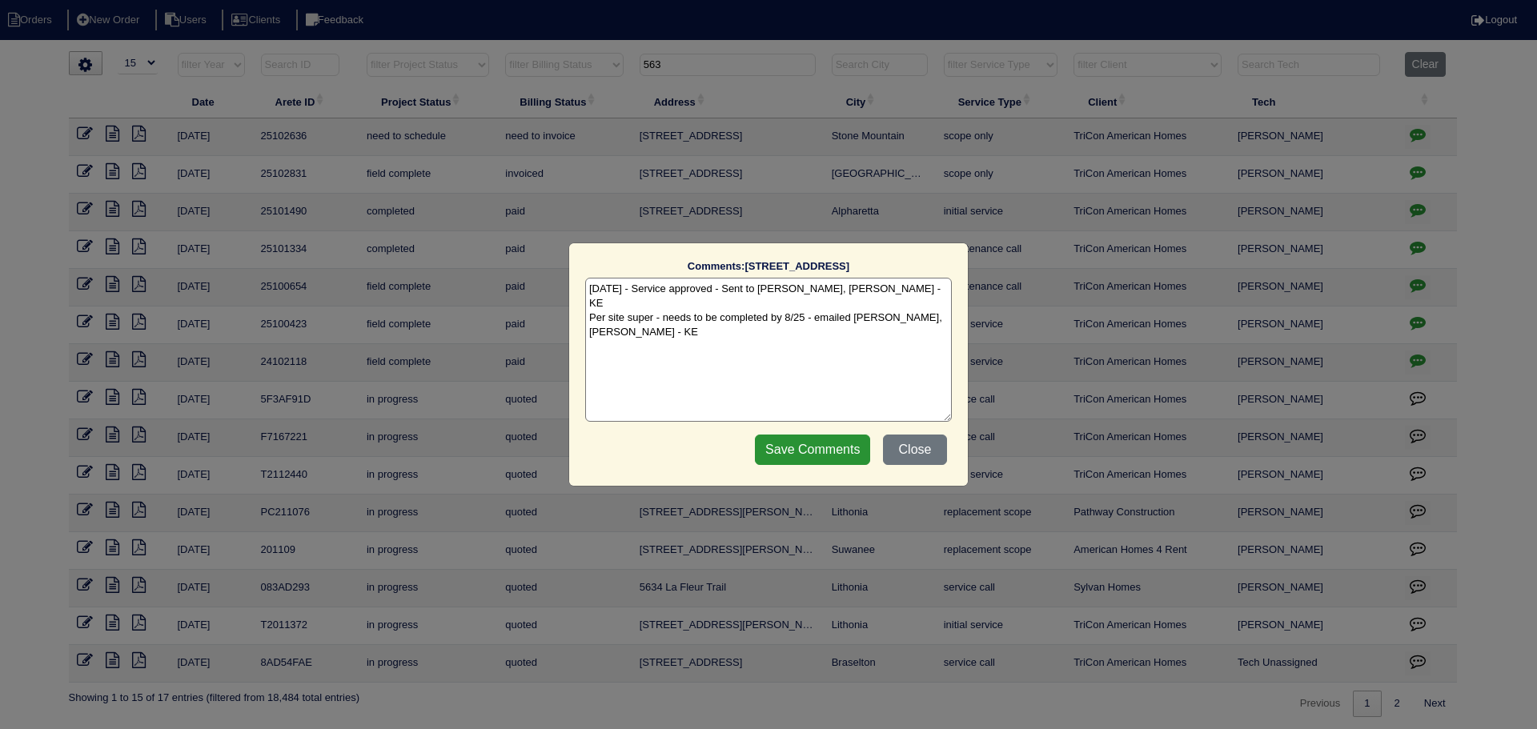
click at [1409, 130] on div "Comments: 563 Freemans Walk The comments on file have changed since you started…" at bounding box center [768, 364] width 1537 height 729
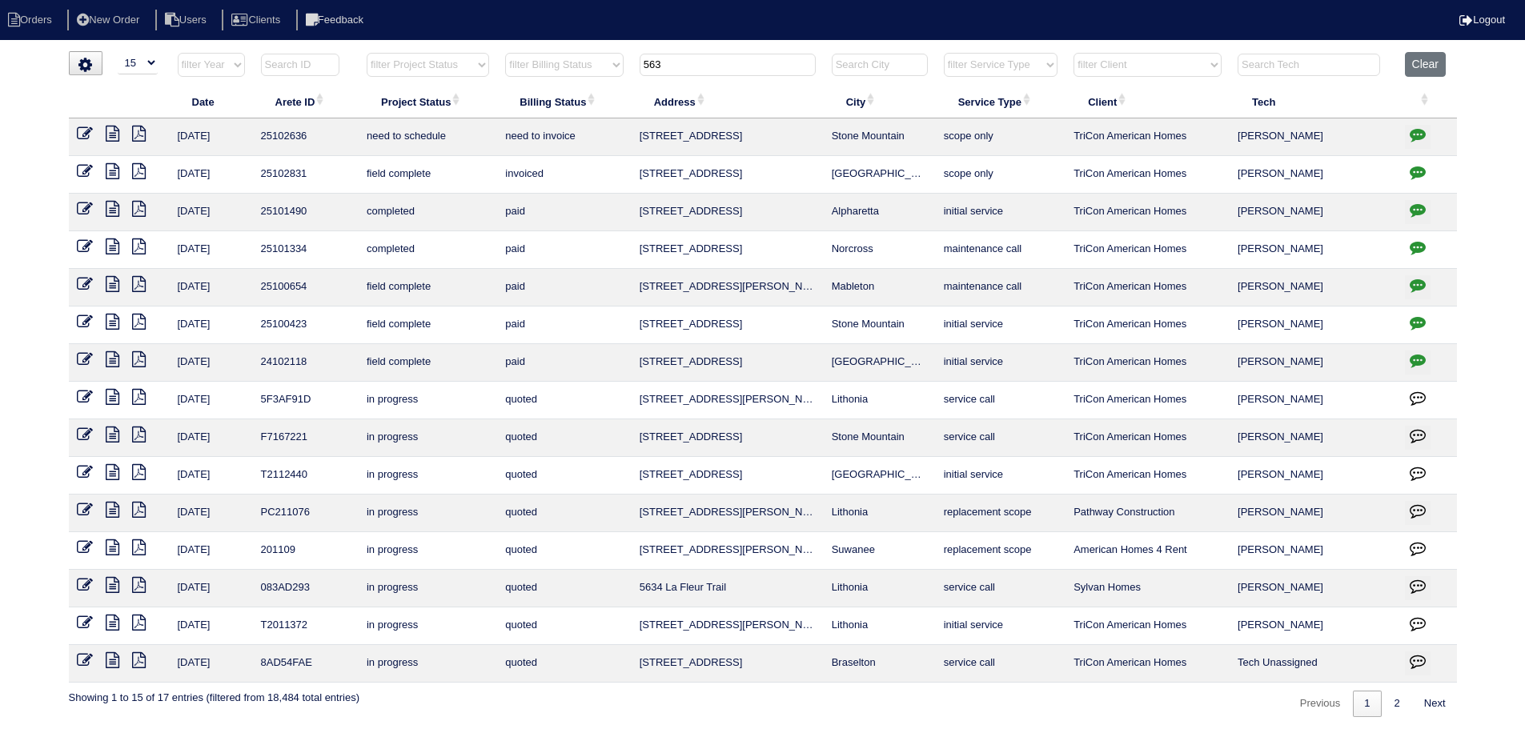
click at [110, 130] on icon at bounding box center [113, 134] width 14 height 16
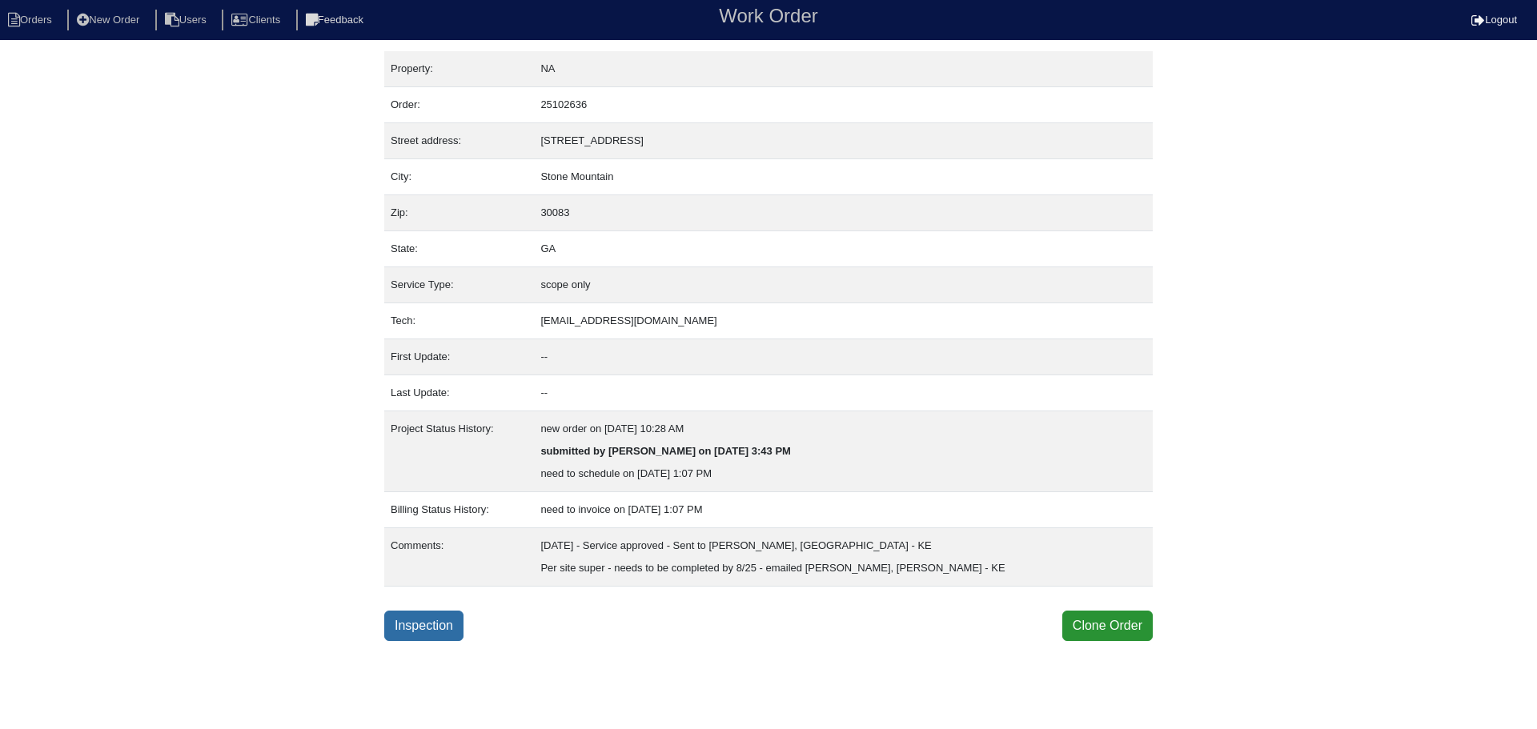
click at [423, 619] on link "Inspection" at bounding box center [423, 626] width 79 height 30
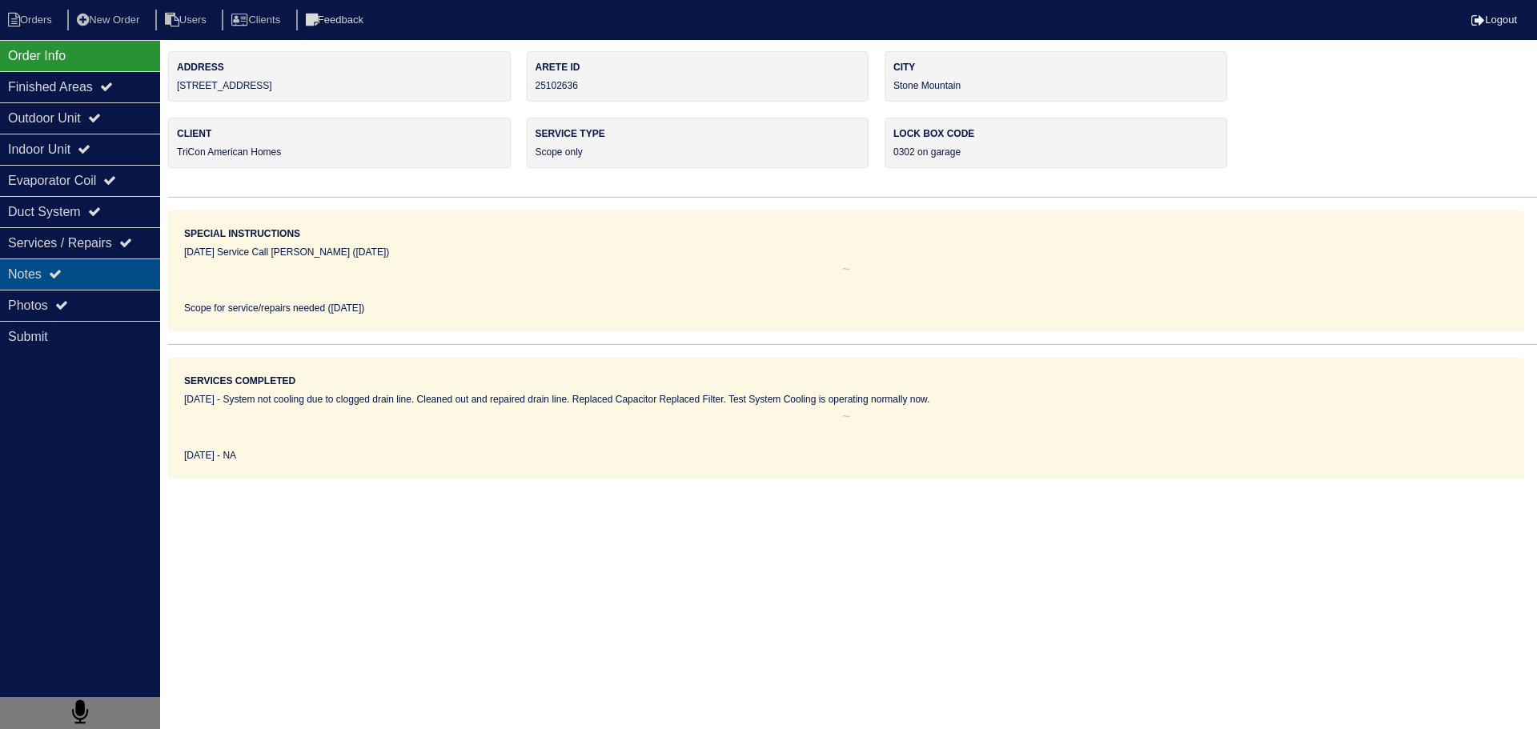
click at [79, 273] on div "Notes" at bounding box center [80, 273] width 160 height 31
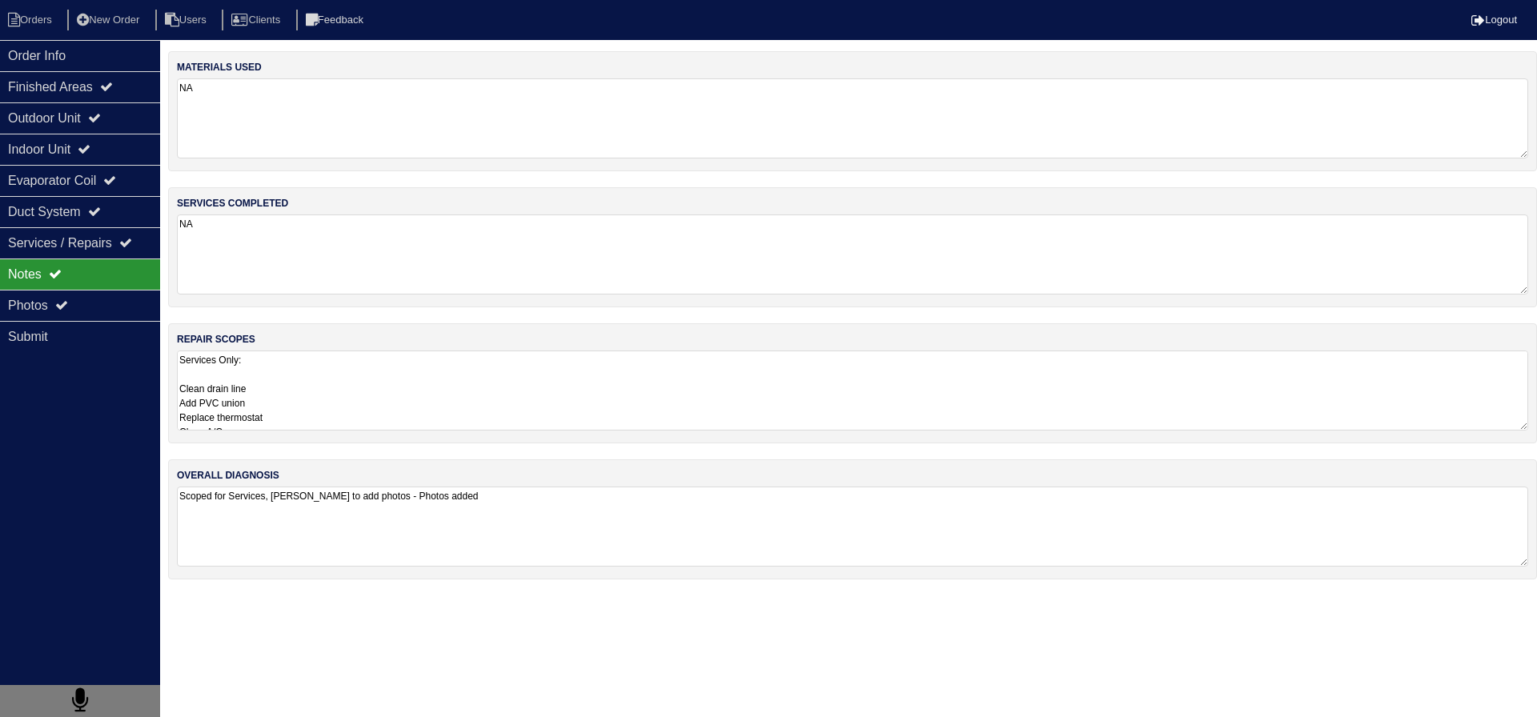
click at [406, 399] on textarea "Services Only: Clean drain line Add PVC union Replace thermostat Clean A/C" at bounding box center [852, 391] width 1351 height 80
click at [34, 283] on div "Notes" at bounding box center [80, 273] width 160 height 31
click at [40, 289] on div "Notes" at bounding box center [80, 273] width 160 height 31
click at [44, 290] on div "Photos" at bounding box center [80, 305] width 160 height 31
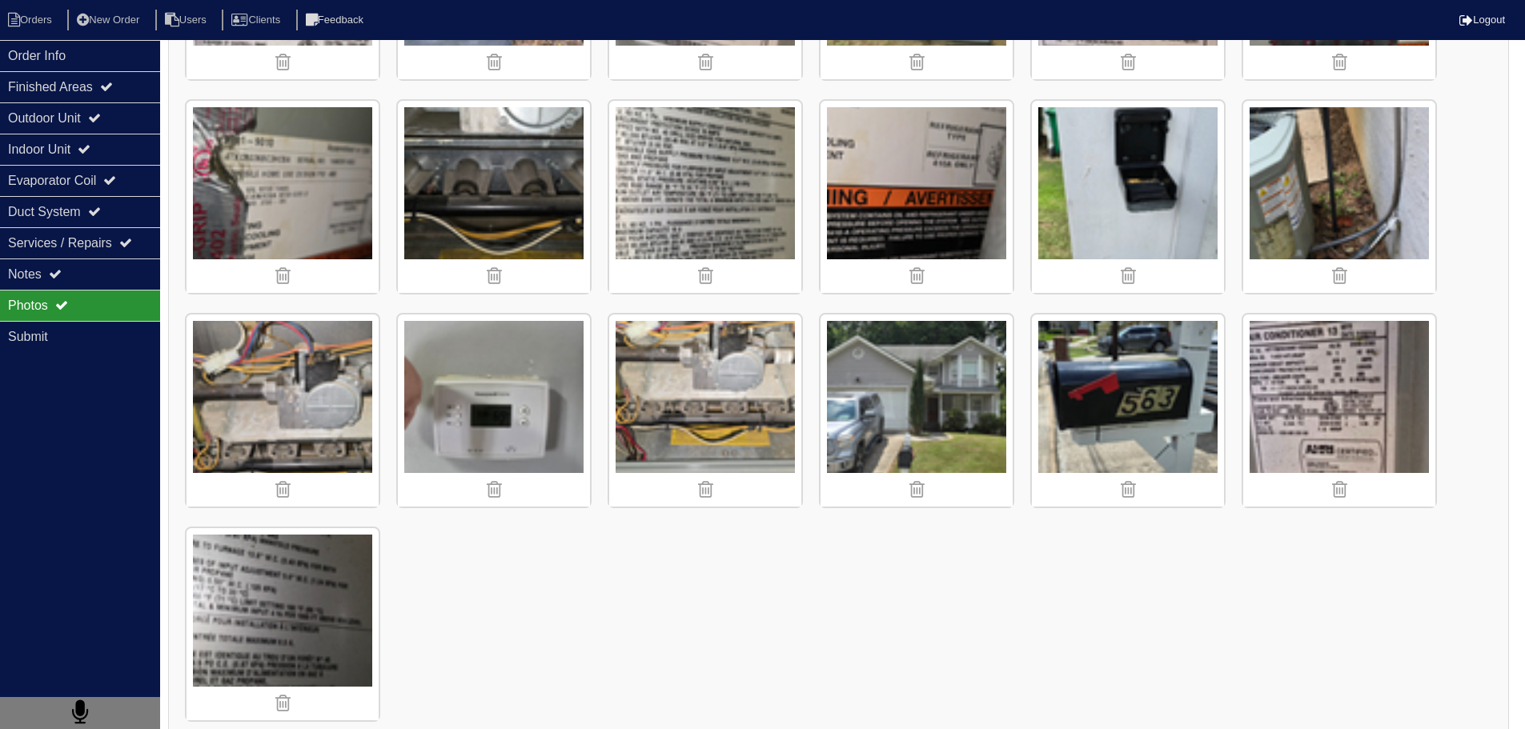
scroll to position [433, 0]
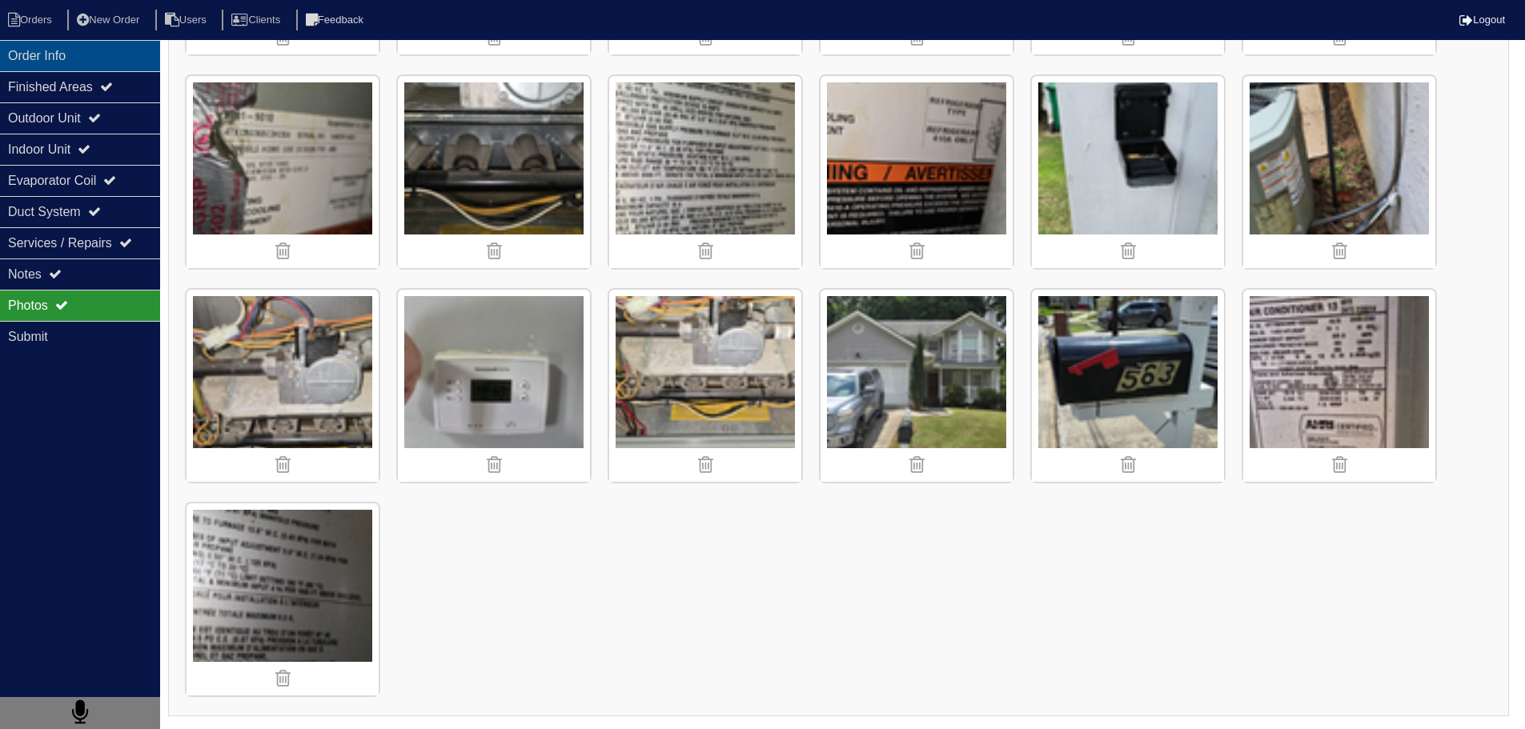
click at [119, 43] on div "Order Info" at bounding box center [80, 55] width 160 height 31
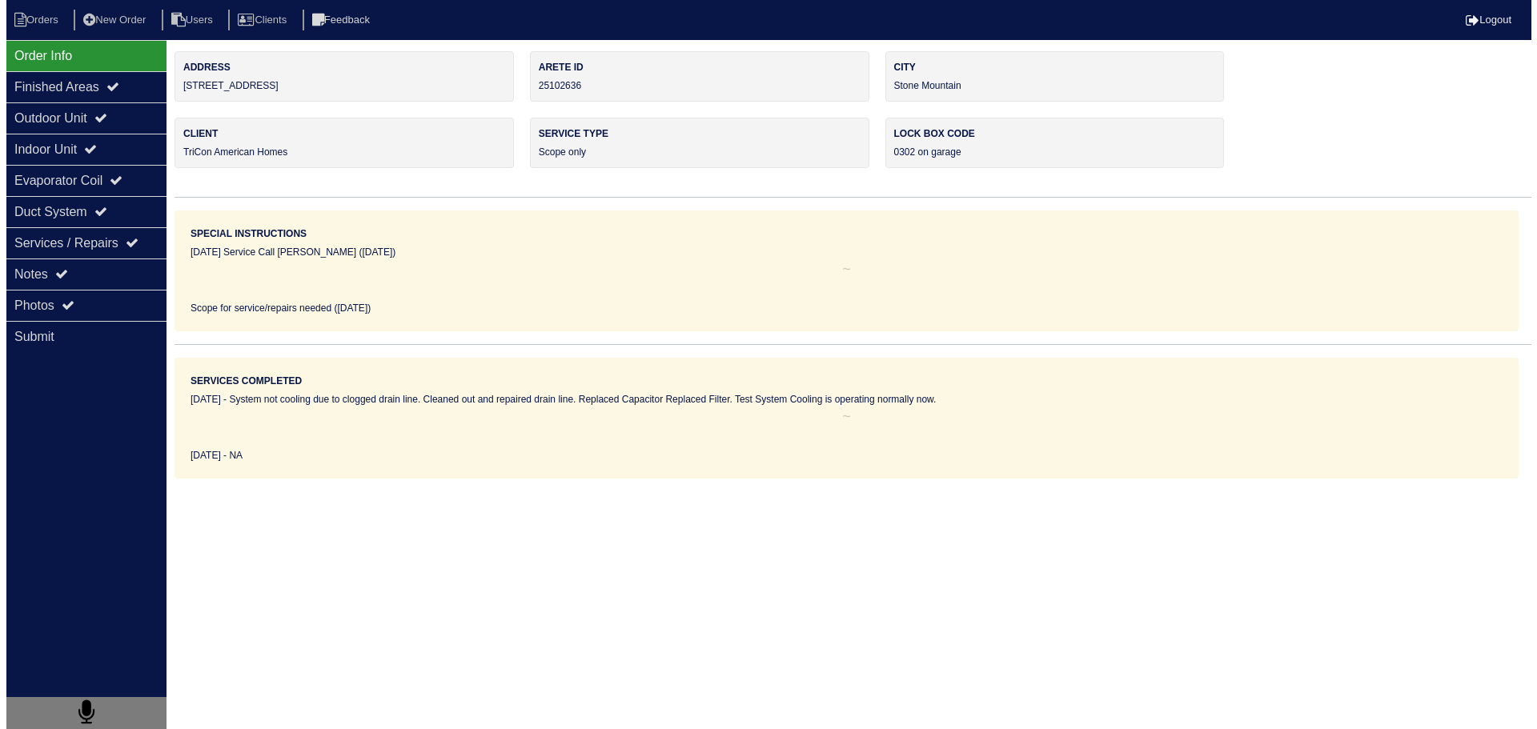
scroll to position [0, 0]
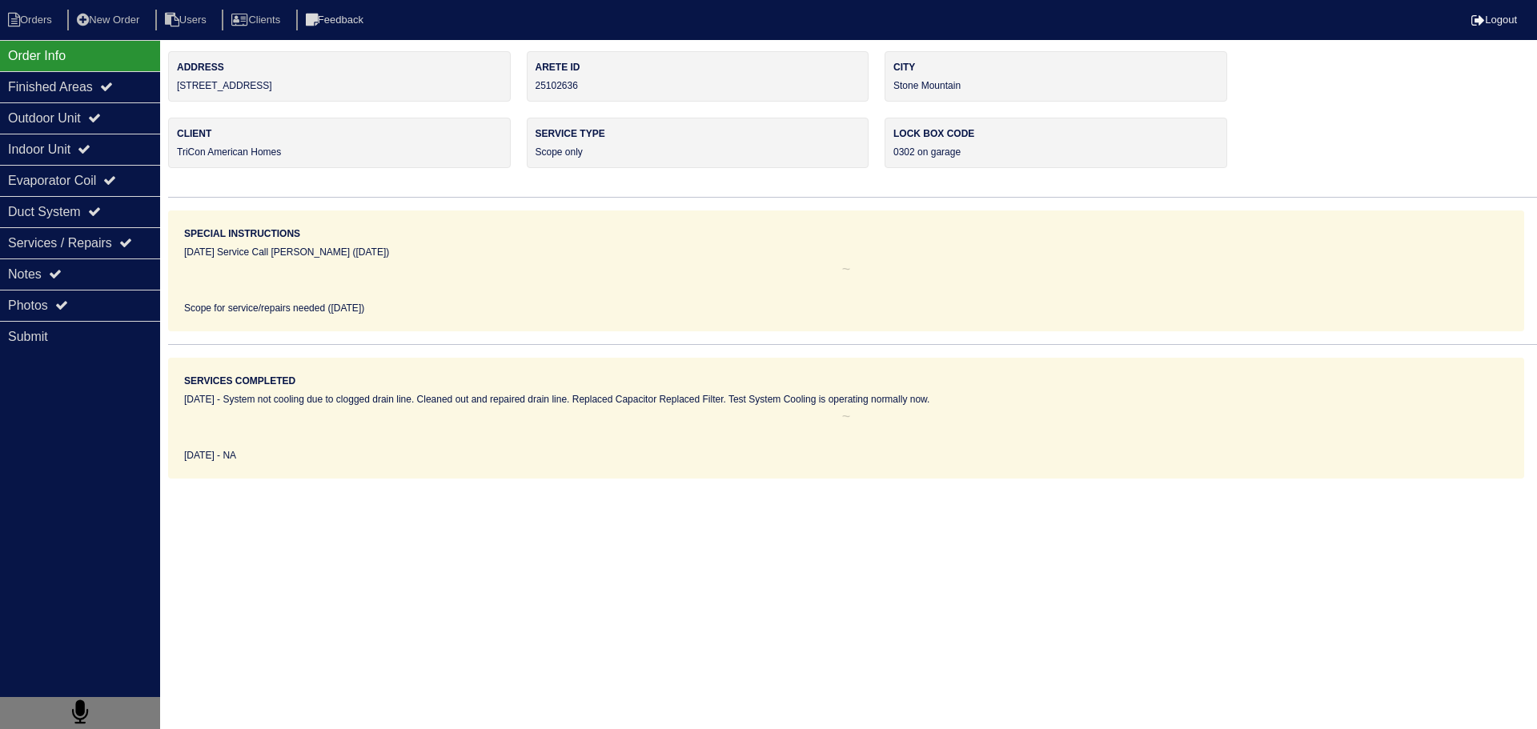
drag, startPoint x: 301, startPoint y: 82, endPoint x: 183, endPoint y: 86, distance: 117.7
click at [178, 88] on div "Address 563 Freemans Walk" at bounding box center [339, 76] width 343 height 50
copy div "[STREET_ADDRESS]"
drag, startPoint x: 20, startPoint y: 21, endPoint x: 210, endPoint y: 41, distance: 190.7
click at [19, 21] on li "Orders" at bounding box center [32, 21] width 65 height 22
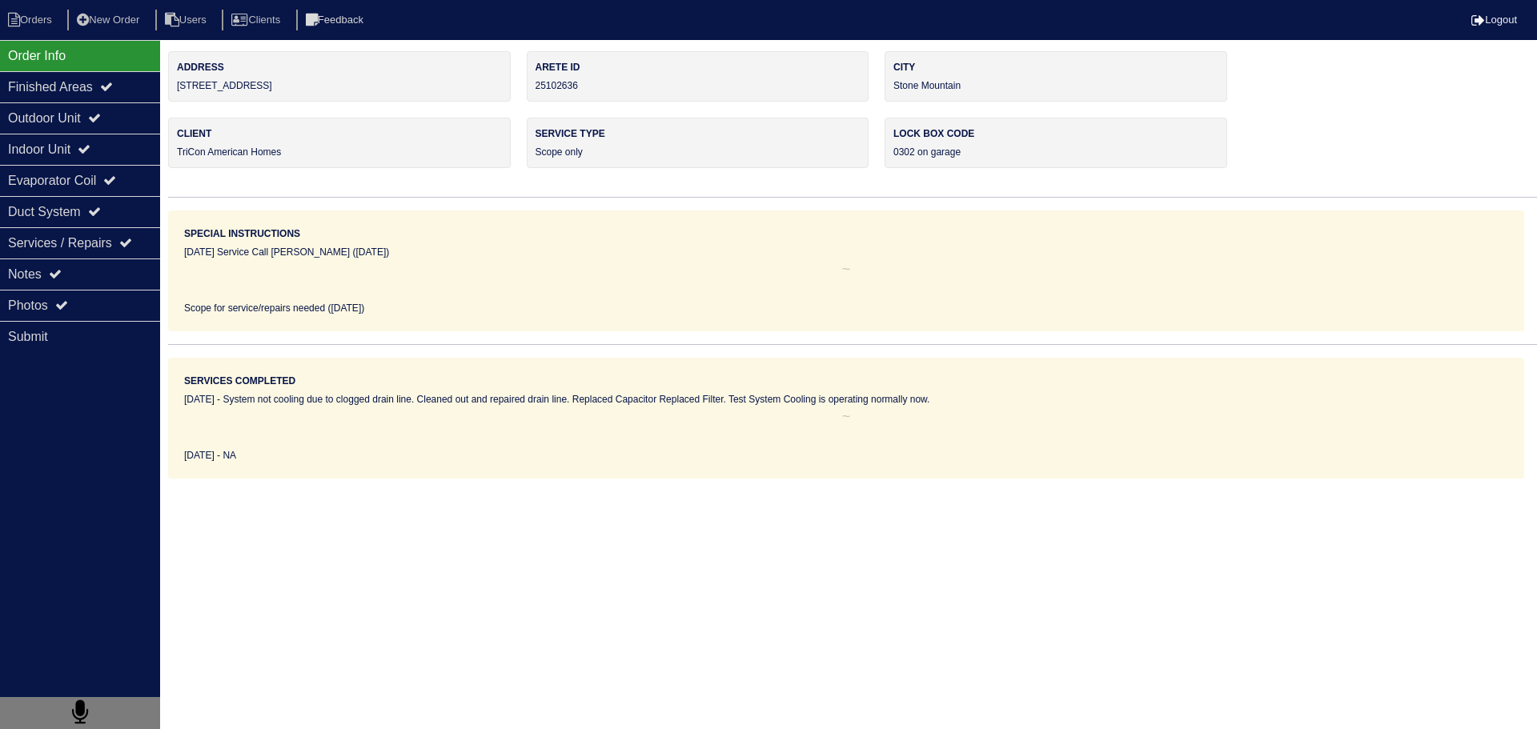
select select "15"
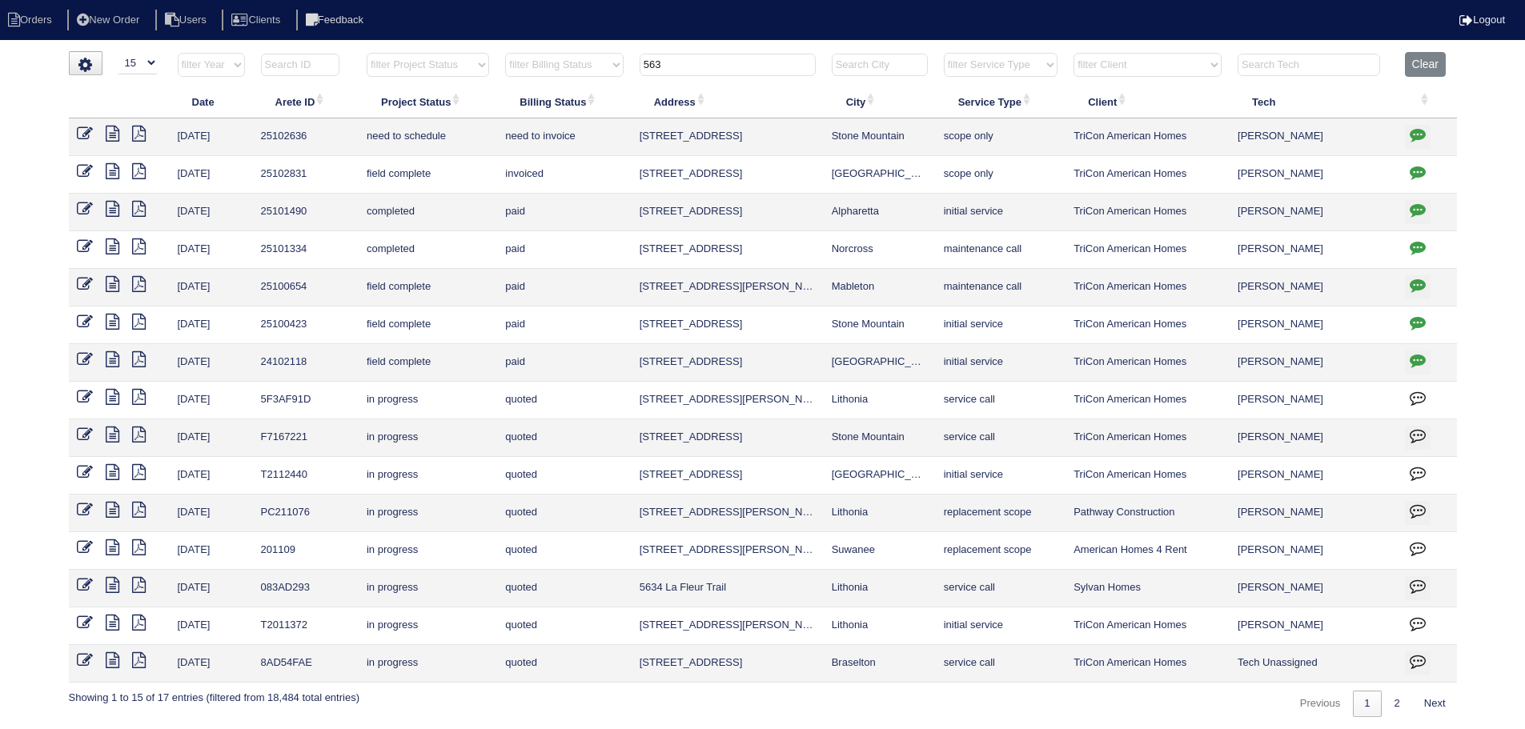
click at [720, 67] on input "563" at bounding box center [727, 65] width 176 height 22
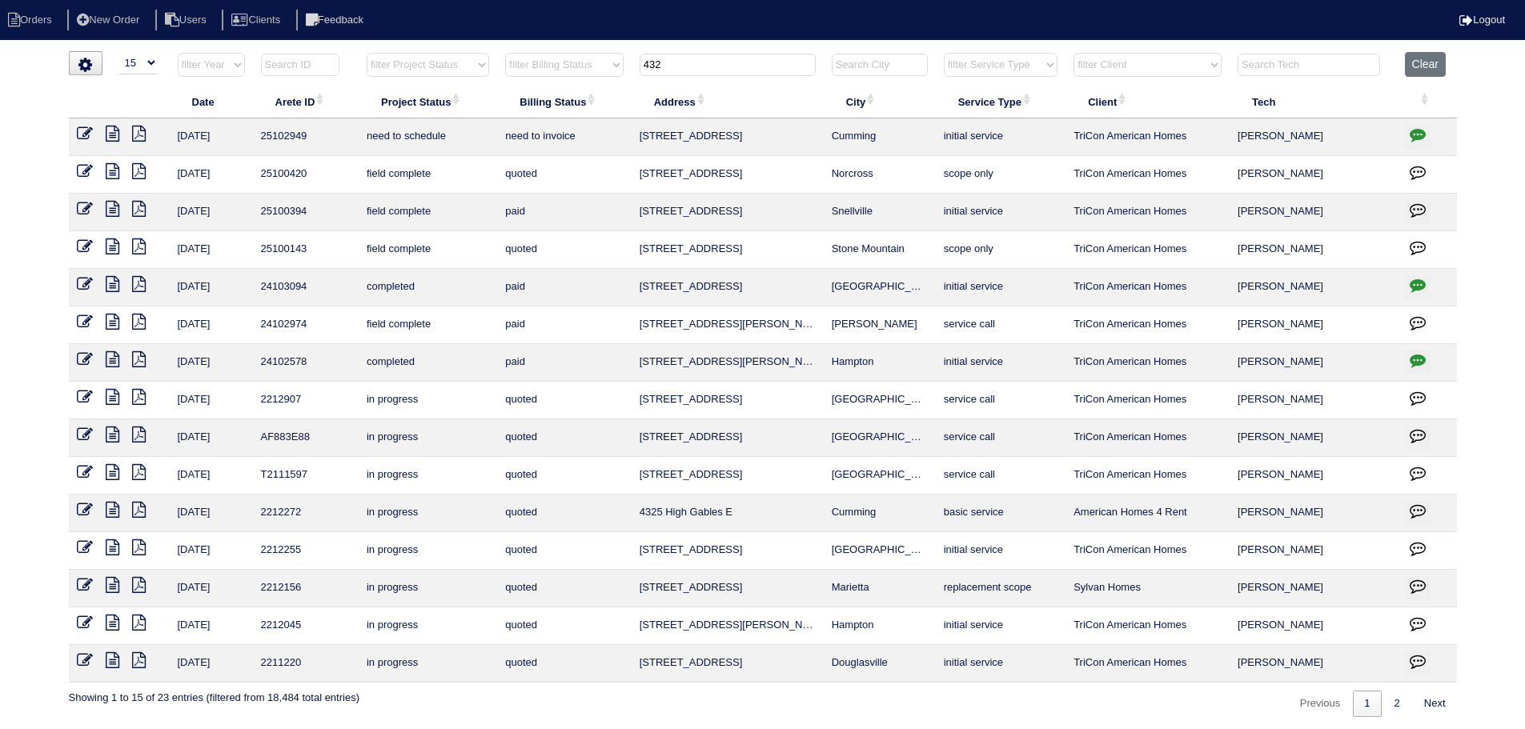
type input "432"
click at [1409, 130] on icon "button" at bounding box center [1417, 134] width 16 height 16
type textarea "8/18/25 - No power or water - noted on quote - KE 8/19/25 - Clean condenser coi…"
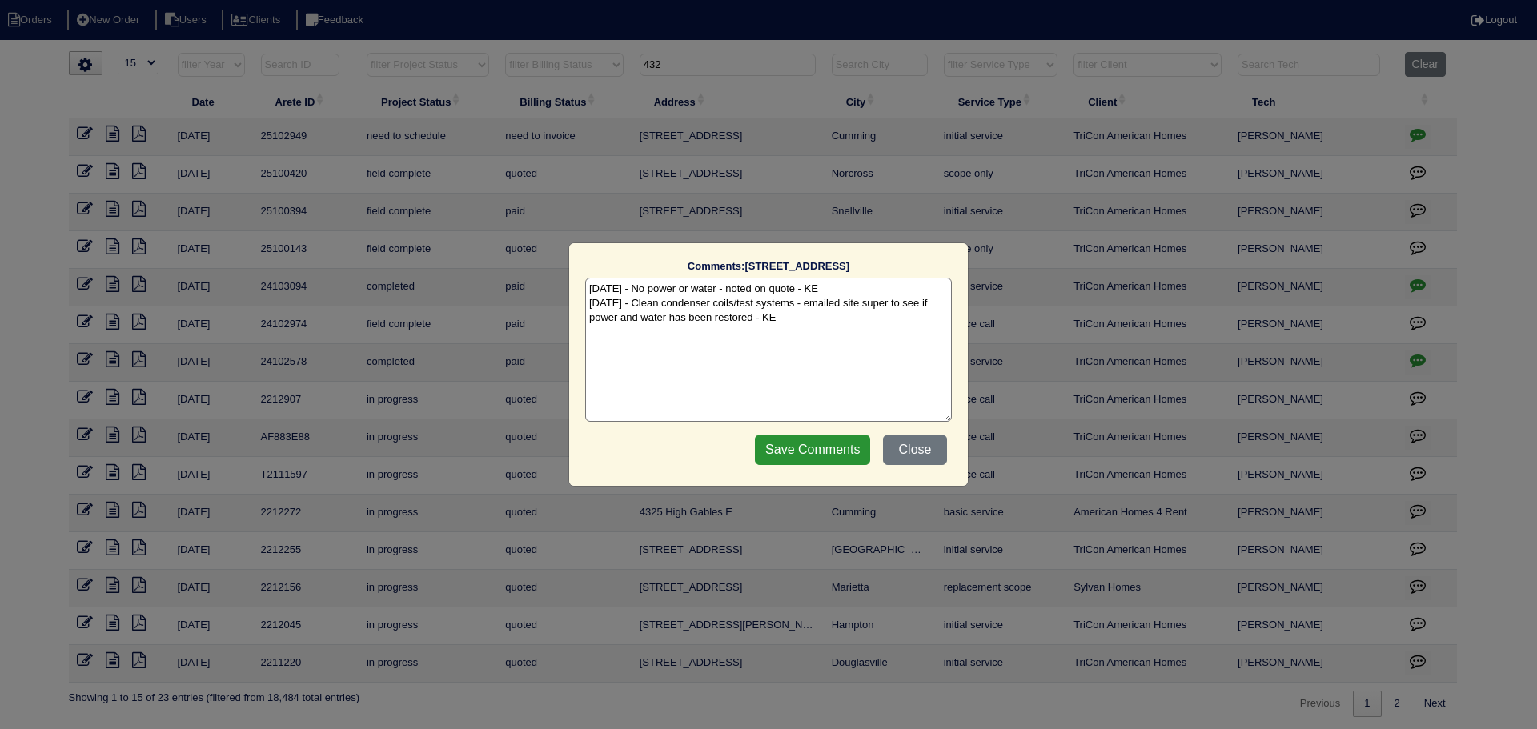
drag, startPoint x: 1405, startPoint y: 130, endPoint x: 1130, endPoint y: 250, distance: 299.6
click at [1404, 130] on div "Comments: 4325 Longmont Dr The comments on file have changed since you started …" at bounding box center [768, 364] width 1537 height 729
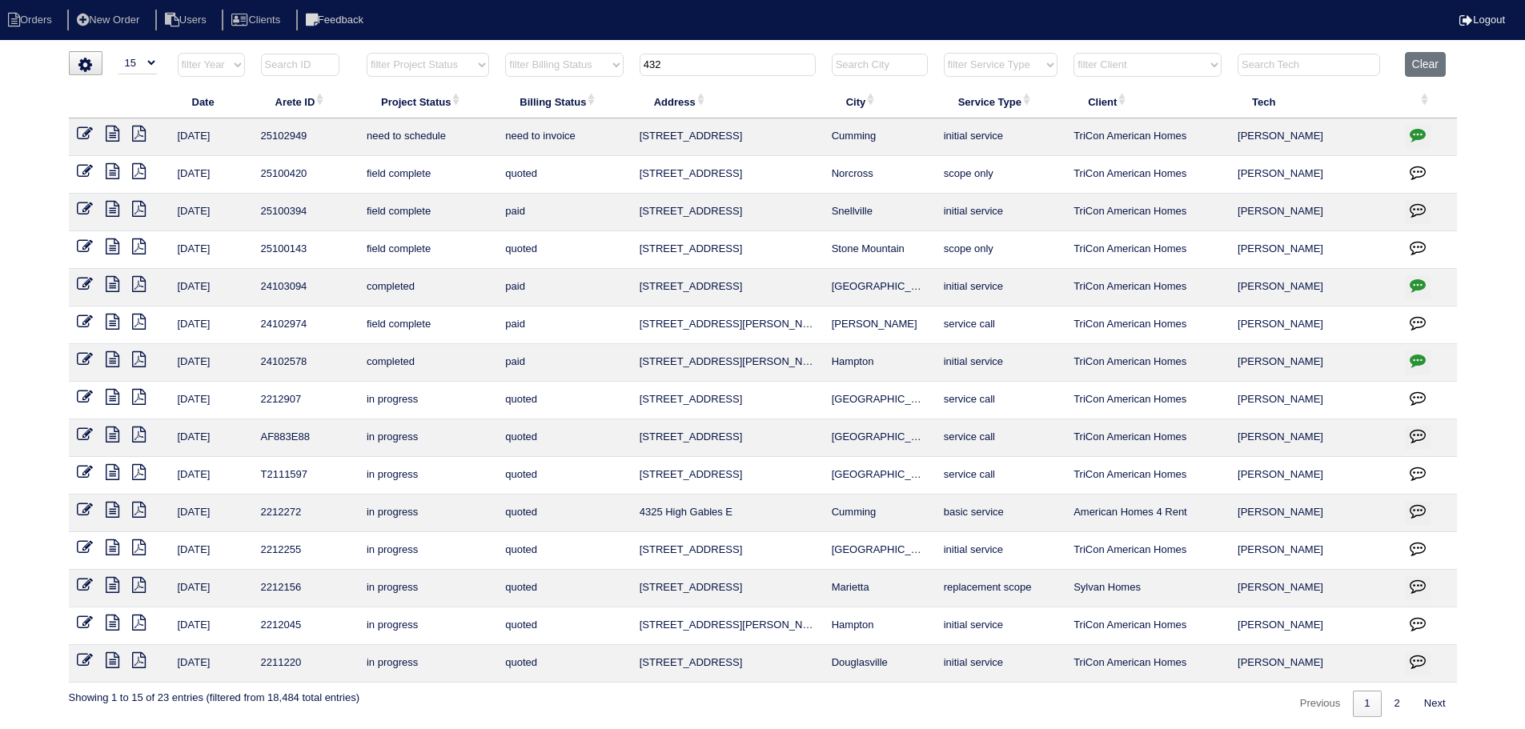
drag, startPoint x: 636, startPoint y: 74, endPoint x: 523, endPoint y: 70, distance: 112.9
click at [512, 71] on tr "filter Year -- Any Year -- 2025 2024 2023 2022 2021 2020 2019 filter Project St…" at bounding box center [763, 68] width 1388 height 33
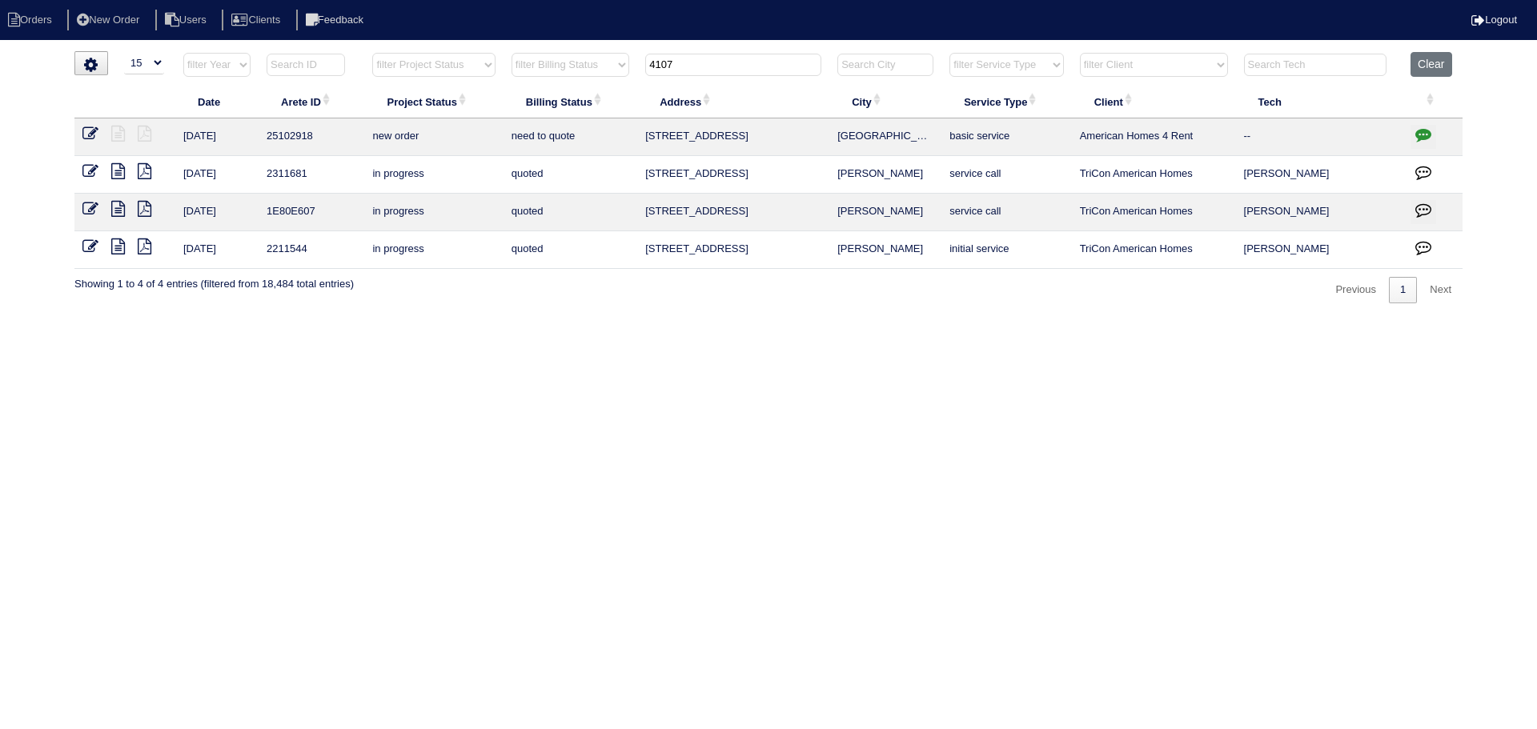
type input "4107"
click at [1427, 138] on icon "button" at bounding box center [1423, 134] width 16 height 16
type textarea "8/19/25 - Sent email for scheduling to Dan, Payton, Reeca - ECD date is 8/20 - …"
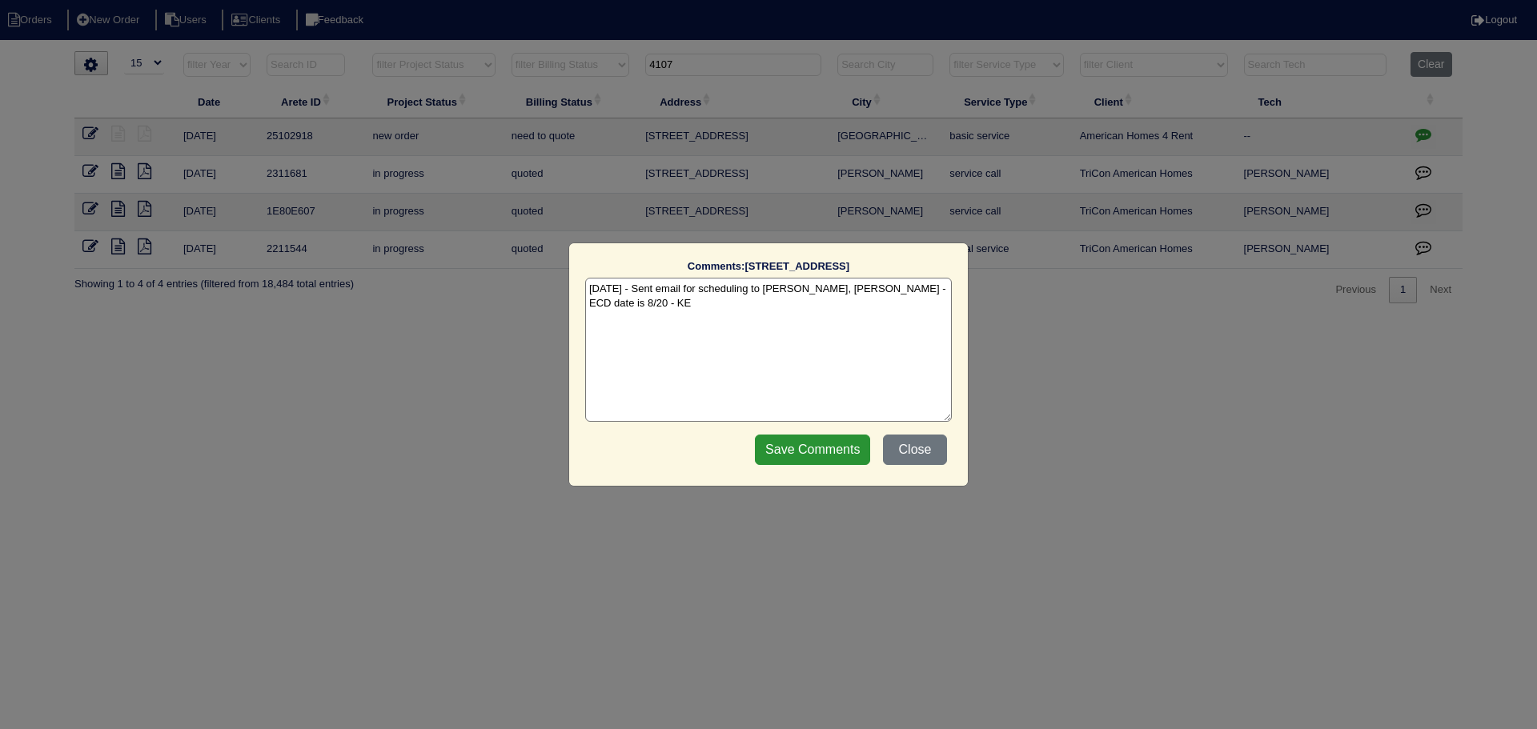
click at [1426, 138] on div "Comments: 4107 Springridge Ct The comments on file have changed since you start…" at bounding box center [768, 364] width 1537 height 729
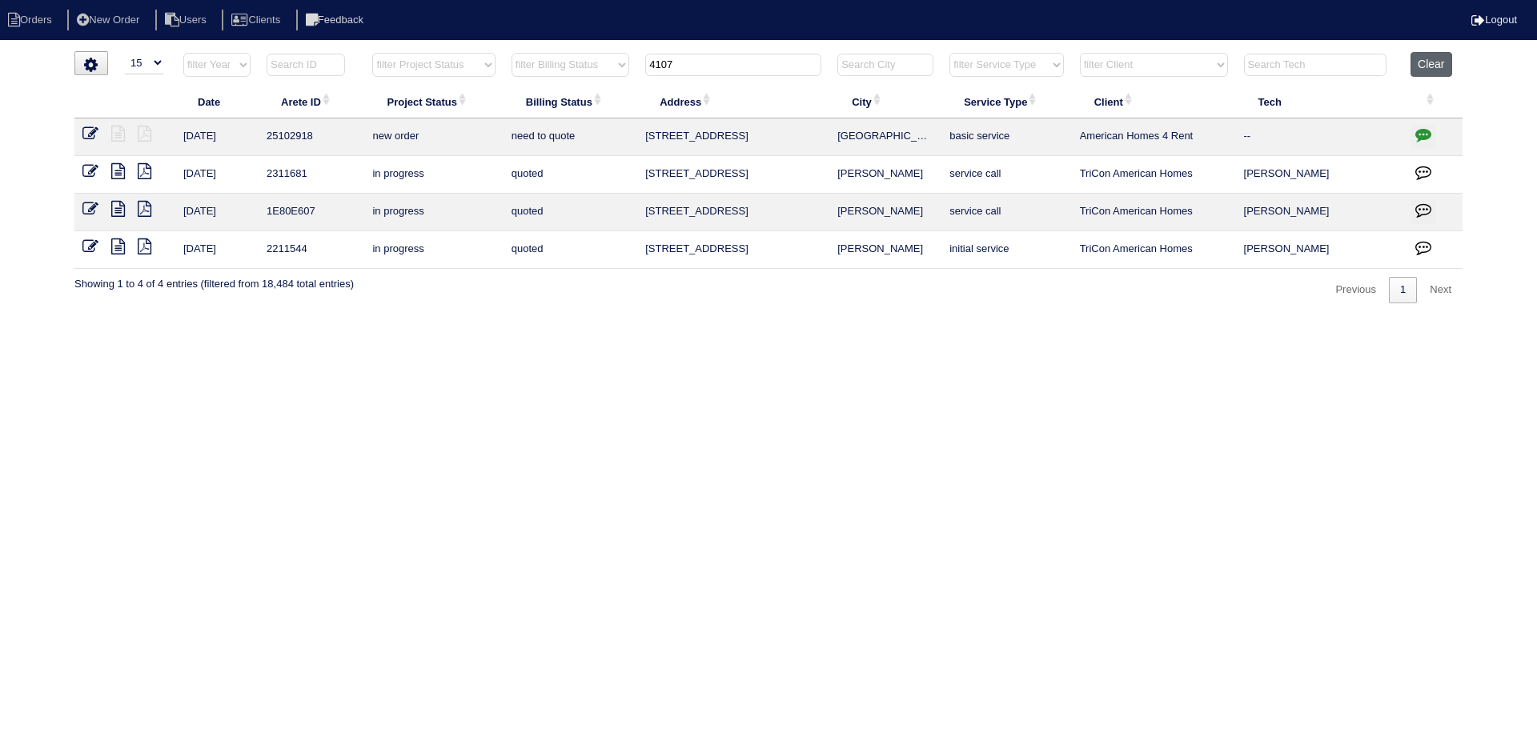
click at [1431, 53] on button "Clear" at bounding box center [1430, 64] width 41 height 25
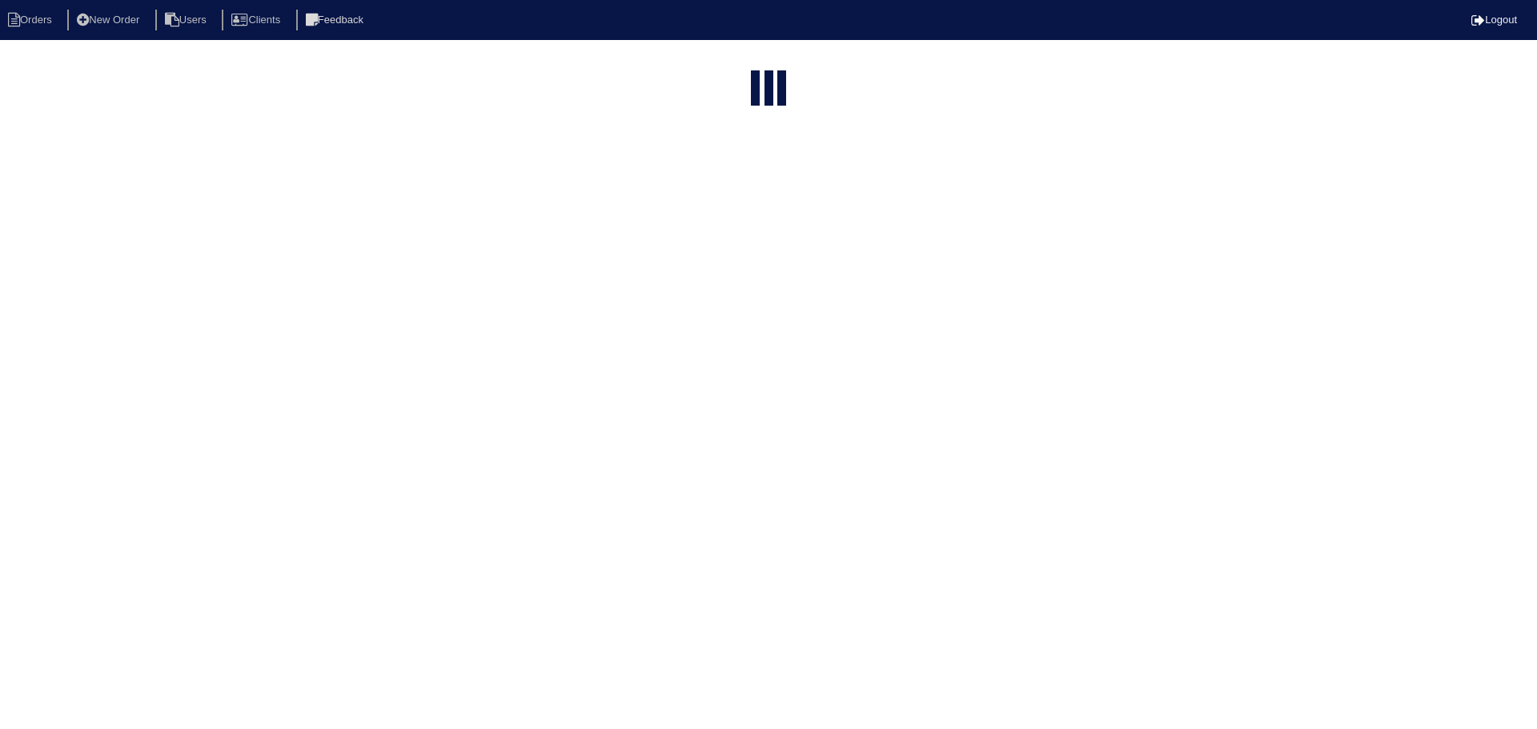
select select "15"
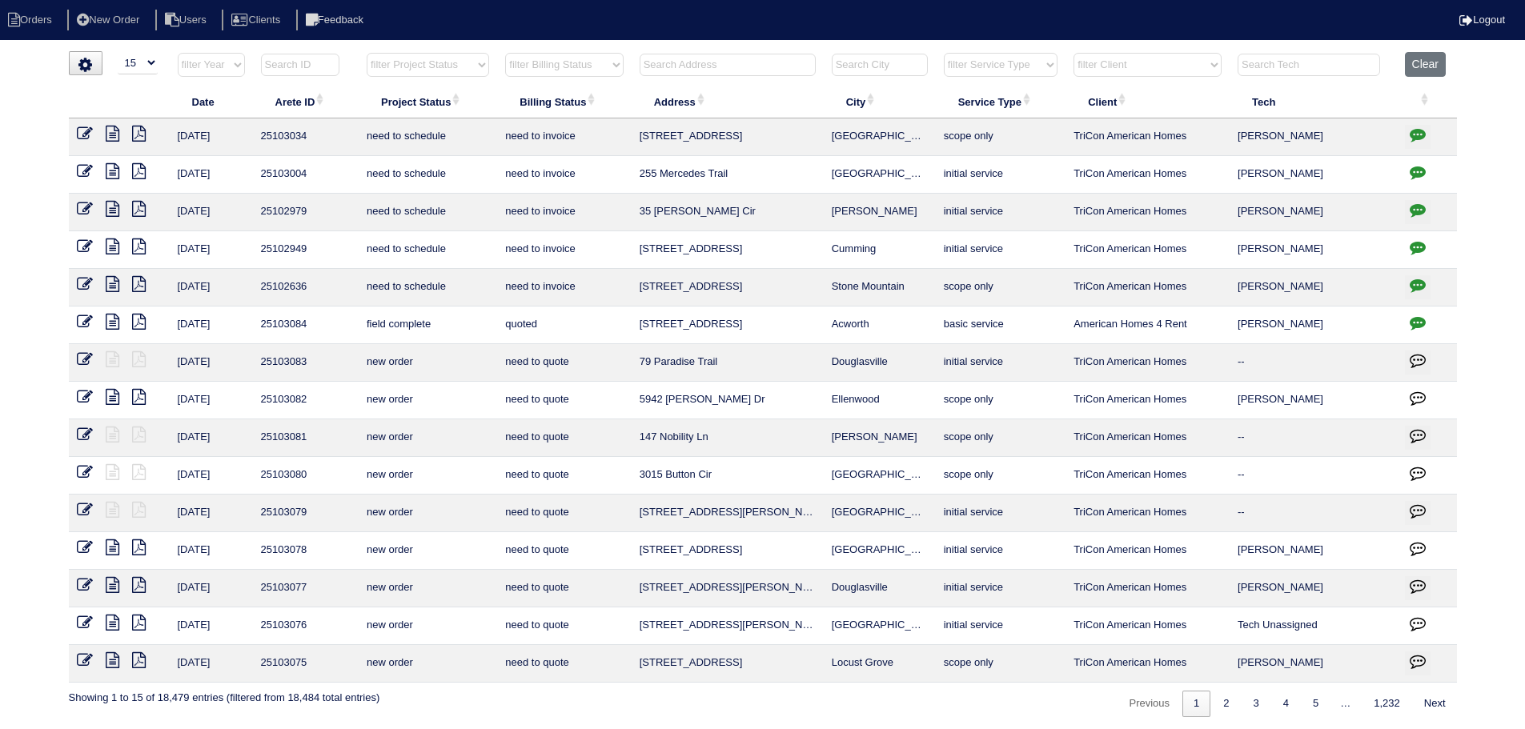
click at [467, 74] on select "filter Project Status -- Any Project Status -- new order assigned in progress f…" at bounding box center [428, 65] width 122 height 24
click at [367, 53] on select "filter Project Status -- Any Project Status -- new order assigned in progress f…" at bounding box center [428, 65] width 122 height 24
select select "assigned"
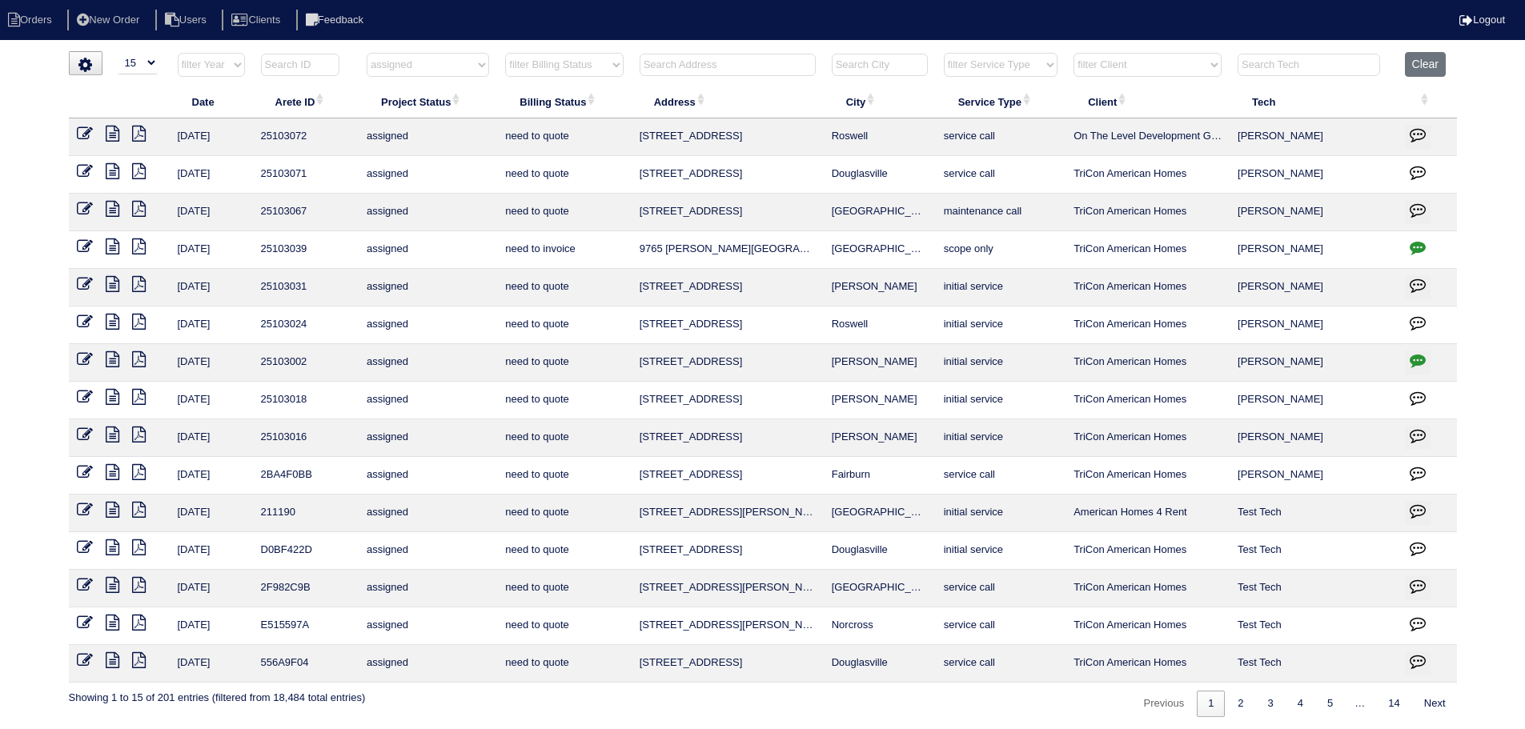
drag, startPoint x: 916, startPoint y: 330, endPoint x: 627, endPoint y: 327, distance: 288.1
click at [627, 327] on tr "[DATE] 25103024 assigned need to quote [STREET_ADDRESS] initial service TriCon …" at bounding box center [763, 326] width 1388 height 38
copy tr "[STREET_ADDRESS][PERSON_NAME]"
drag, startPoint x: 1271, startPoint y: 321, endPoint x: 747, endPoint y: 43, distance: 592.5
click at [754, 32] on nav "Orders New Order Users Clients Feedback Logout" at bounding box center [762, 20] width 1525 height 40
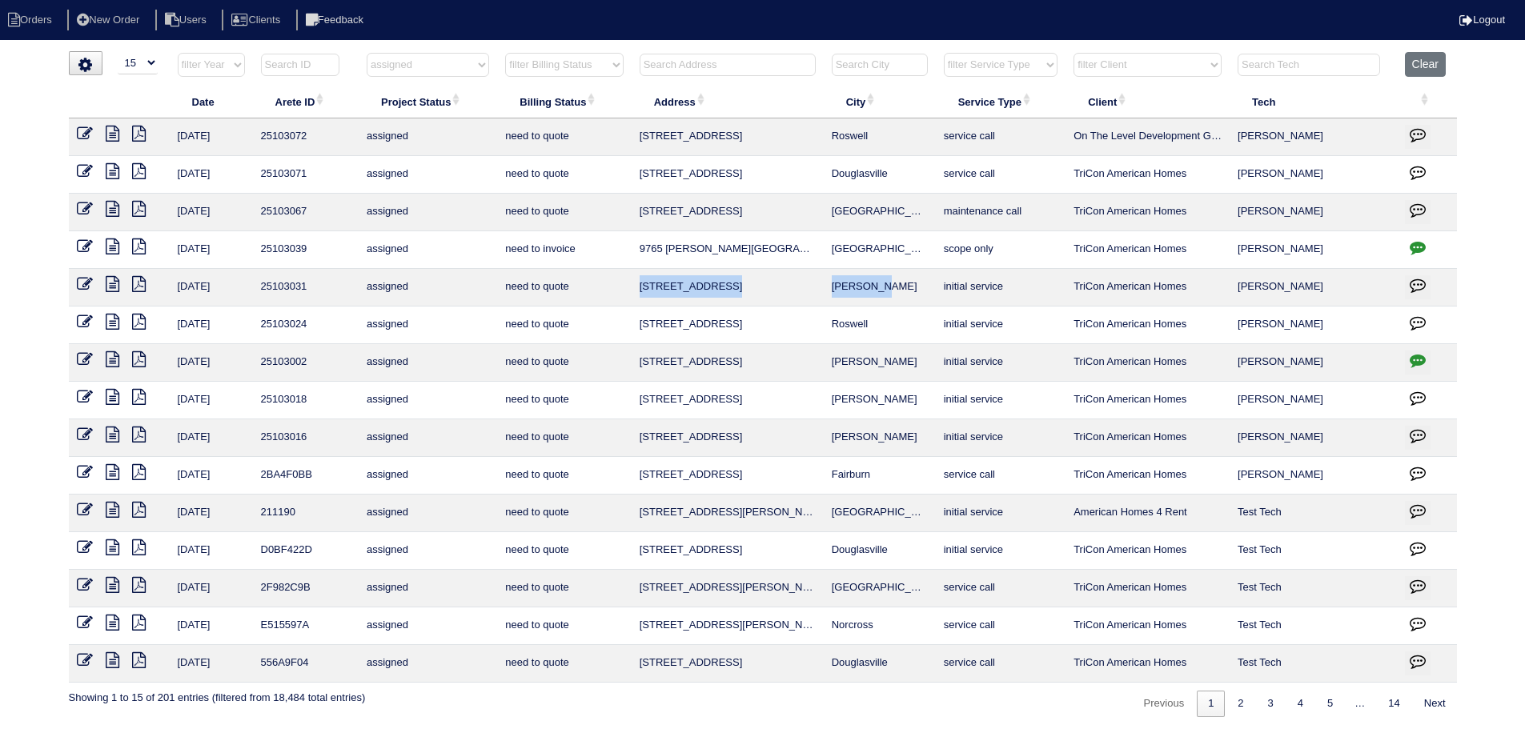
drag, startPoint x: 902, startPoint y: 296, endPoint x: 643, endPoint y: 289, distance: 258.6
click at [643, 289] on tr "[DATE] 25103031 assigned need to quote [STREET_ADDRESS][PERSON_NAME] initial se…" at bounding box center [763, 288] width 1388 height 38
copy tr "[STREET_ADDRESS][PERSON_NAME]"
drag, startPoint x: 915, startPoint y: 351, endPoint x: 637, endPoint y: 369, distance: 278.3
click at [637, 369] on tr "8/19/25 25103002 assigned need to quote 318 Dylan Way McDonough initial service…" at bounding box center [763, 363] width 1388 height 38
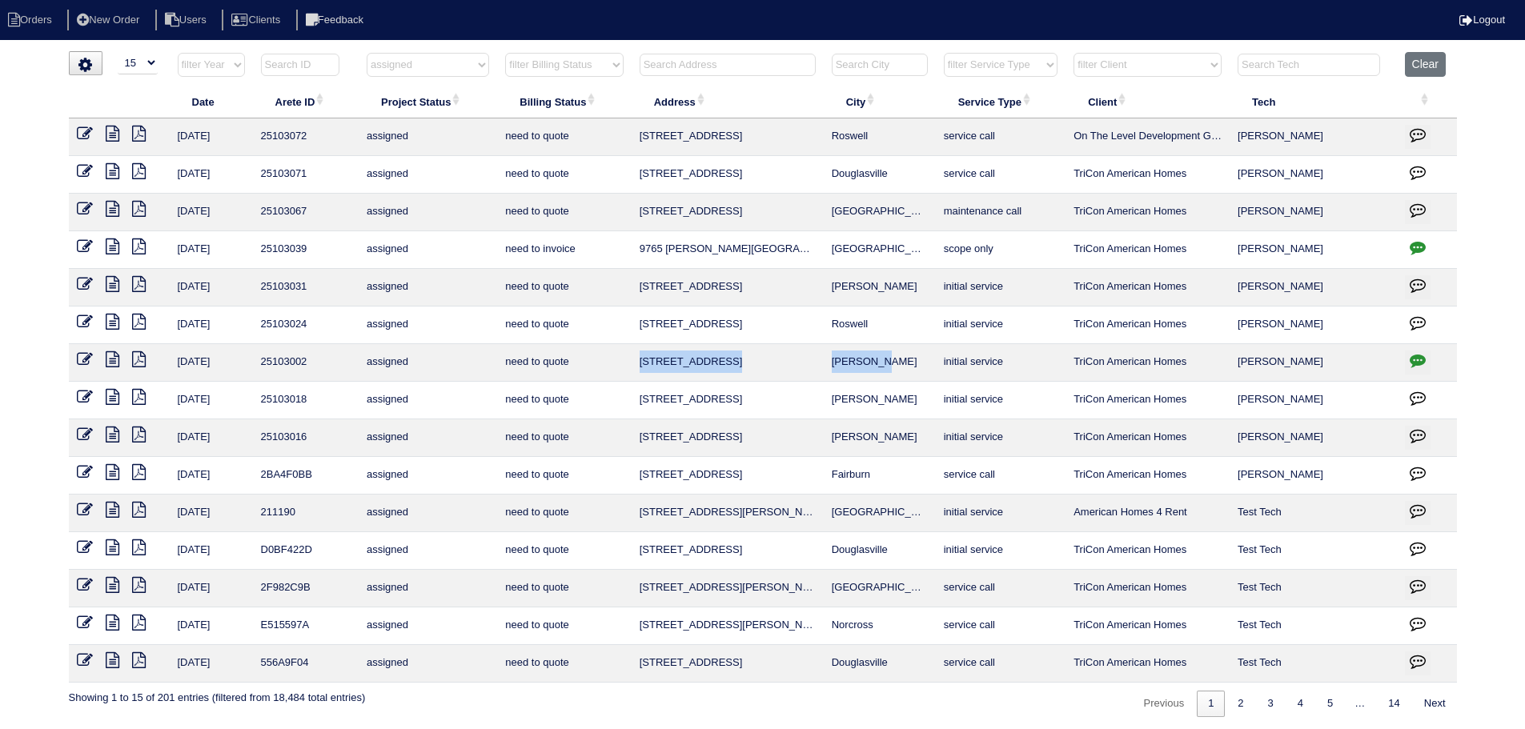
copy tr "318 Dylan Way McDonough"
click at [1420, 63] on button "Clear" at bounding box center [1425, 64] width 41 height 25
select select
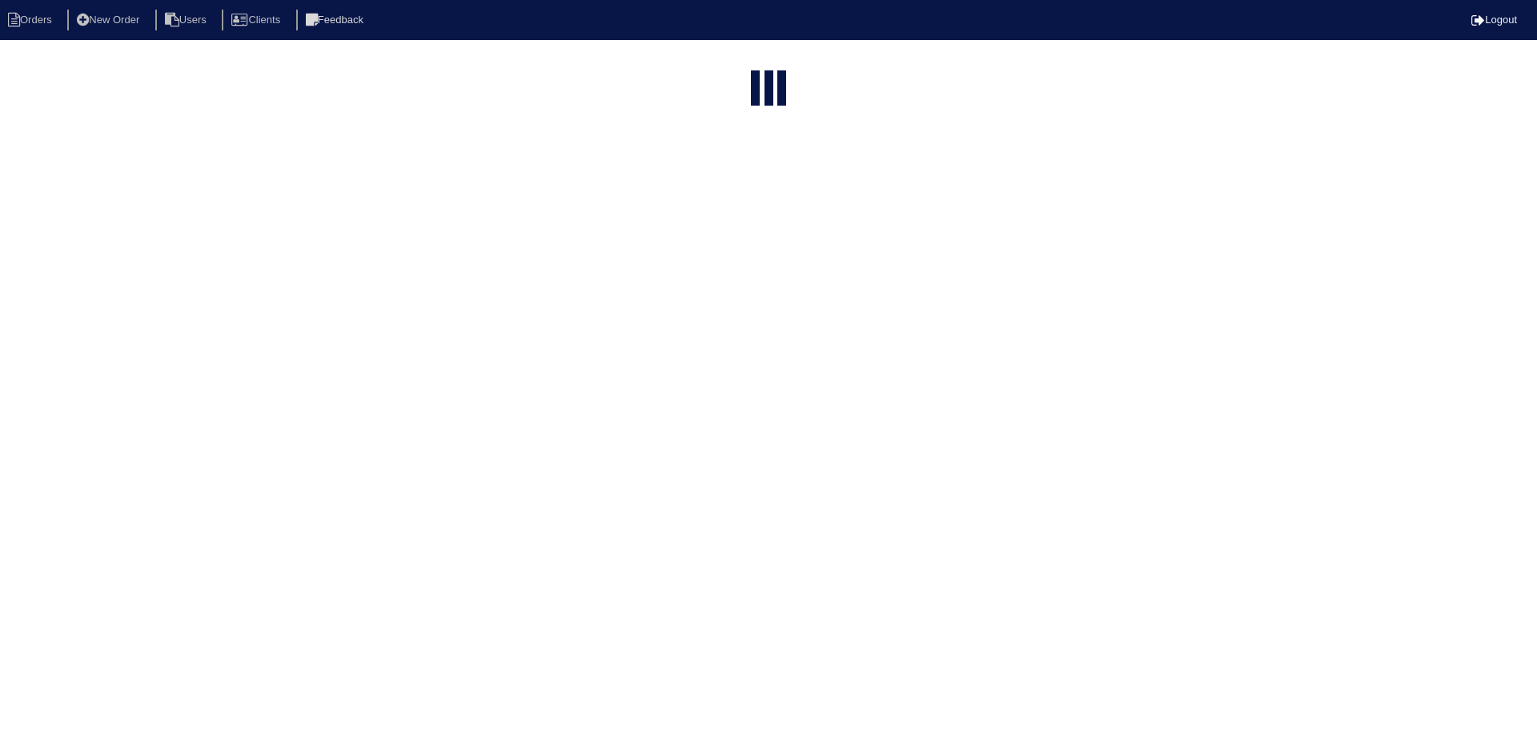
select select "15"
drag, startPoint x: 0, startPoint y: 0, endPoint x: 1012, endPoint y: 76, distance: 1015.2
click at [1012, 67] on select "filter Service Type -- Any Service Type -- initial service basic service mainte…" at bounding box center [1001, 65] width 114 height 24
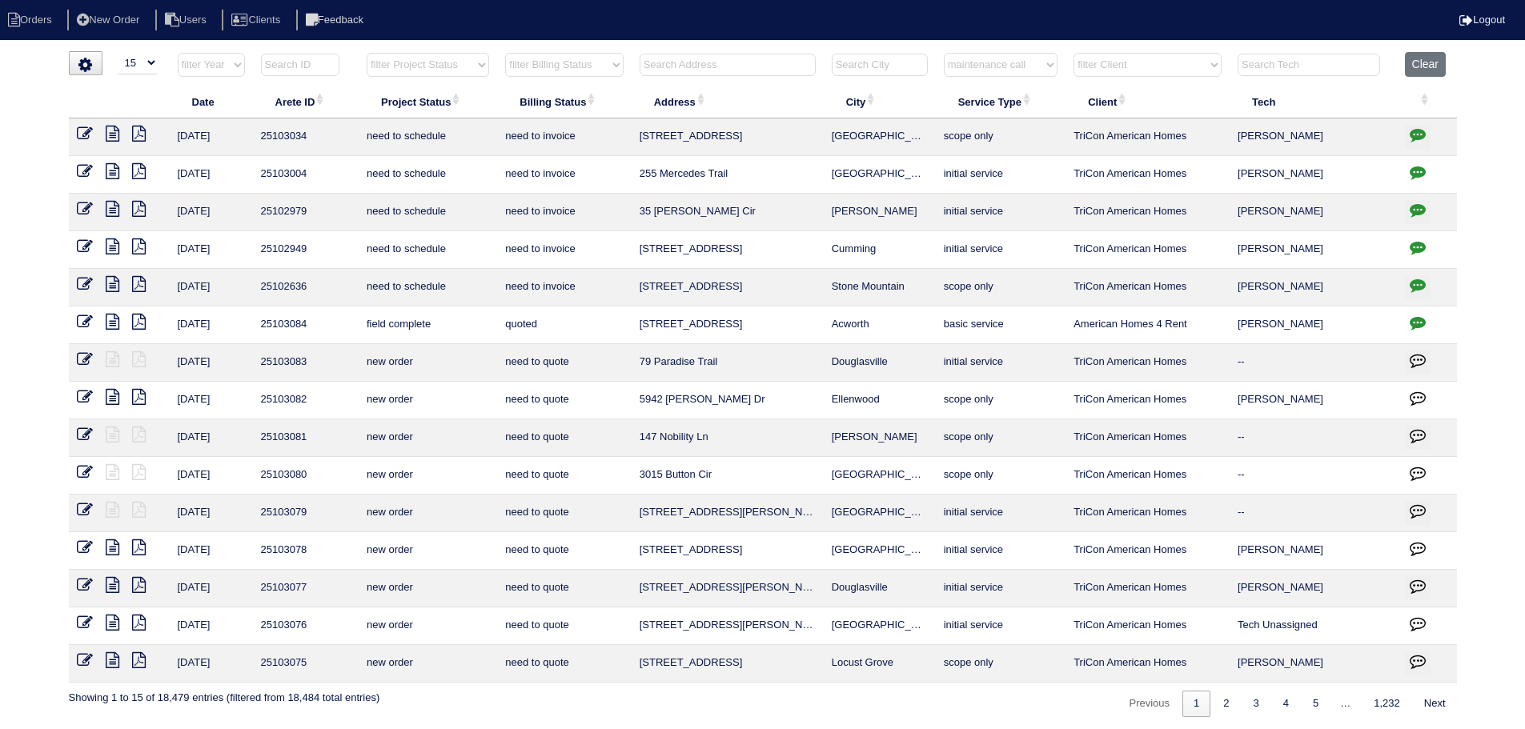
click at [944, 53] on select "filter Service Type -- Any Service Type -- initial service basic service mainte…" at bounding box center [1001, 65] width 114 height 24
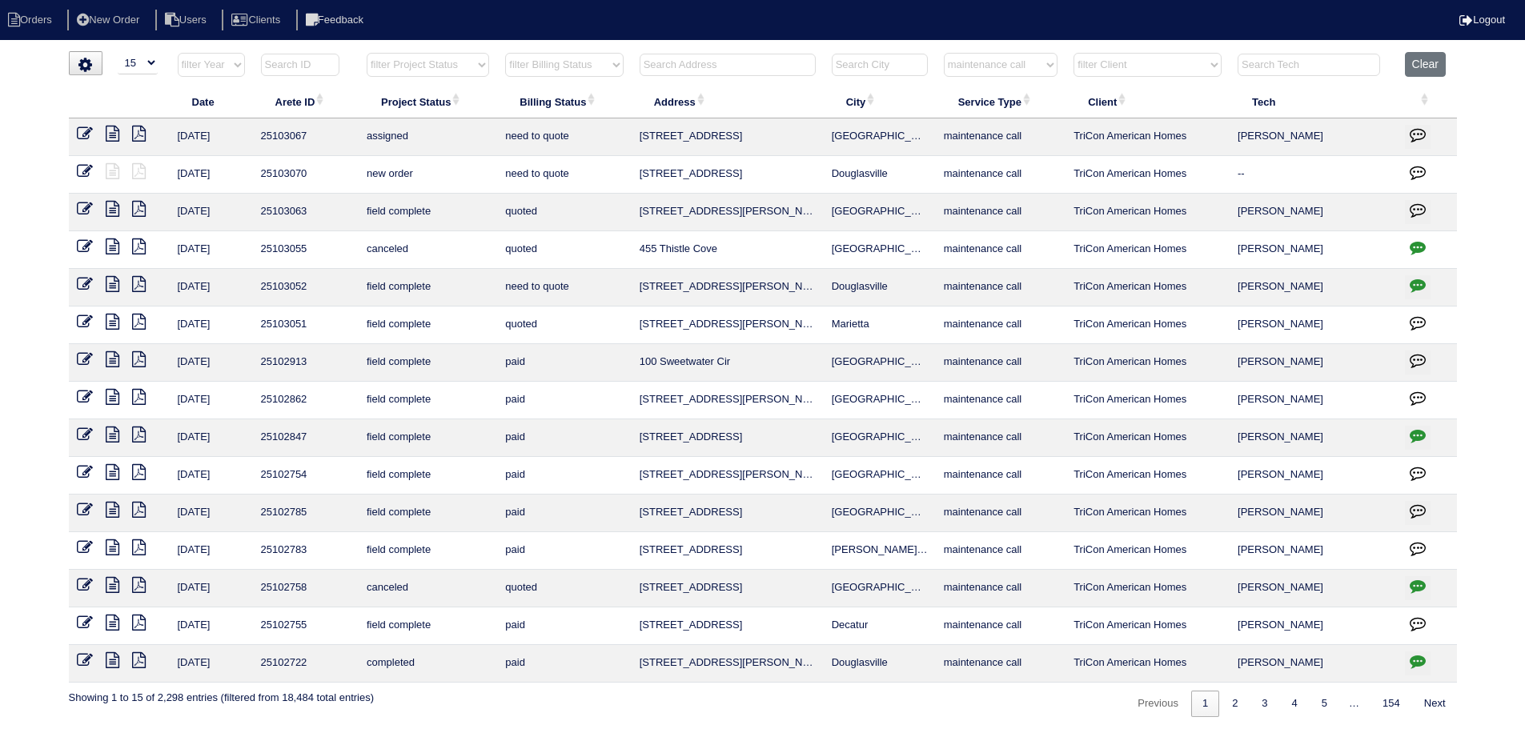
click at [1006, 74] on select "filter Service Type -- Any Service Type -- initial service basic service mainte…" at bounding box center [1001, 65] width 114 height 24
click at [944, 53] on select "filter Service Type -- Any Service Type -- initial service basic service mainte…" at bounding box center [1001, 65] width 114 height 24
select select "service call"
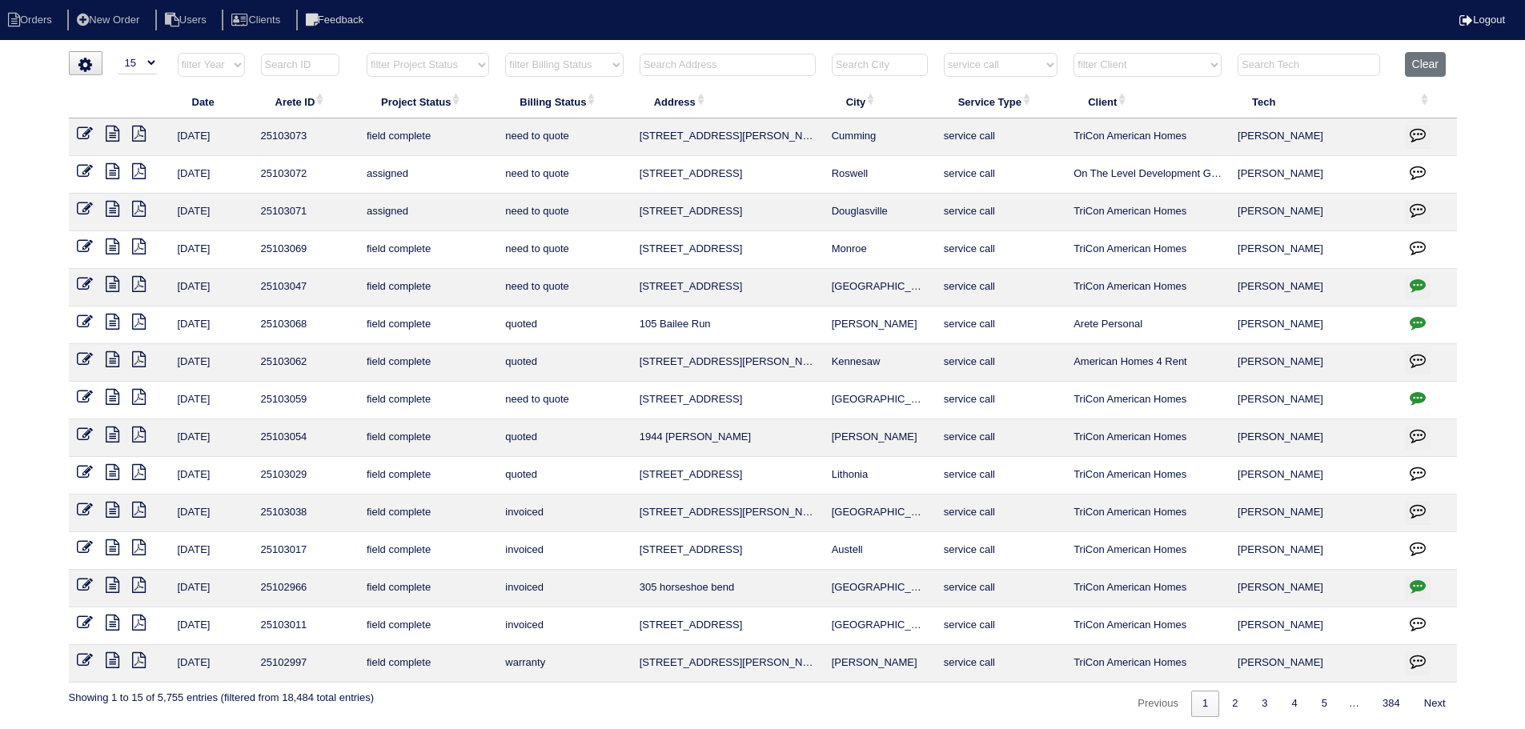
click at [111, 246] on icon at bounding box center [113, 246] width 14 height 16
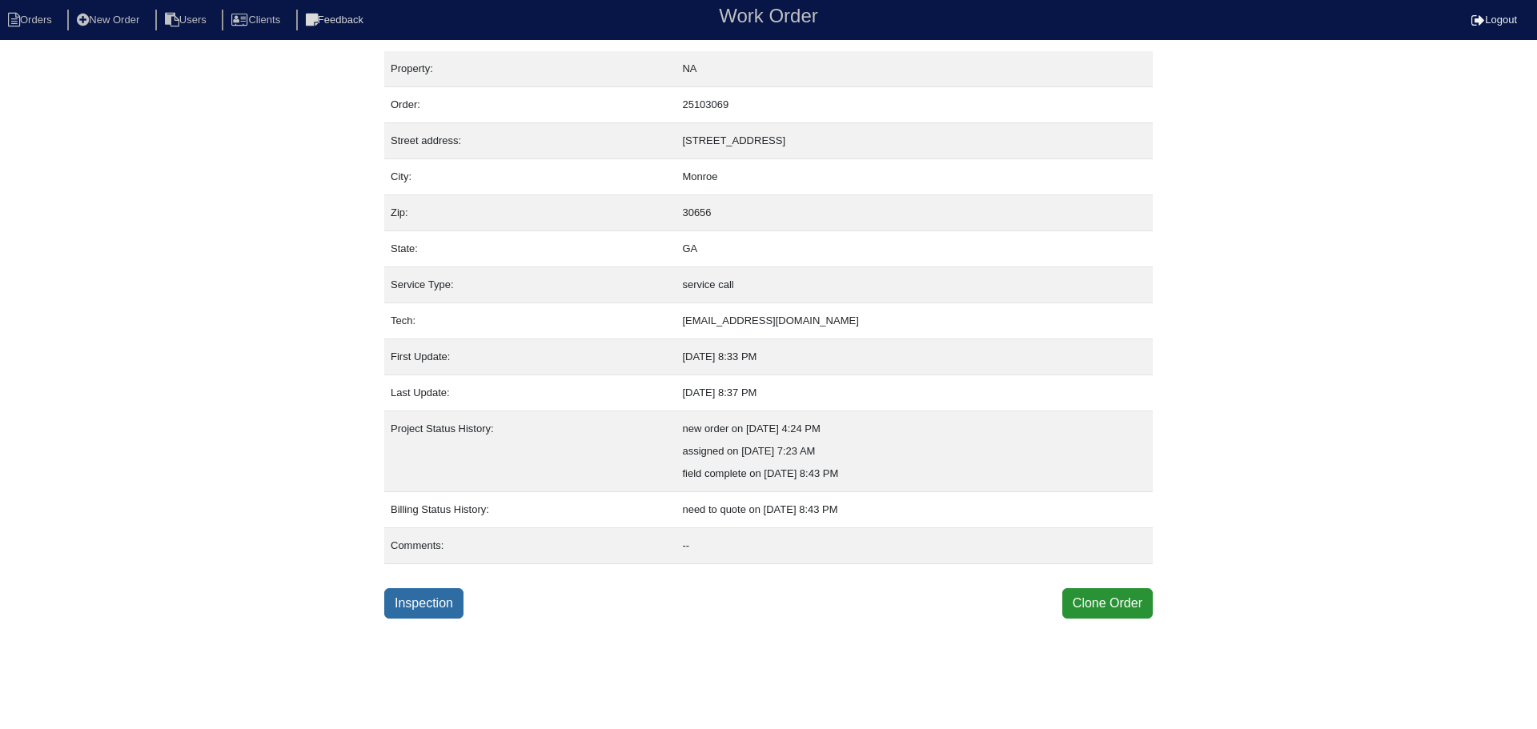
click at [438, 600] on link "Inspection" at bounding box center [423, 603] width 79 height 30
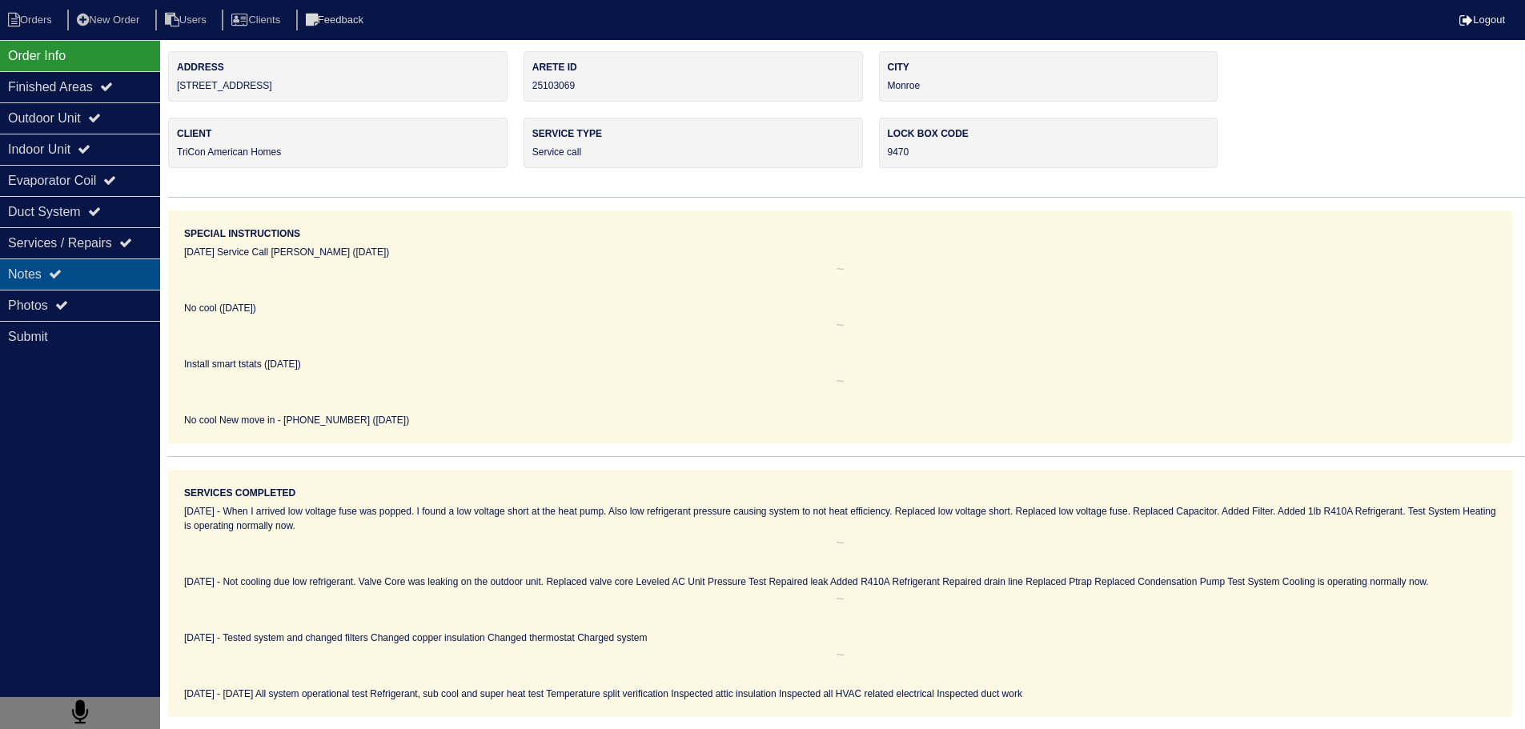
click at [67, 281] on div "Notes" at bounding box center [80, 273] width 160 height 31
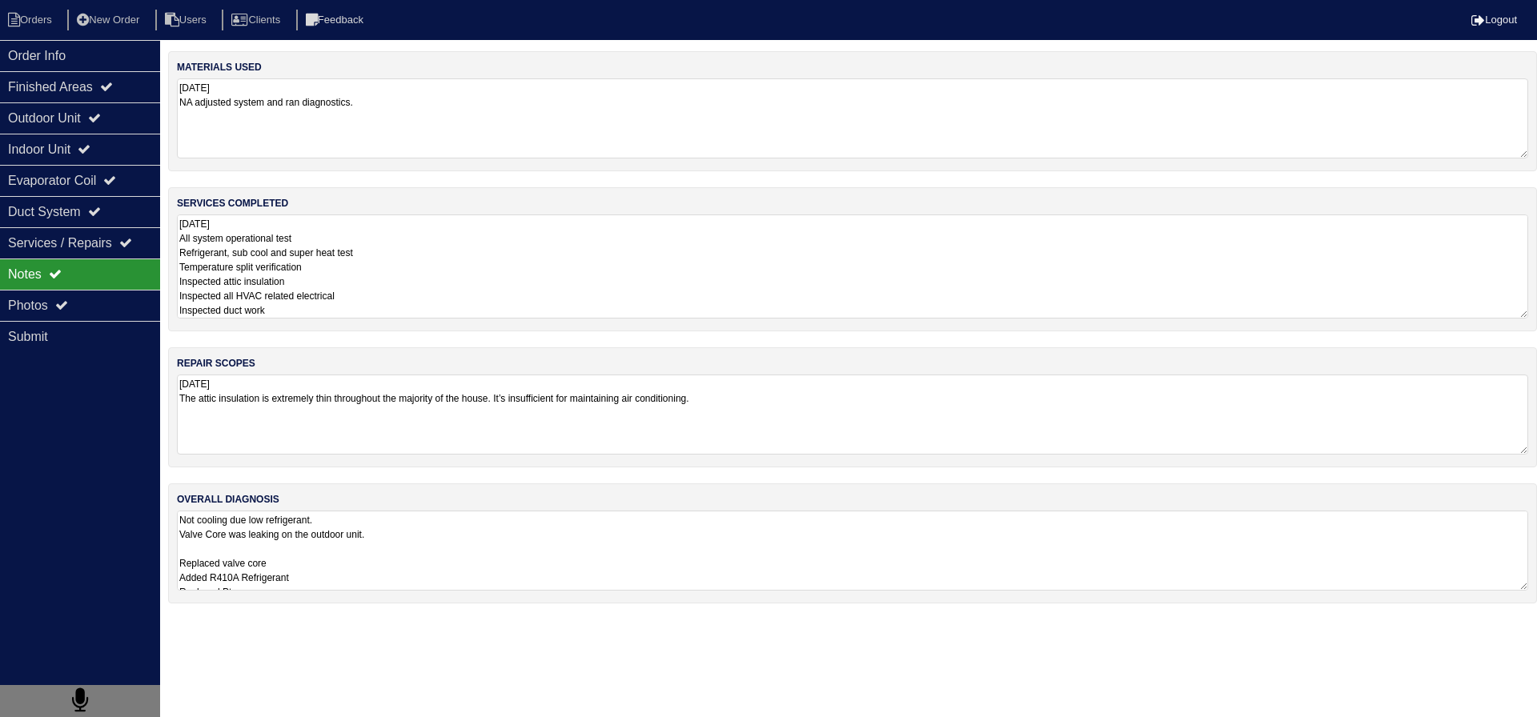
click at [261, 293] on textarea "[DATE] All system operational test Refrigerant, sub cool and super heat test Te…" at bounding box center [852, 266] width 1351 height 104
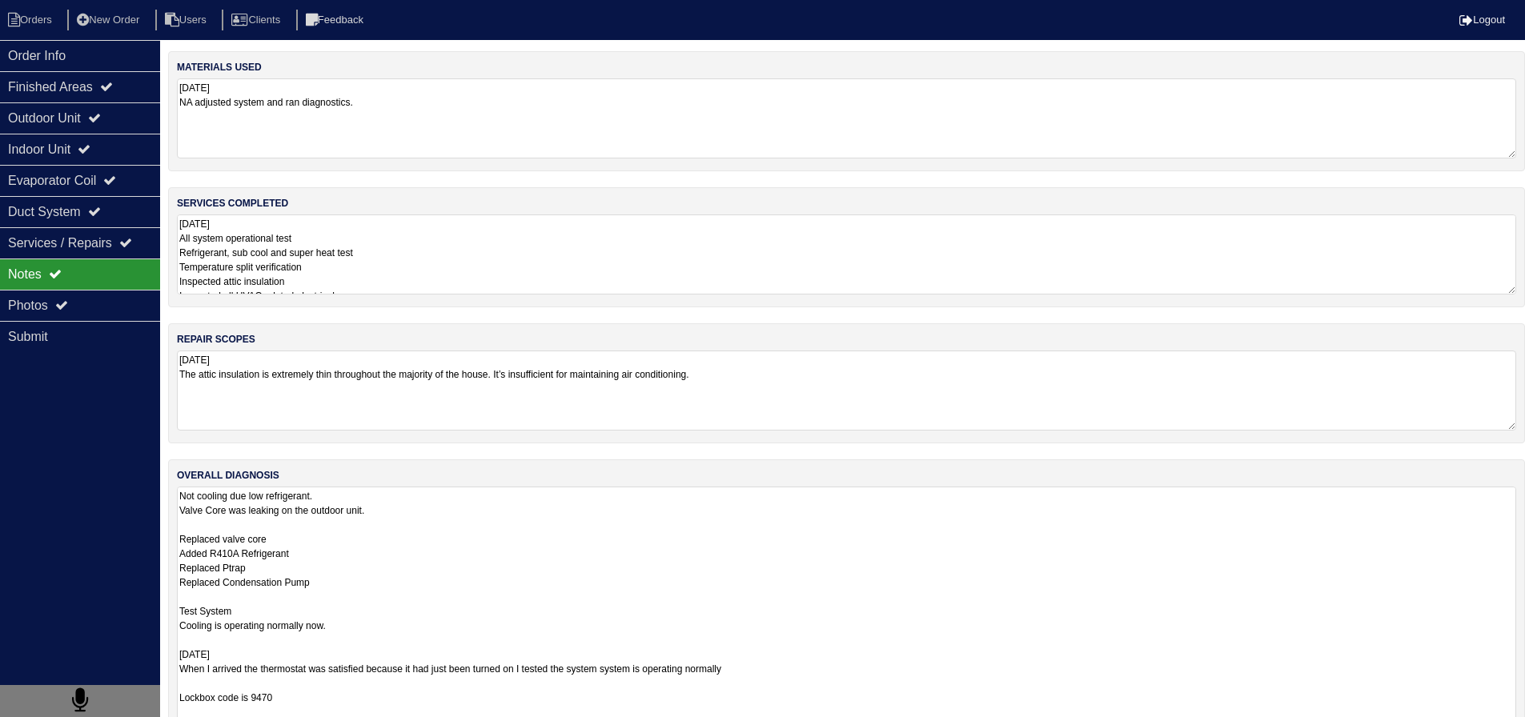
click at [332, 551] on textarea "Not cooling due low refrigerant. Valve Core was leaking on the outdoor unit. Re…" at bounding box center [846, 640] width 1339 height 306
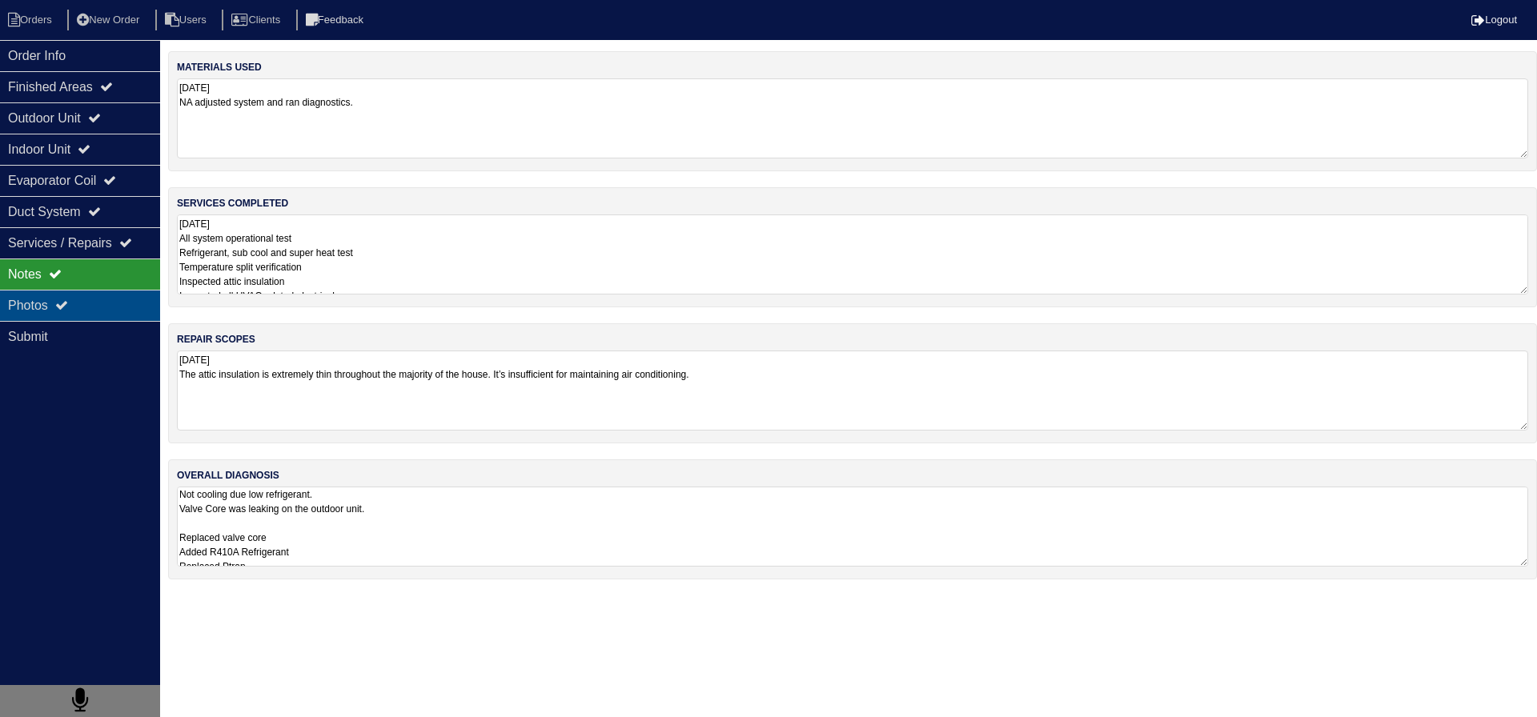
click at [106, 299] on div "Photos" at bounding box center [80, 305] width 160 height 31
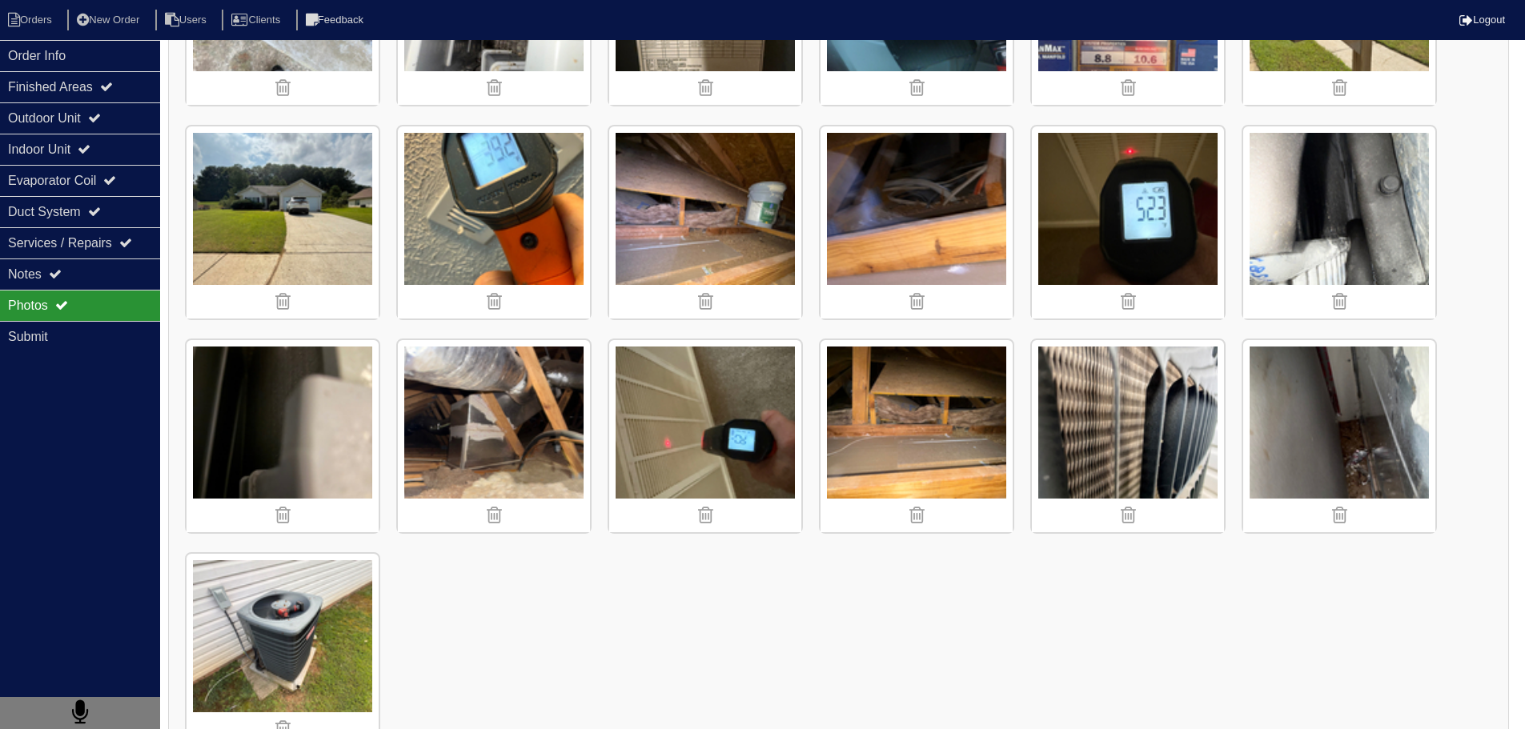
scroll to position [1072, 0]
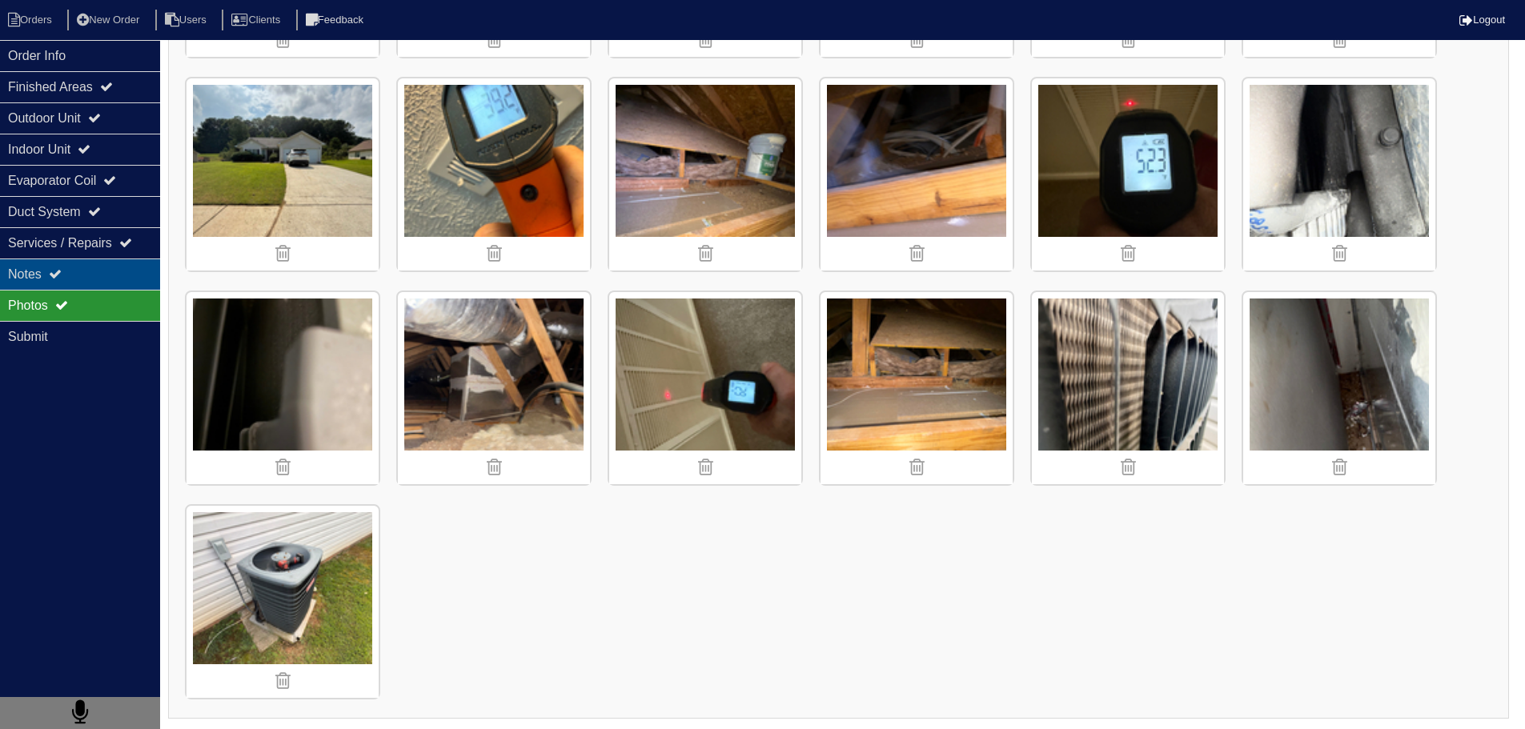
click at [90, 273] on div "Notes" at bounding box center [80, 273] width 160 height 31
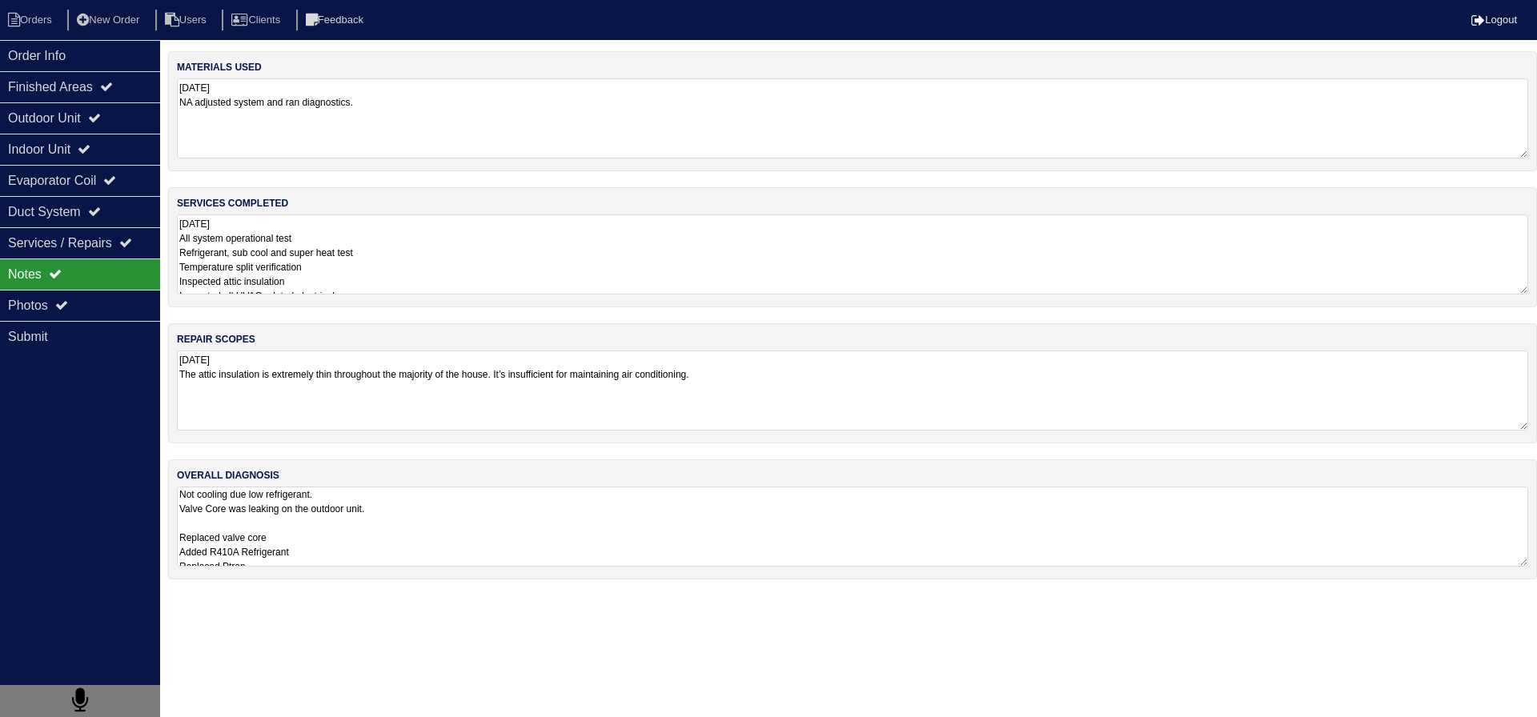
click at [298, 255] on textarea "[DATE] All system operational test Refrigerant, sub cool and super heat test Te…" at bounding box center [852, 254] width 1351 height 80
drag, startPoint x: 382, startPoint y: 423, endPoint x: 212, endPoint y: 183, distance: 294.0
click at [381, 423] on textarea "[DATE] The attic insulation is extremely thin throughout the majority of the ho…" at bounding box center [852, 390] width 1351 height 78
drag, startPoint x: 128, startPoint y: 59, endPoint x: 102, endPoint y: 47, distance: 29.0
click at [128, 59] on div "Order Info" at bounding box center [80, 55] width 160 height 31
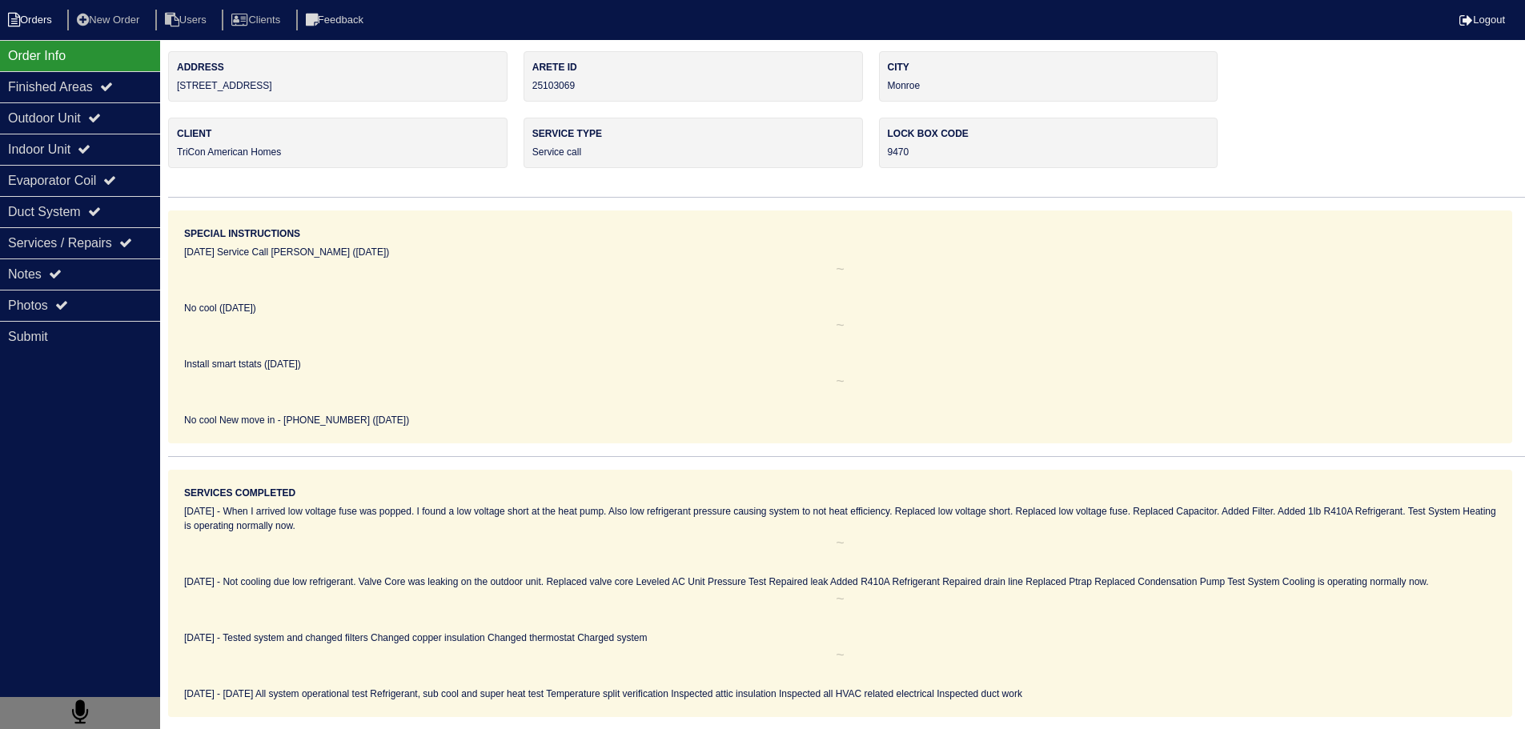
click at [48, 18] on li "Orders" at bounding box center [32, 21] width 65 height 22
select select "15"
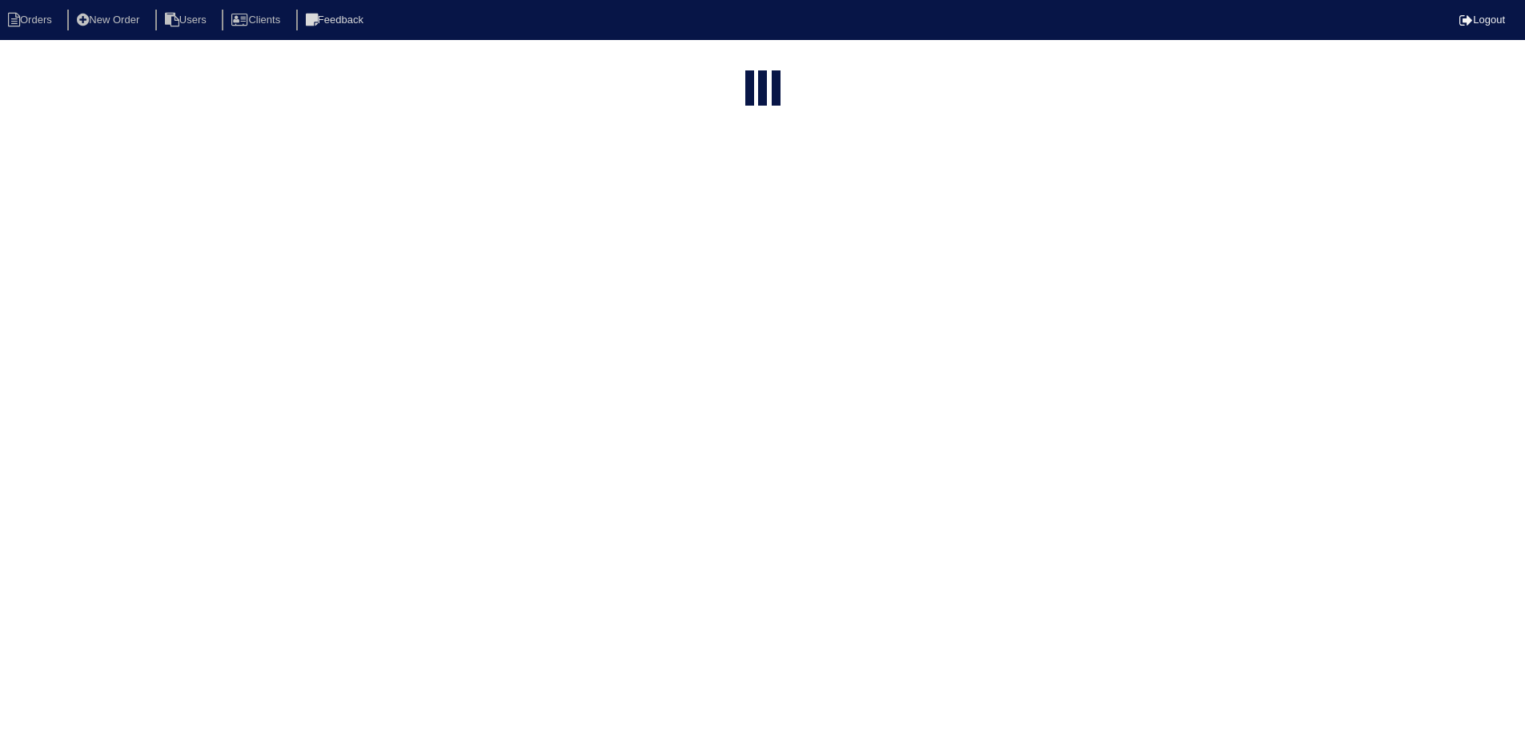
select select "service call"
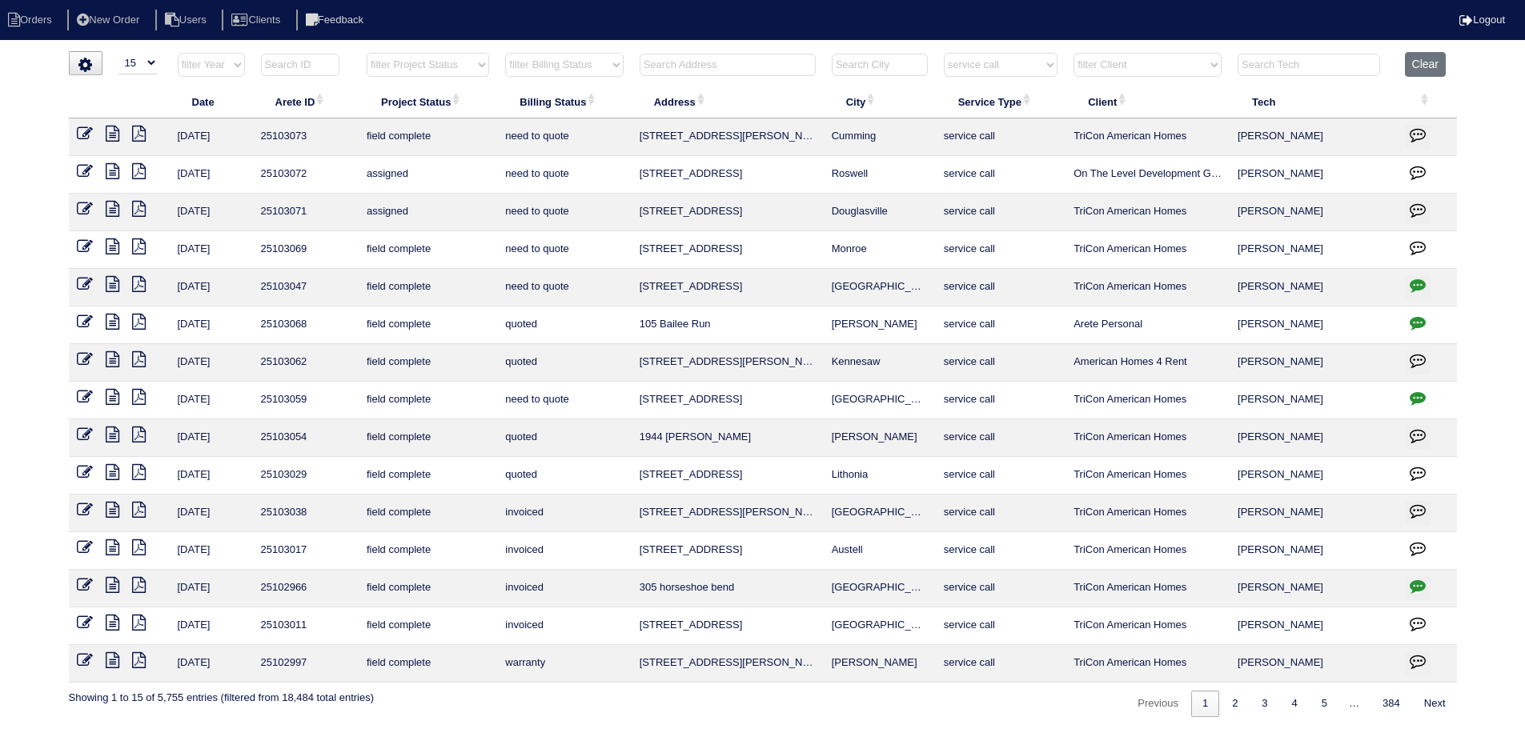
click at [118, 132] on icon at bounding box center [113, 134] width 14 height 16
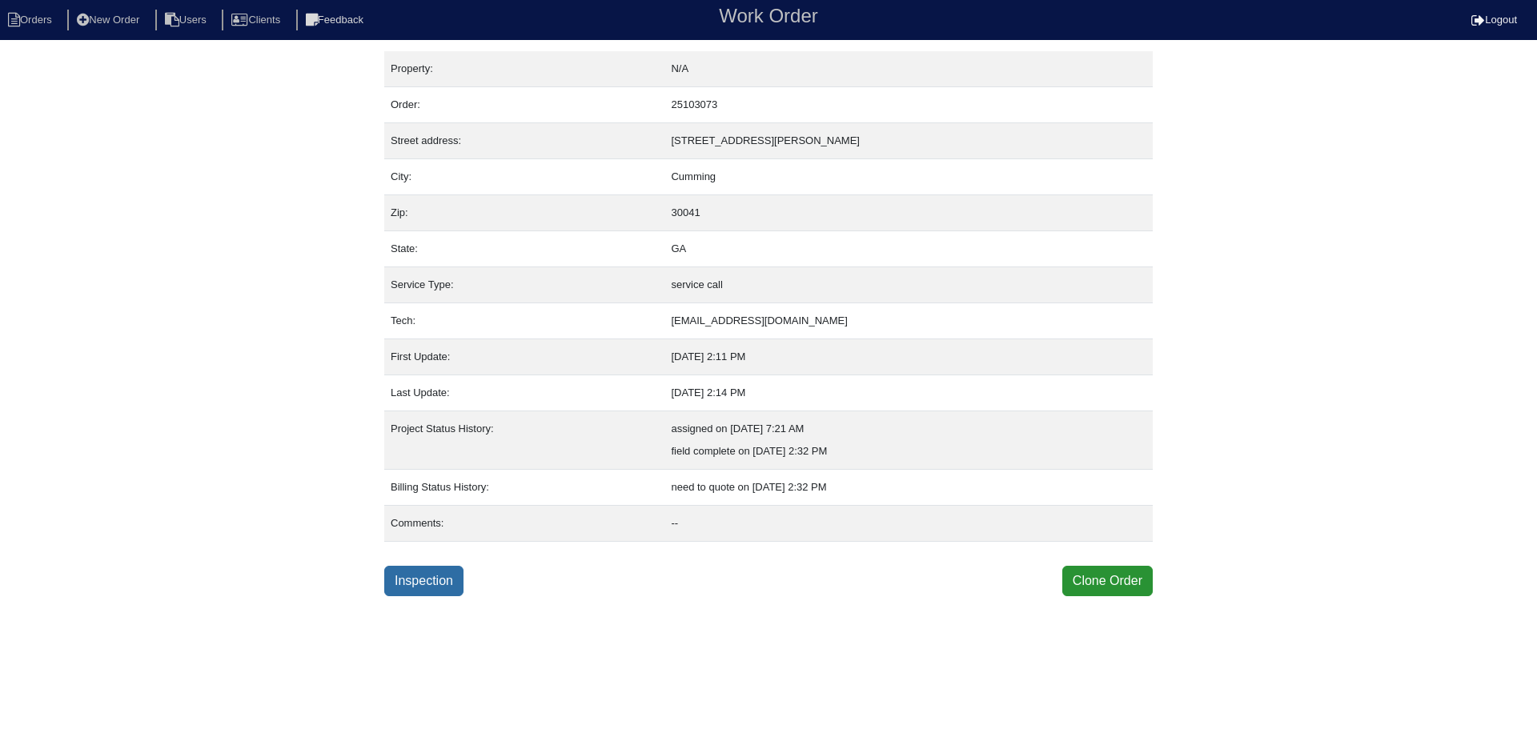
click at [411, 587] on link "Inspection" at bounding box center [423, 581] width 79 height 30
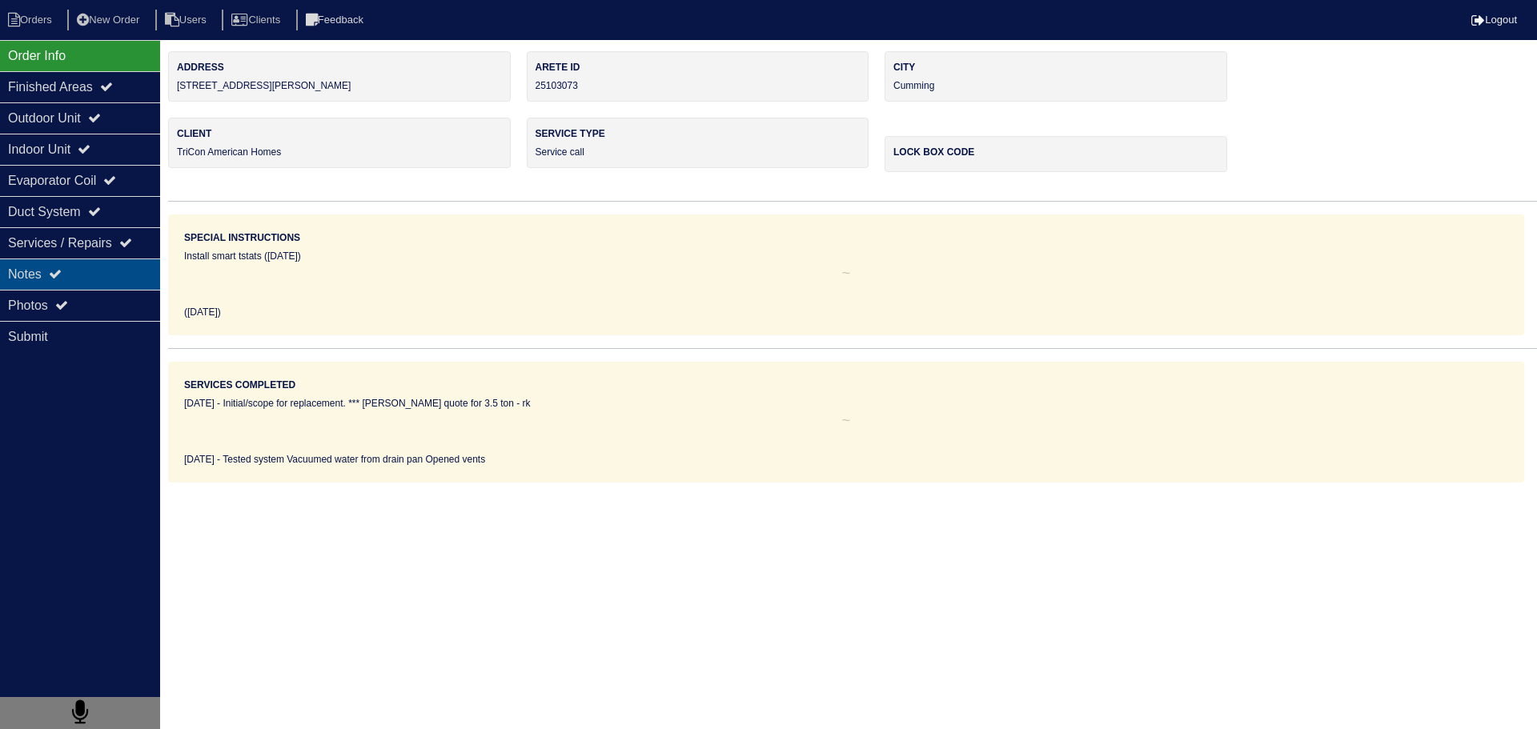
click at [94, 282] on div "Notes" at bounding box center [80, 273] width 160 height 31
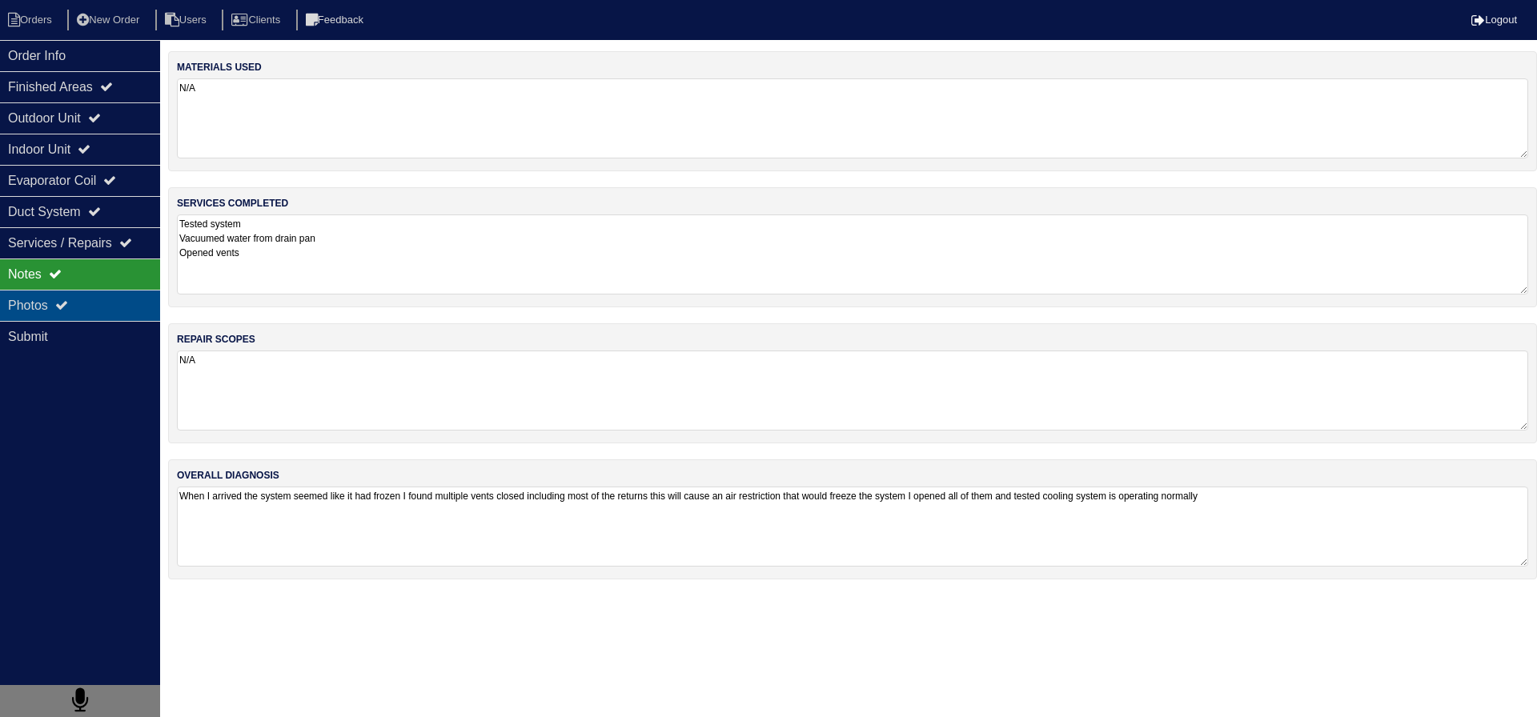
click at [89, 307] on div "Photos" at bounding box center [80, 305] width 160 height 31
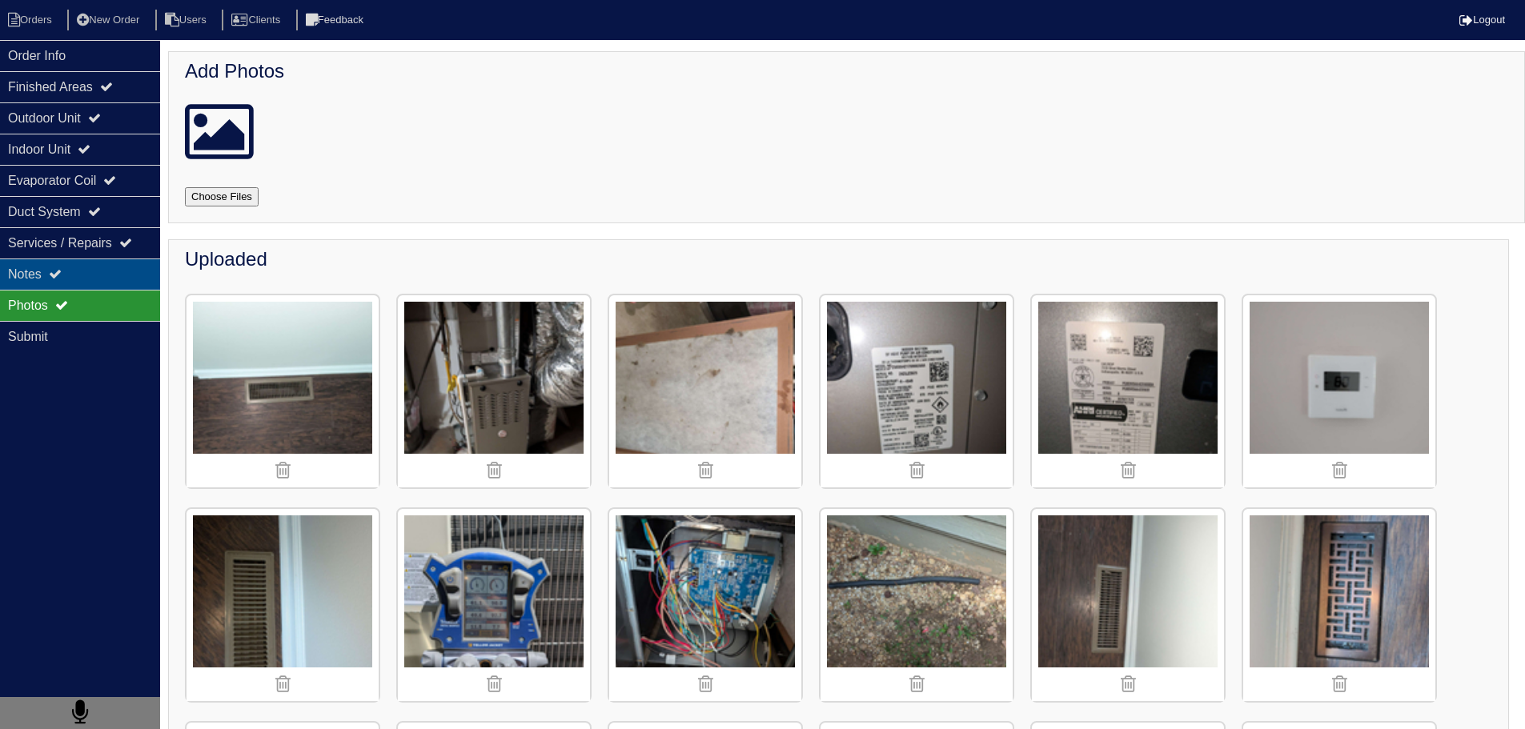
click at [90, 279] on div "Notes" at bounding box center [80, 273] width 160 height 31
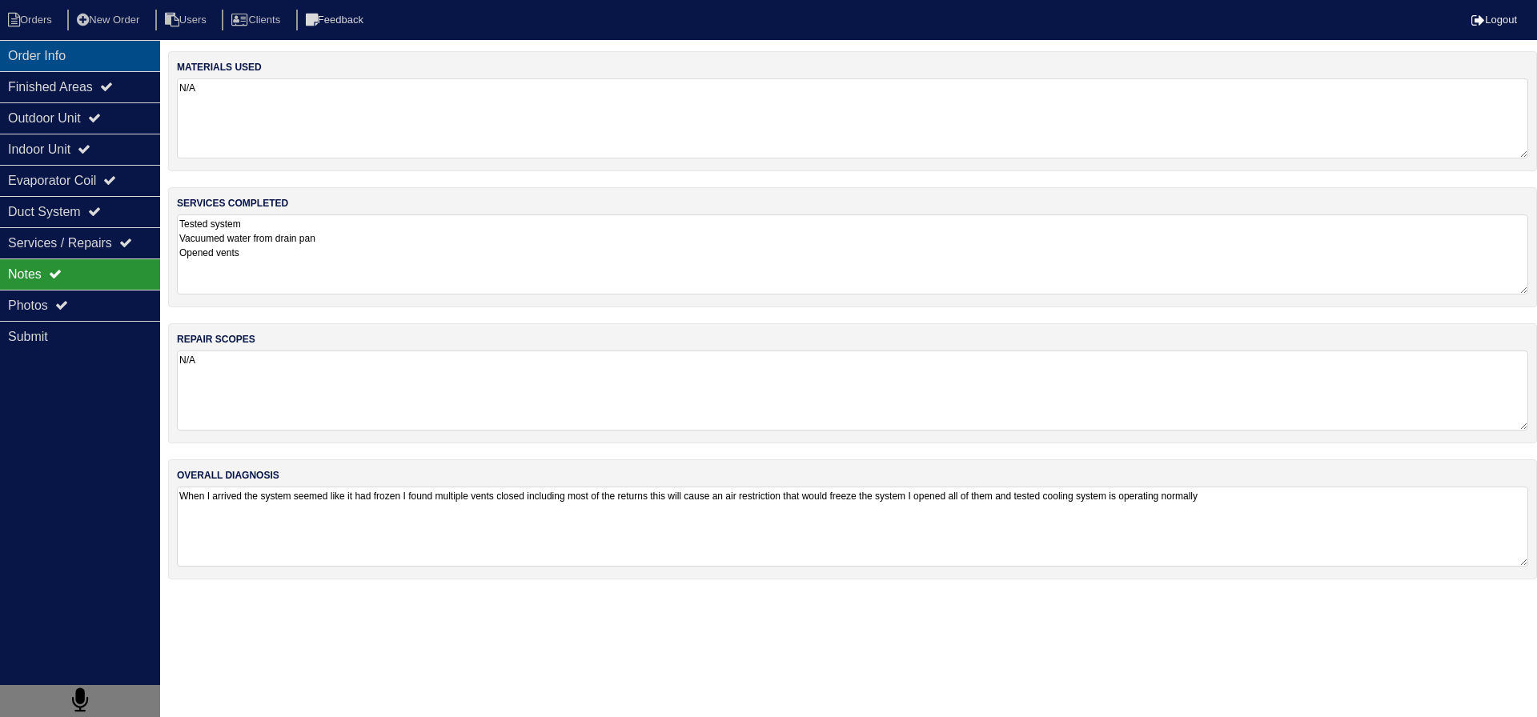
click at [90, 61] on div "Order Info" at bounding box center [80, 55] width 160 height 31
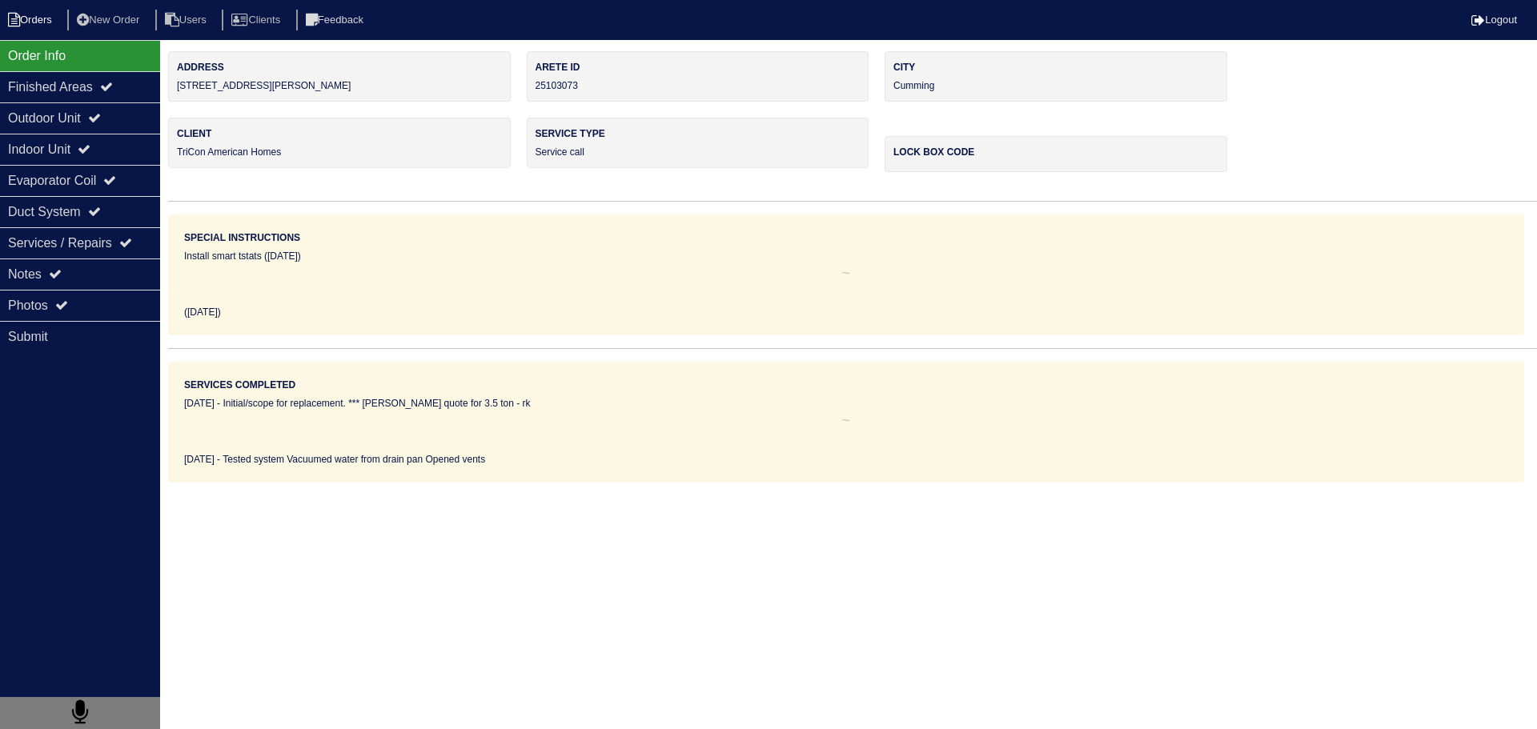
click at [34, 21] on li "Orders" at bounding box center [32, 21] width 65 height 22
select select "15"
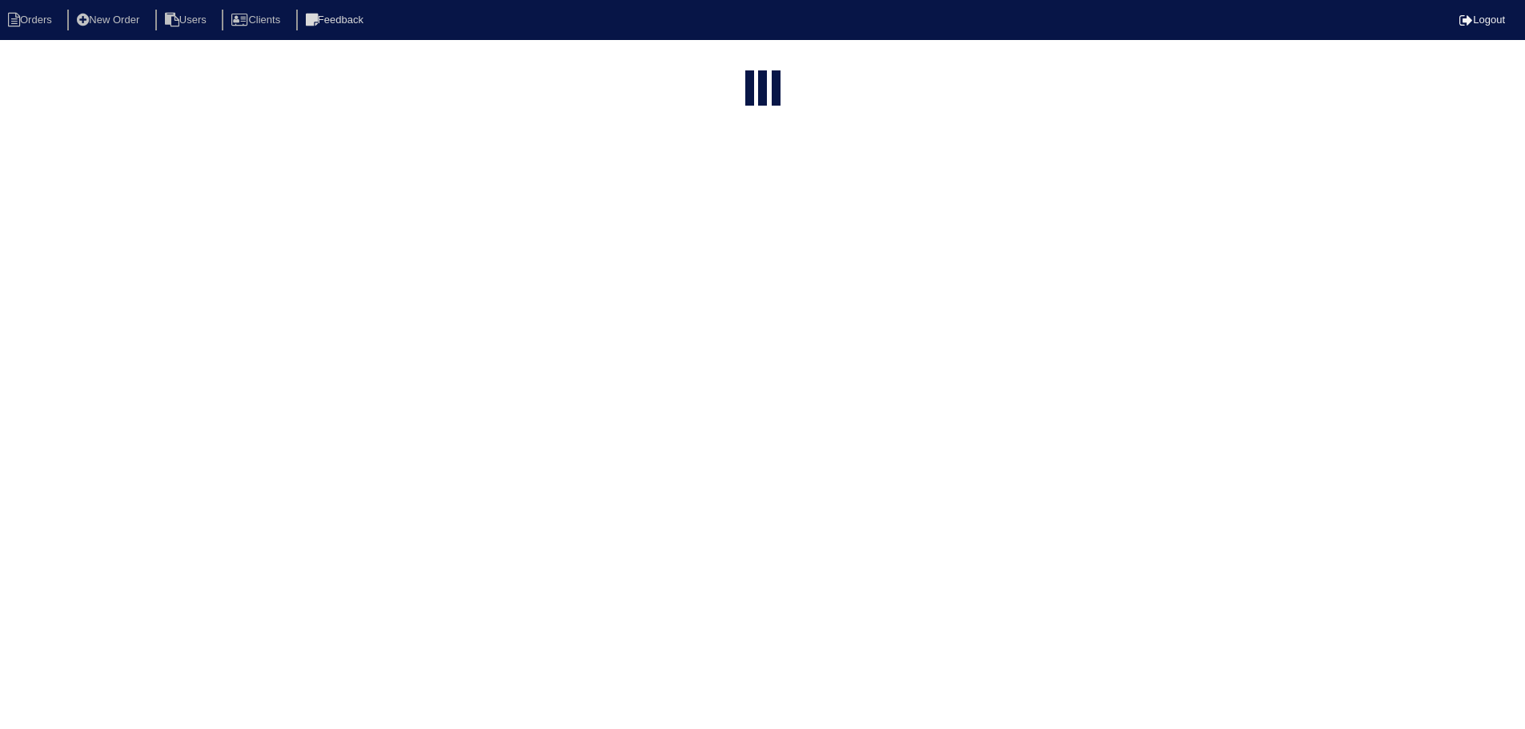
select select "service call"
